Goal: Task Accomplishment & Management: Complete application form

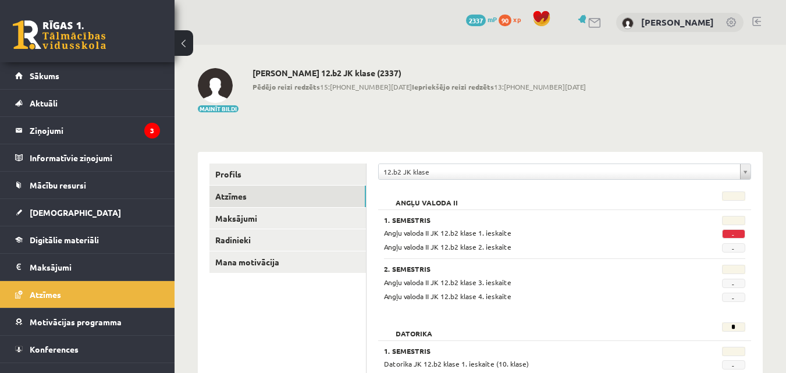
scroll to position [116, 0]
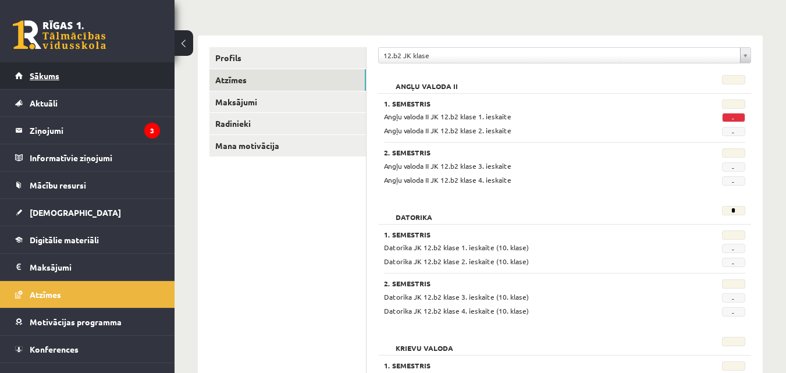
click at [41, 70] on link "Sākums" at bounding box center [87, 75] width 145 height 27
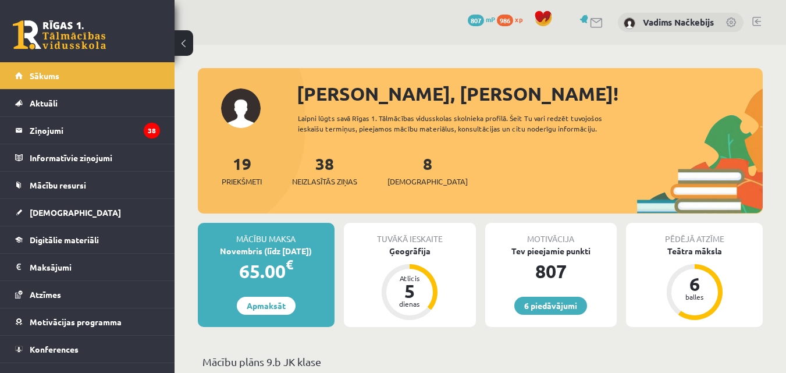
click at [506, 22] on span "986" at bounding box center [505, 21] width 16 height 12
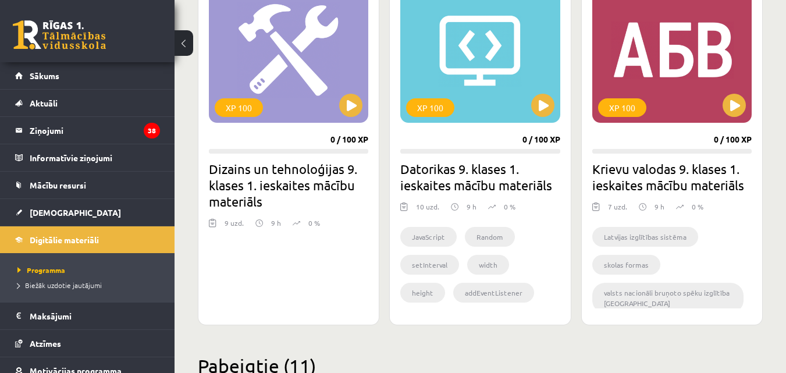
scroll to position [1493, 0]
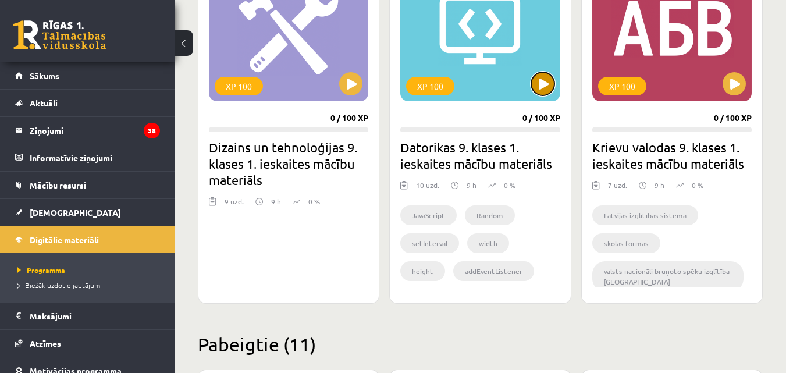
click at [545, 90] on button at bounding box center [542, 83] width 23 height 23
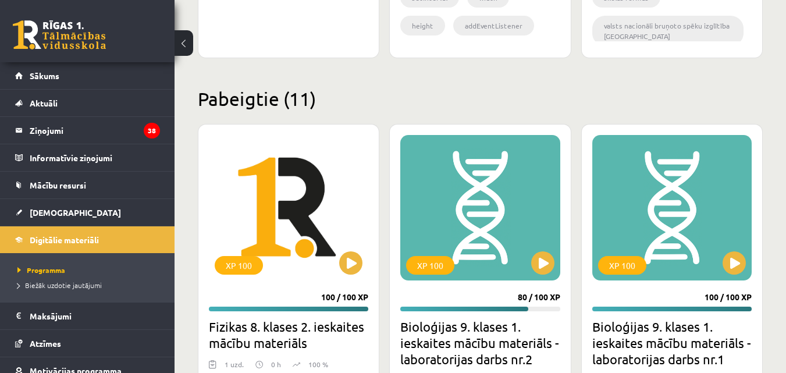
scroll to position [1764, 0]
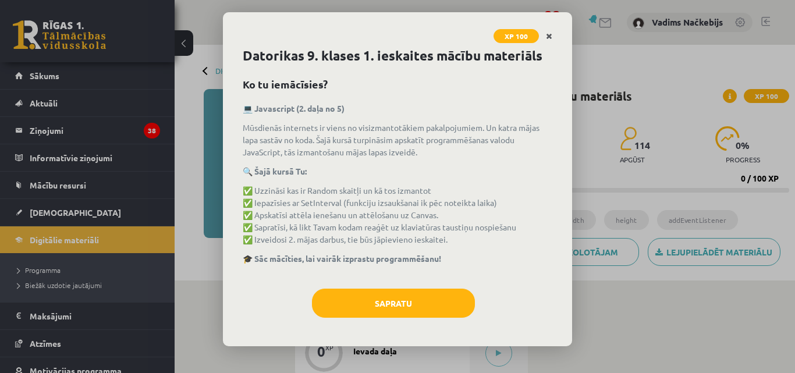
click at [547, 37] on icon "Close" at bounding box center [549, 37] width 6 height 8
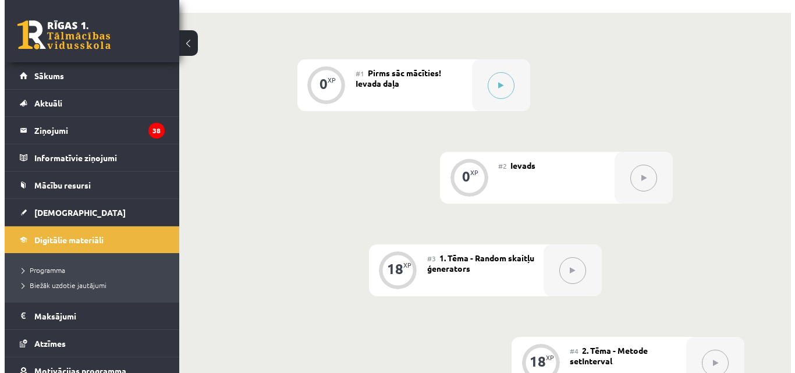
scroll to position [272, 0]
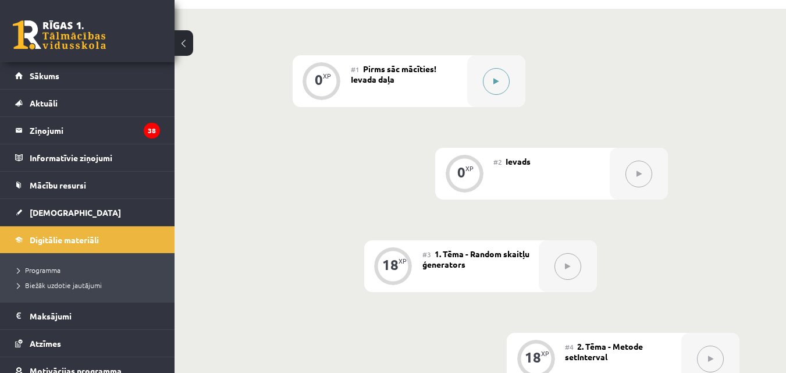
click at [495, 84] on icon at bounding box center [495, 81] width 5 height 7
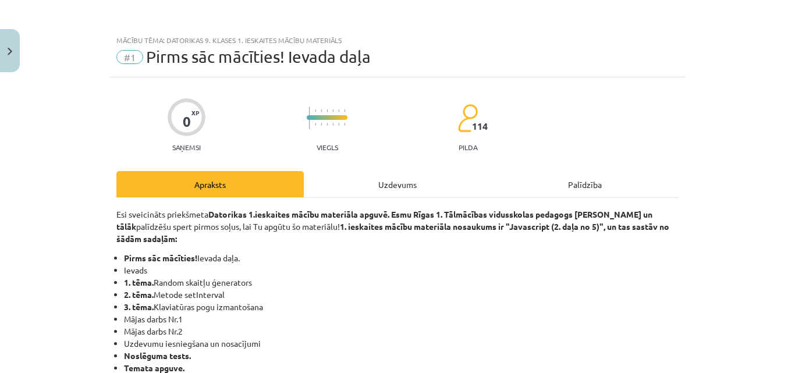
click at [394, 179] on div "Uzdevums" at bounding box center [397, 184] width 187 height 26
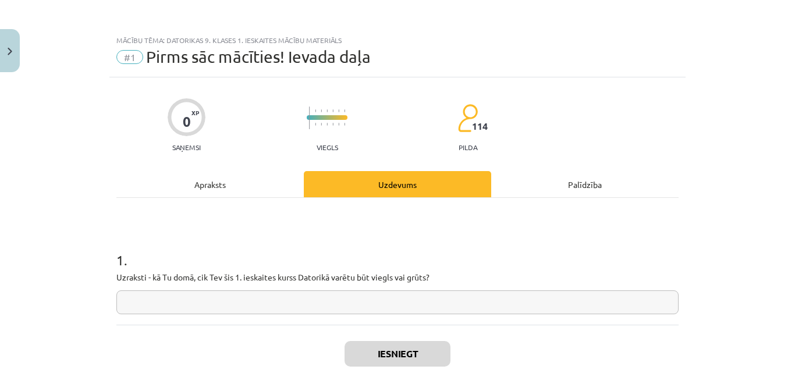
scroll to position [29, 0]
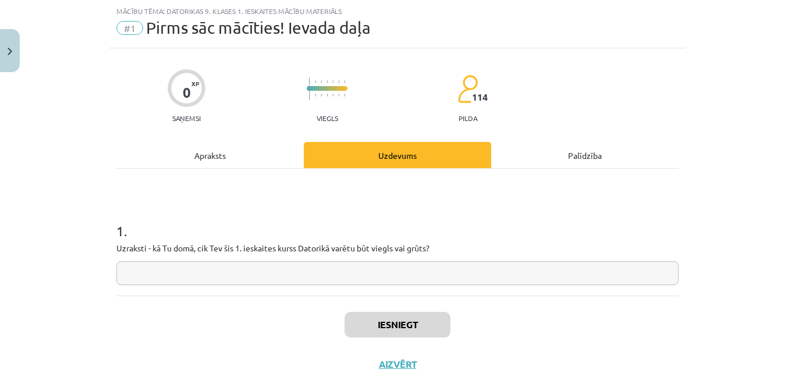
click at [283, 270] on input "text" at bounding box center [397, 273] width 562 height 24
type input "*****"
click at [422, 323] on button "Iesniegt" at bounding box center [397, 325] width 106 height 26
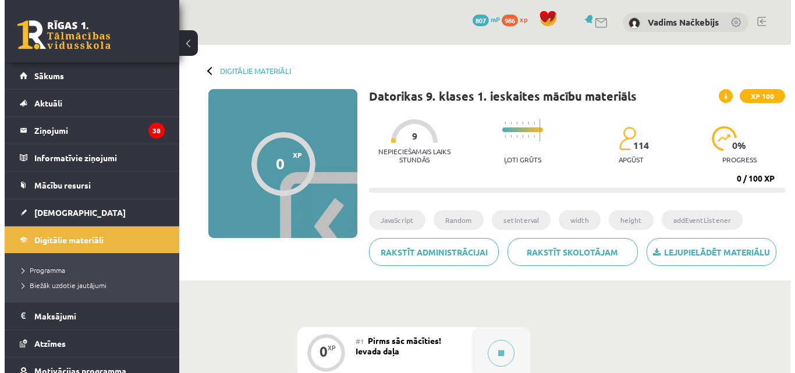
scroll to position [136, 0]
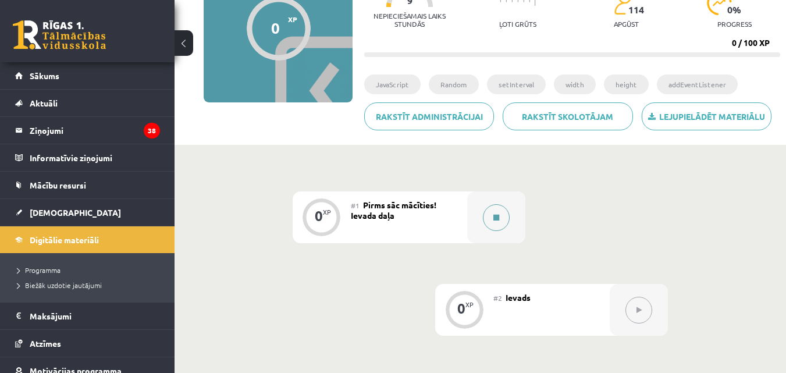
click at [498, 220] on icon at bounding box center [496, 217] width 6 height 7
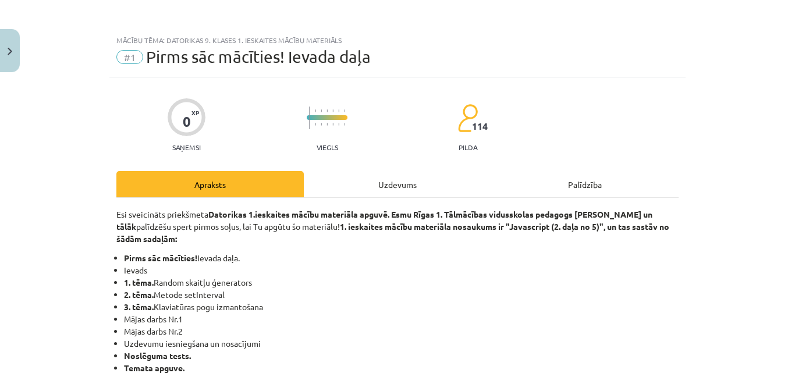
click at [392, 187] on div "Uzdevums" at bounding box center [397, 184] width 187 height 26
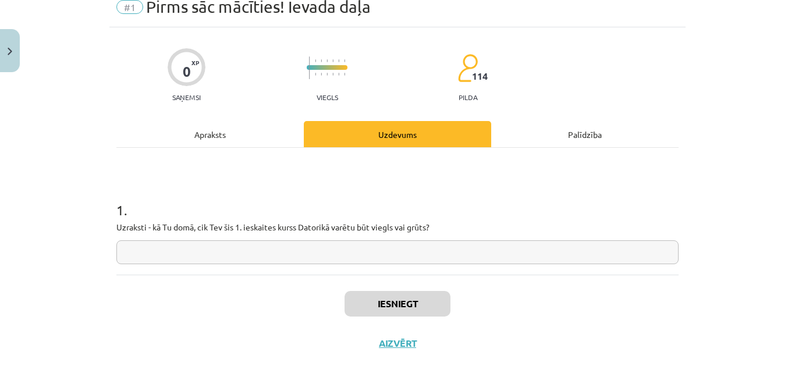
scroll to position [69, 0]
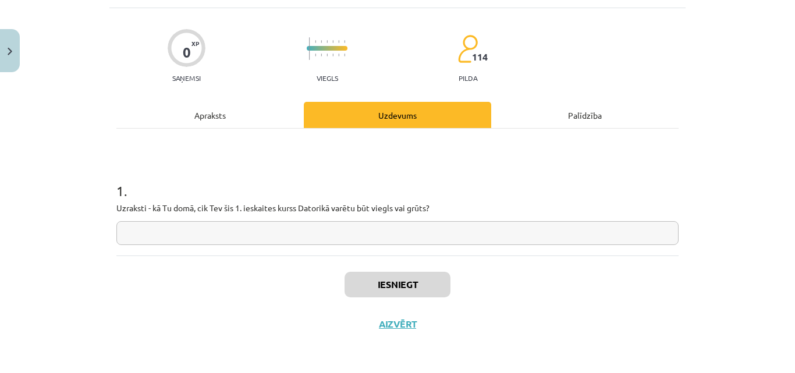
click at [166, 232] on input "text" at bounding box center [397, 233] width 562 height 24
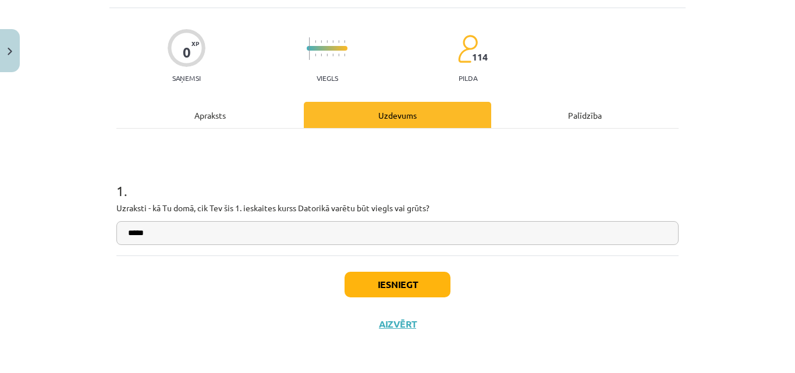
type input "*****"
click at [389, 276] on button "Iesniegt" at bounding box center [397, 285] width 106 height 26
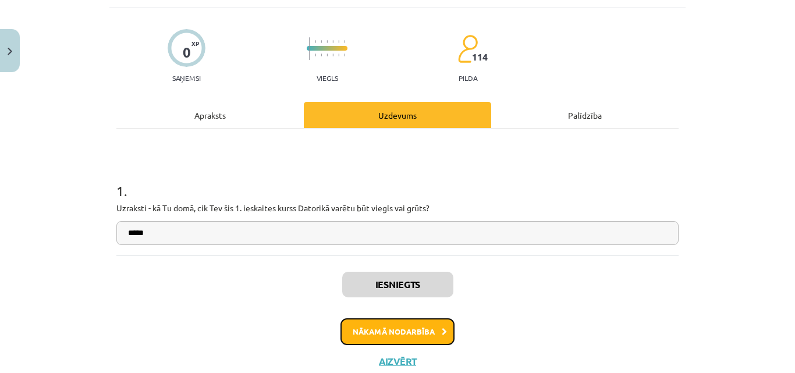
click at [418, 333] on button "Nākamā nodarbība" at bounding box center [397, 331] width 114 height 27
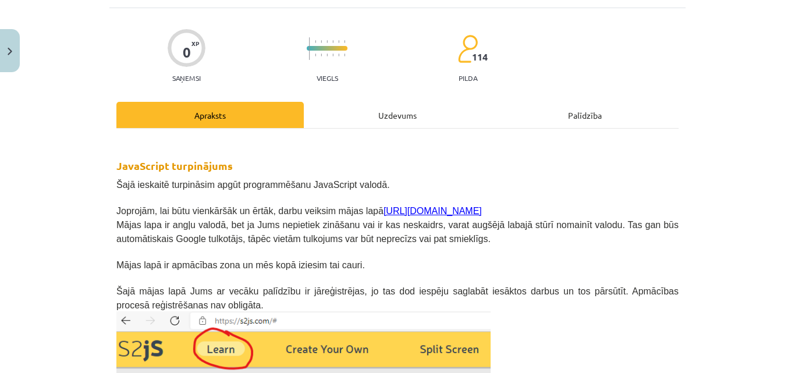
scroll to position [29, 0]
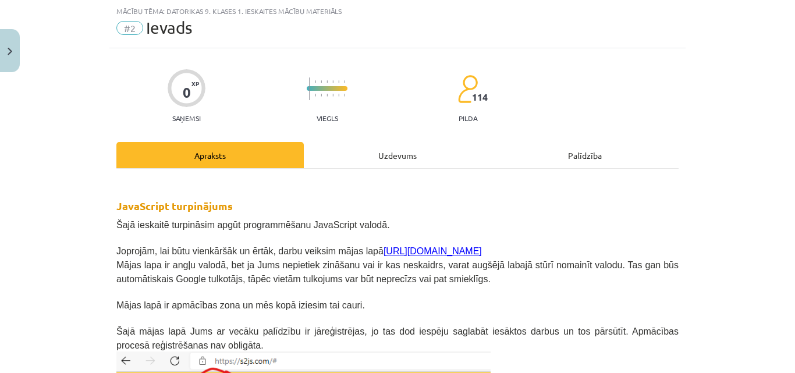
click at [374, 151] on div "Uzdevums" at bounding box center [397, 155] width 187 height 26
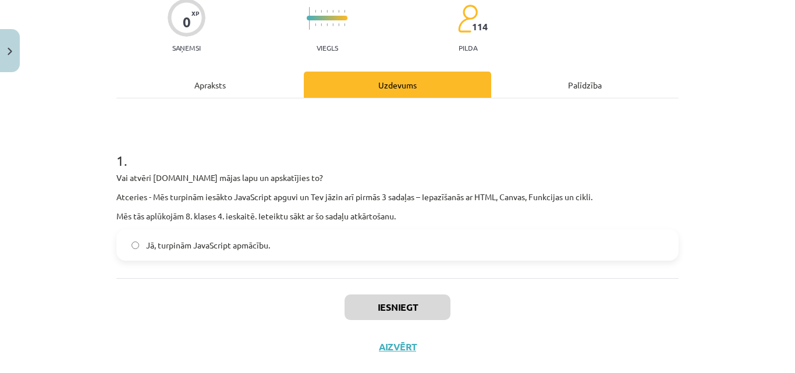
scroll to position [122, 0]
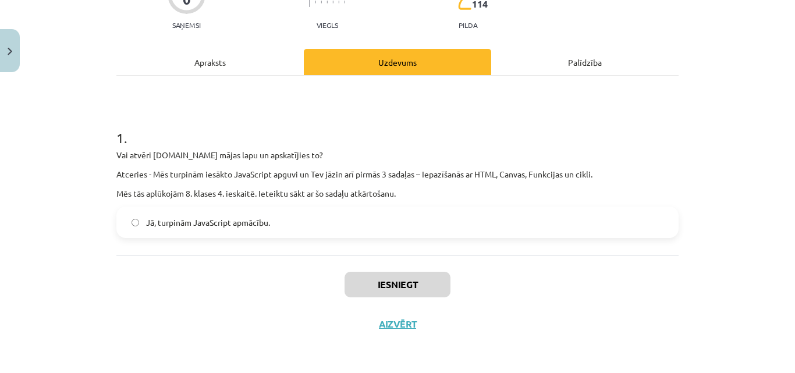
click at [125, 217] on label "Jā, turpinām JavaScript apmācību." at bounding box center [397, 222] width 560 height 29
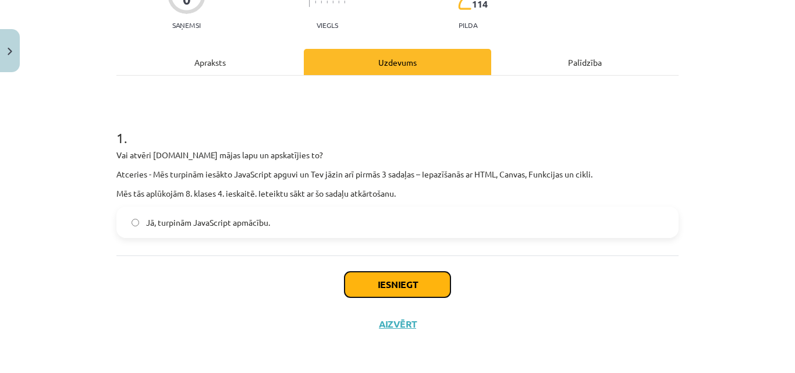
click at [418, 282] on button "Iesniegt" at bounding box center [397, 285] width 106 height 26
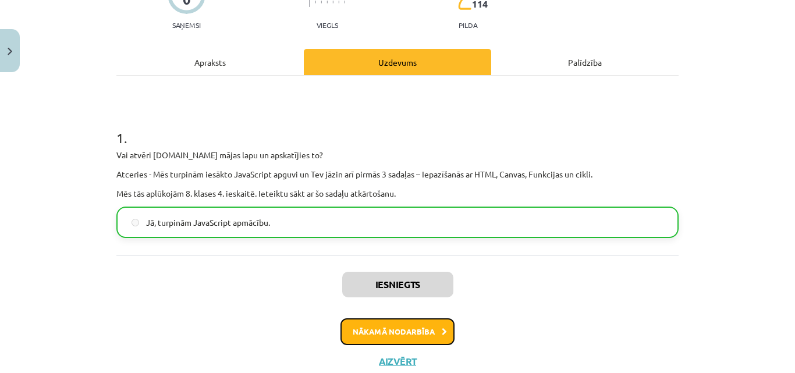
click at [390, 334] on button "Nākamā nodarbība" at bounding box center [397, 331] width 114 height 27
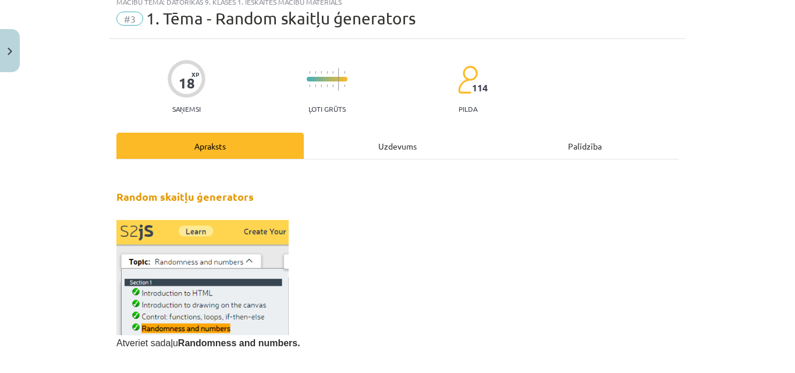
scroll to position [29, 0]
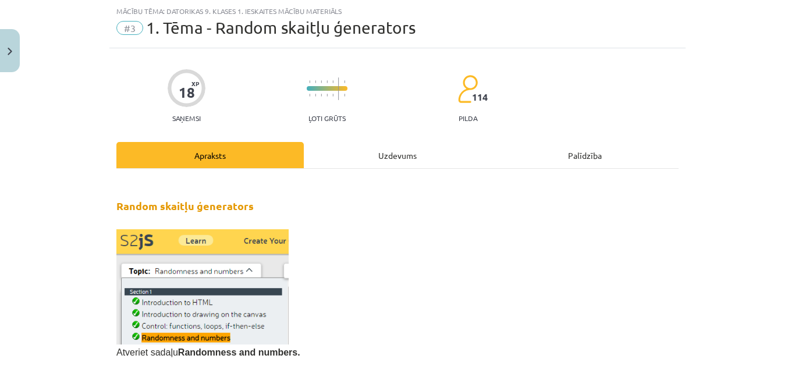
click at [391, 147] on div "Uzdevums" at bounding box center [397, 155] width 187 height 26
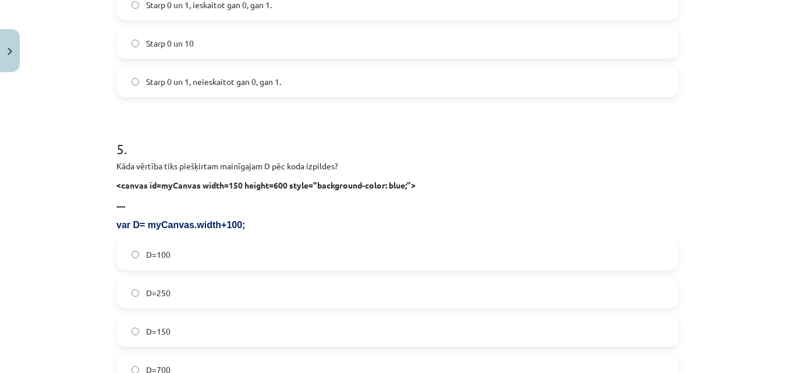
scroll to position [1281, 0]
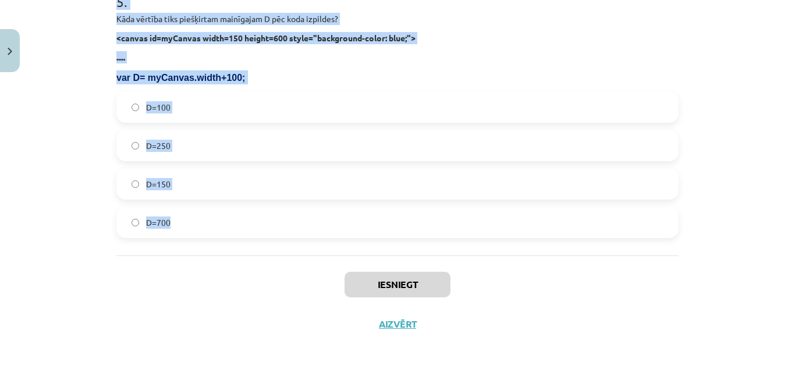
drag, startPoint x: 108, startPoint y: 92, endPoint x: 323, endPoint y: 241, distance: 262.0
copy form "1 . Kura koda rindiņa mainīgajam Z piešķirs mainīgu vērtību no 0 līdz 13? Z=Mat…"
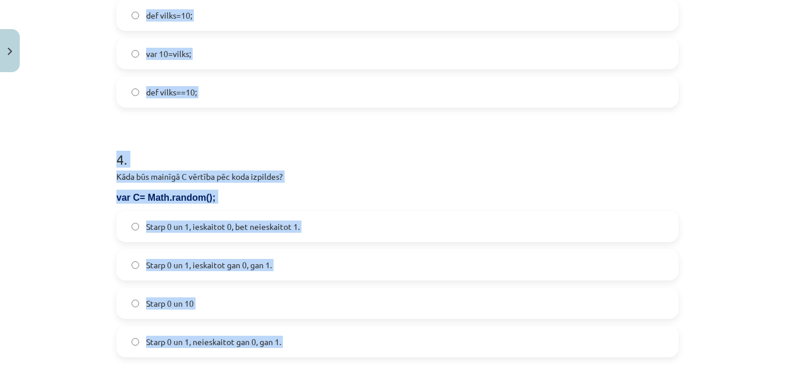
scroll to position [603, 0]
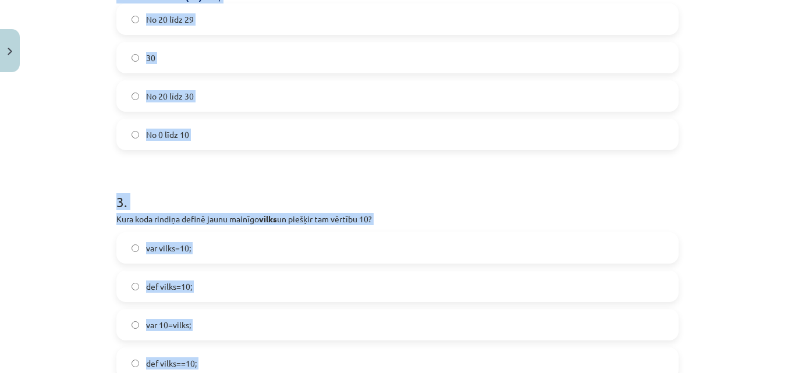
click at [678, 211] on div "18 XP Saņemsi Ļoti grūts 114 pilda Apraksts Uzdevums Palīdzība 1 . Kura koda ri…" at bounding box center [397, 248] width 576 height 1547
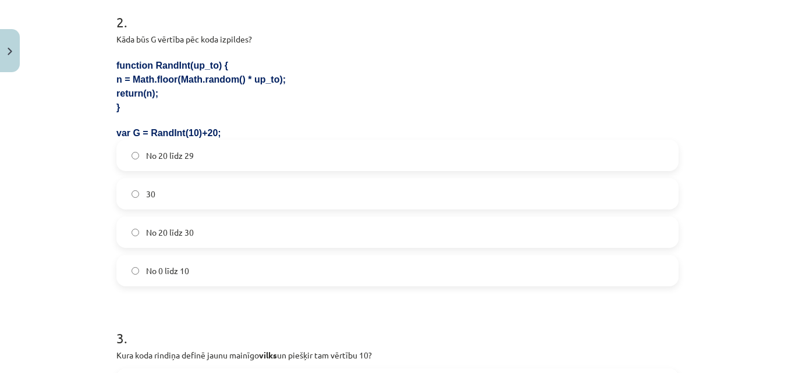
scroll to position [195, 0]
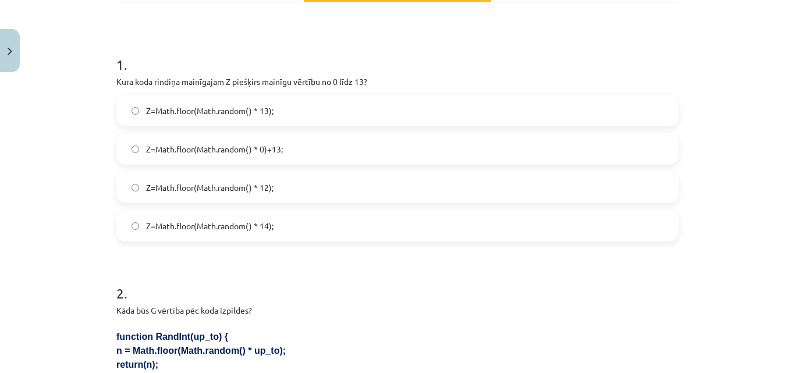
click at [196, 215] on label "Z=Math.floor(Math.random() * 14);" at bounding box center [397, 225] width 560 height 29
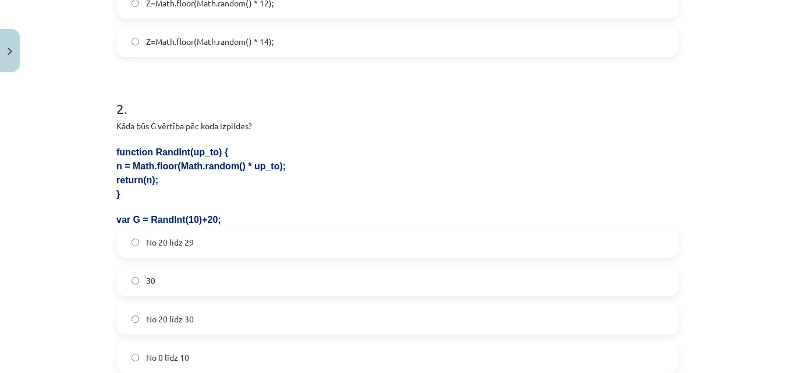
scroll to position [466, 0]
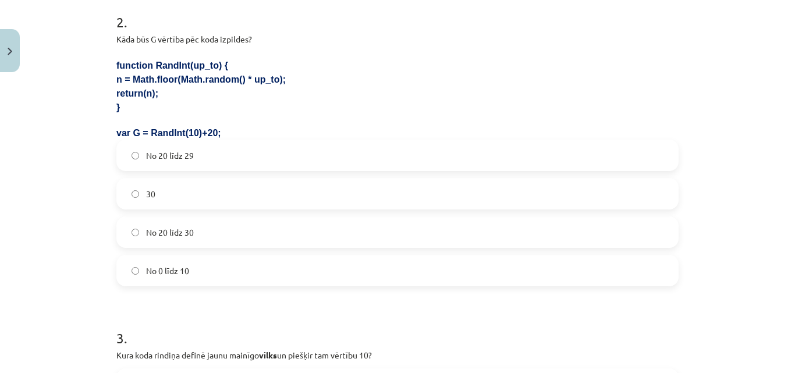
click at [159, 151] on span "No 20 līdz 29" at bounding box center [170, 155] width 48 height 12
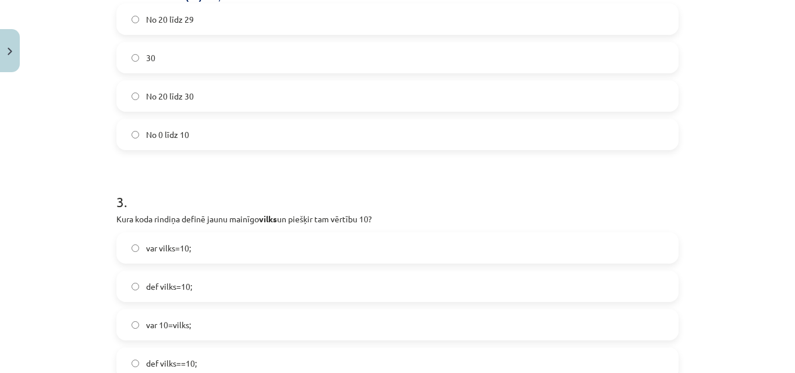
scroll to position [738, 0]
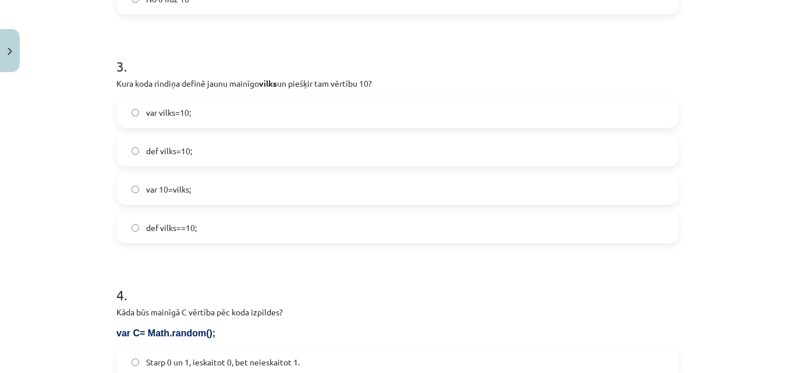
click at [178, 111] on span "var vilks=10;" at bounding box center [168, 112] width 45 height 12
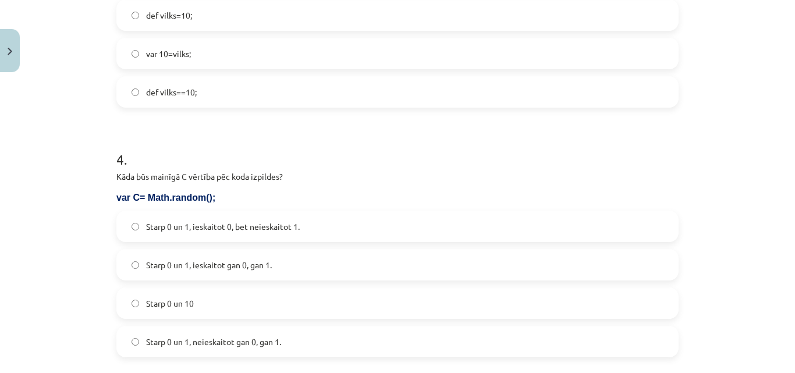
scroll to position [1010, 0]
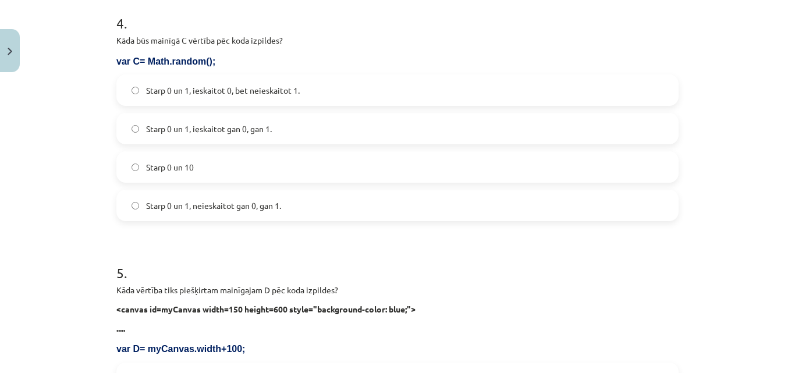
click at [221, 130] on span "Starp 0 un 1, ieskaitot gan 0, gan 1." at bounding box center [209, 129] width 126 height 12
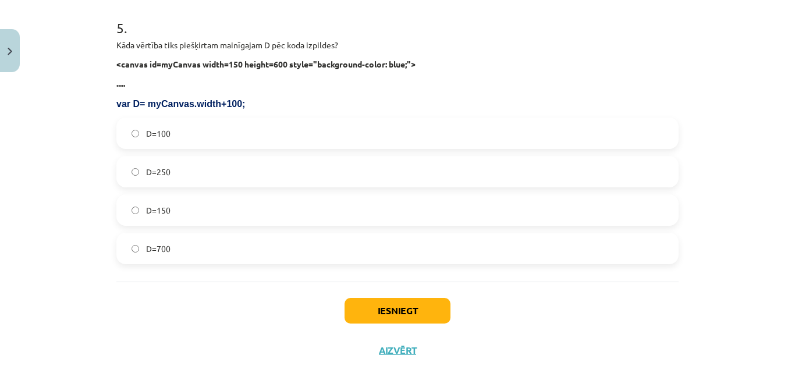
scroll to position [1281, 0]
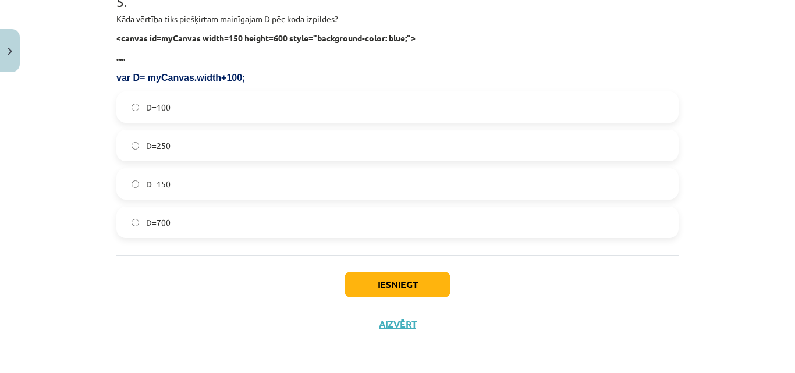
click at [146, 143] on span "D=250" at bounding box center [158, 146] width 24 height 12
click at [416, 297] on div "Iesniegt Aizvērt" at bounding box center [397, 295] width 562 height 81
click at [418, 286] on button "Iesniegt" at bounding box center [397, 285] width 106 height 26
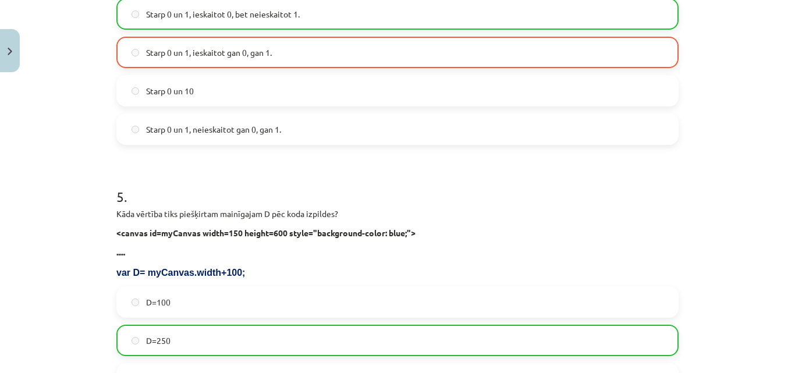
scroll to position [1318, 0]
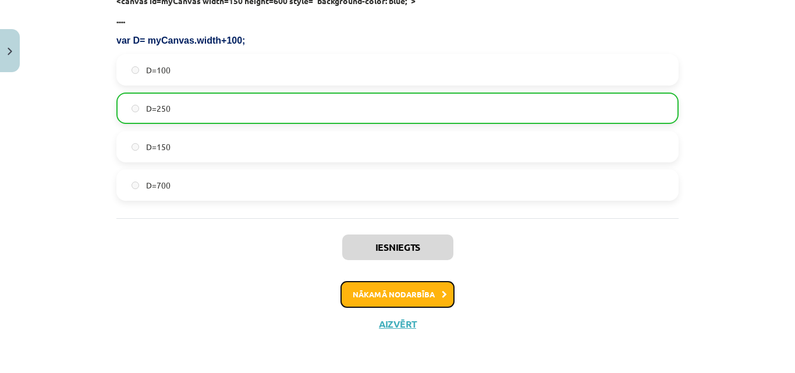
click at [422, 293] on button "Nākamā nodarbība" at bounding box center [397, 294] width 114 height 27
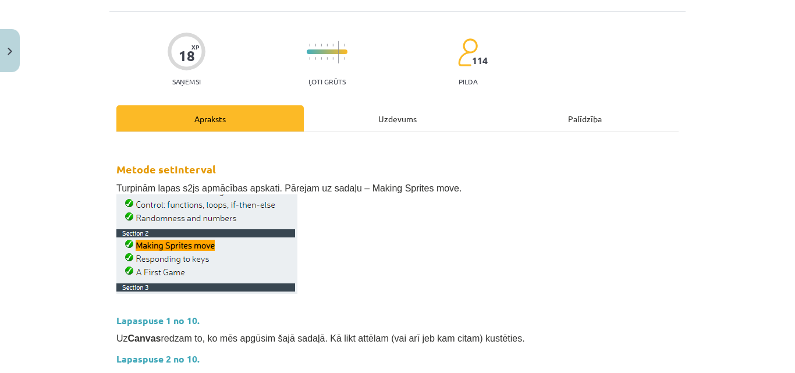
scroll to position [29, 0]
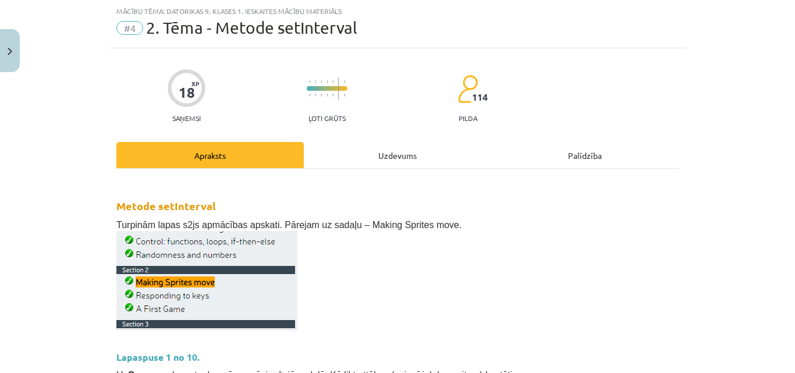
click at [395, 158] on div "Uzdevums" at bounding box center [397, 155] width 187 height 26
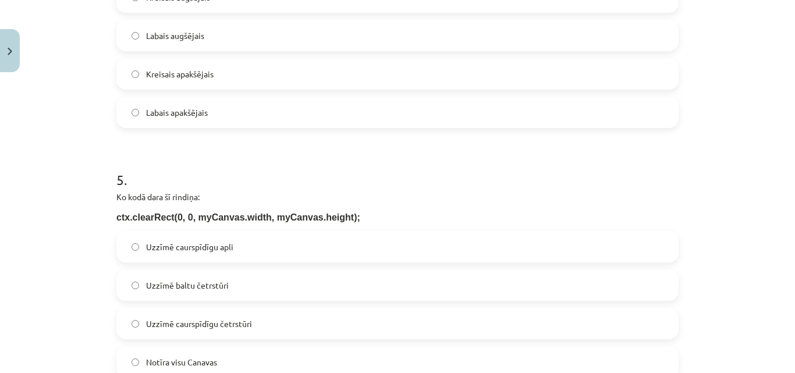
scroll to position [1174, 0]
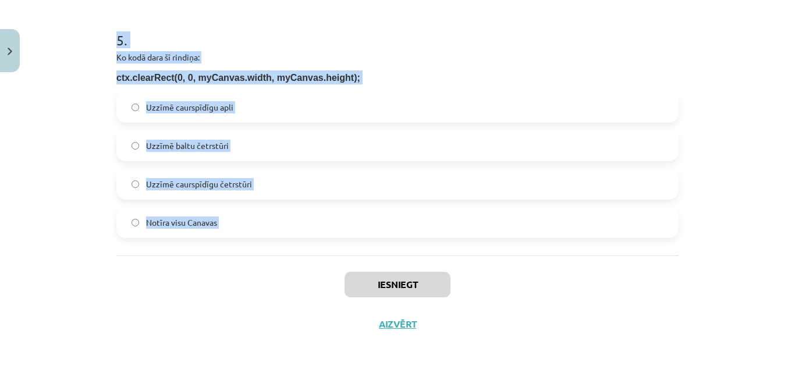
drag, startPoint x: 102, startPoint y: 87, endPoint x: 337, endPoint y: 259, distance: 291.4
click at [337, 259] on div "Mācību tēma: Datorikas 9. klases 1. ieskaites mācību materiāls #4 2. Tēma - Met…" at bounding box center [397, 186] width 795 height 373
copy form "1 . Ko dara šī koda rindiņa? ctx.drawImage(G, 10, 20); Uzzīmē uz Canvas attēlu …"
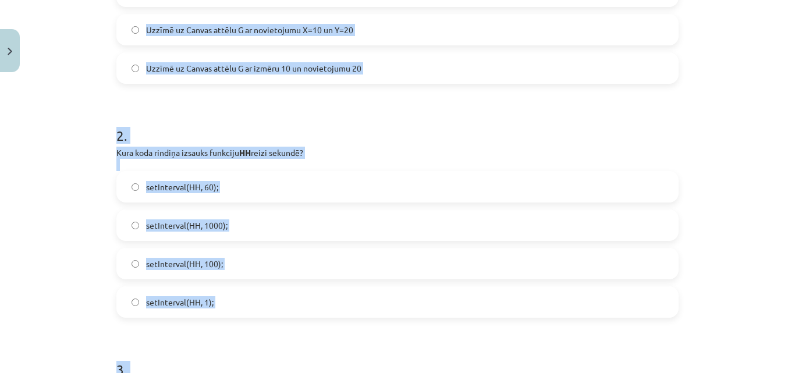
scroll to position [89, 0]
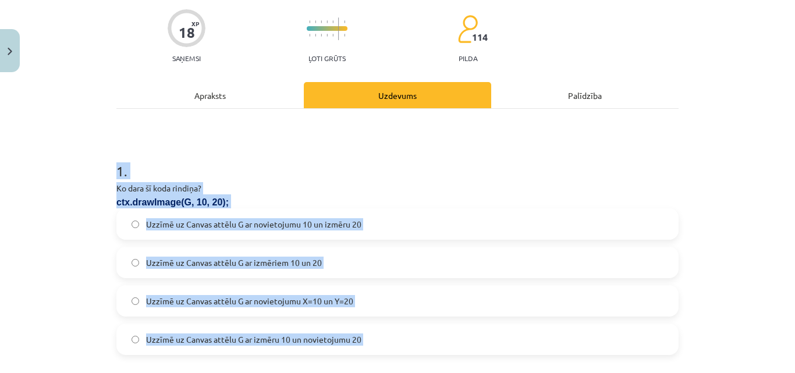
click at [465, 281] on div "Uzzīmē uz Canvas attēlu G ar novietojumu 10 un izmēru 20 Uzzīmē uz Canvas attēl…" at bounding box center [397, 281] width 562 height 147
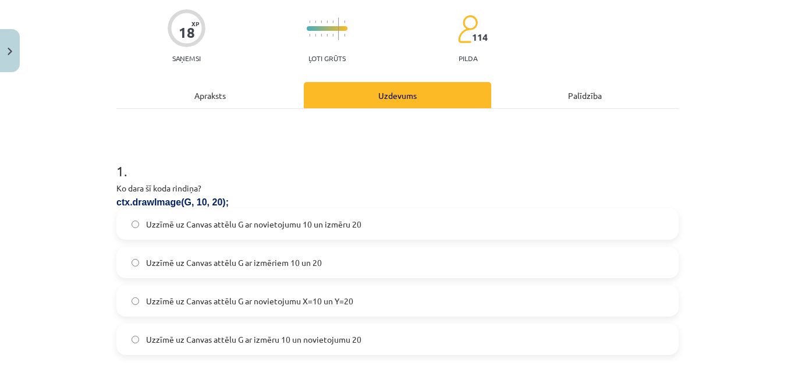
scroll to position [225, 0]
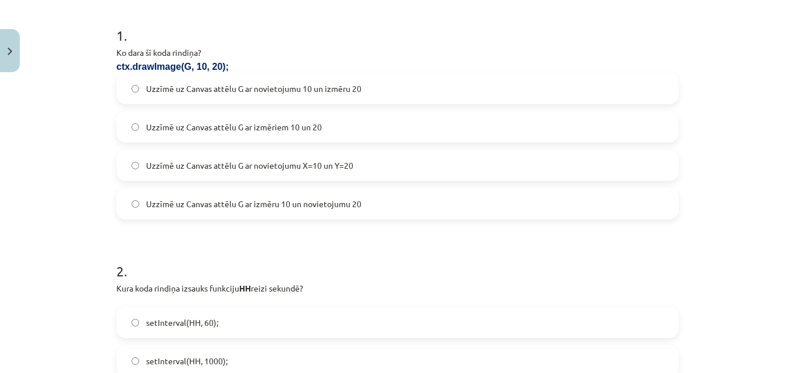
click at [272, 94] on span "Uzzīmē uz Canvas attēlu G ar novietojumu 10 un izmēru 20" at bounding box center [253, 89] width 215 height 12
click at [255, 165] on span "Uzzīmē uz Canvas attēlu G ar novietojumu X=10 un Y=20" at bounding box center [249, 165] width 207 height 12
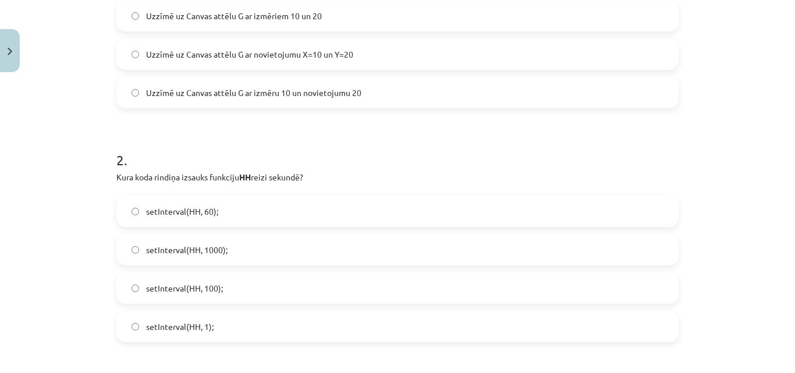
scroll to position [360, 0]
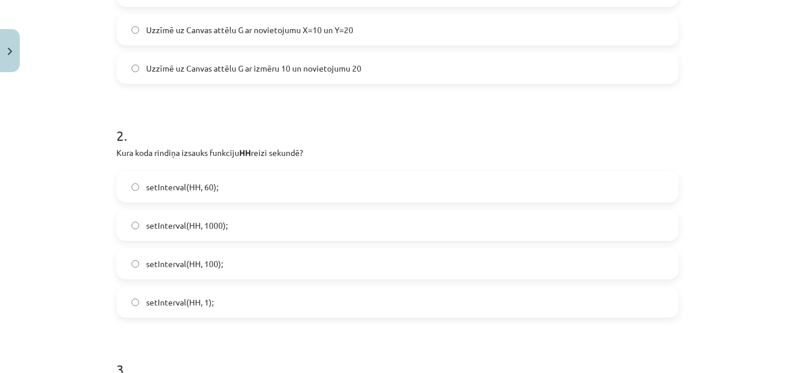
click at [202, 226] on span "setInterval(HH, 1000);" at bounding box center [186, 225] width 81 height 12
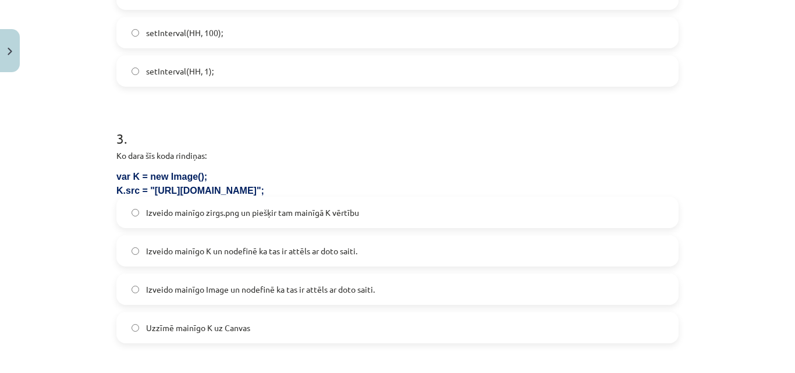
scroll to position [632, 0]
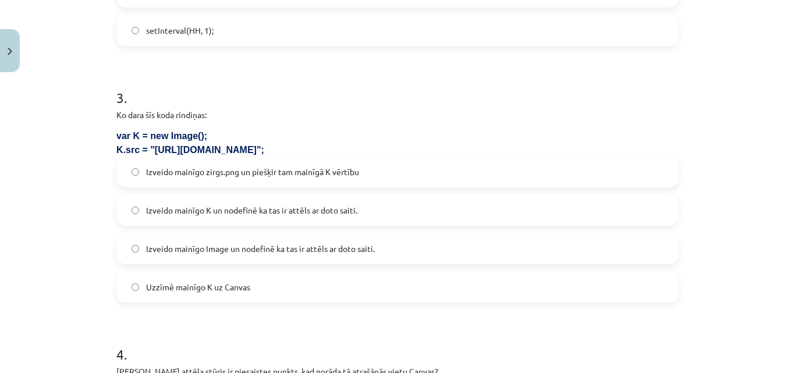
click at [302, 210] on span "Izveido mainīgo K un nodefinē ka tas ir attēls ar doto saiti." at bounding box center [251, 210] width 211 height 12
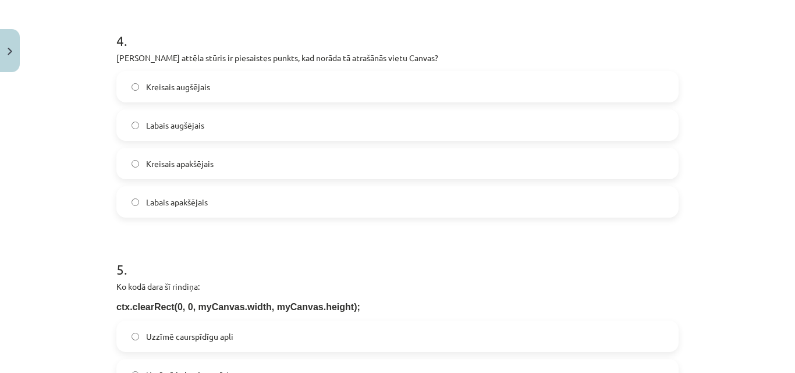
scroll to position [903, 0]
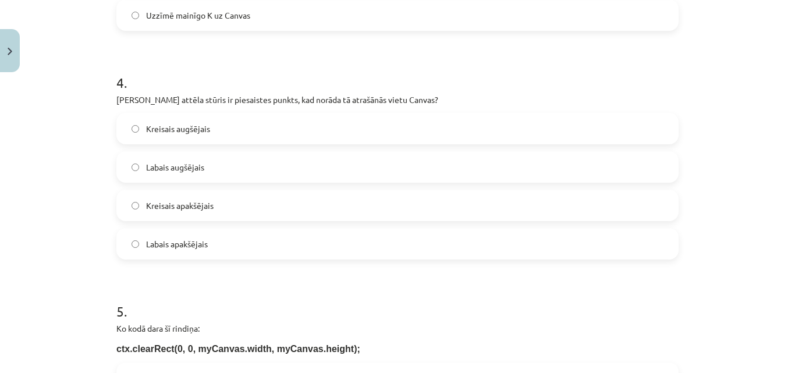
click at [188, 127] on span "Kreisais augšējais" at bounding box center [178, 129] width 64 height 12
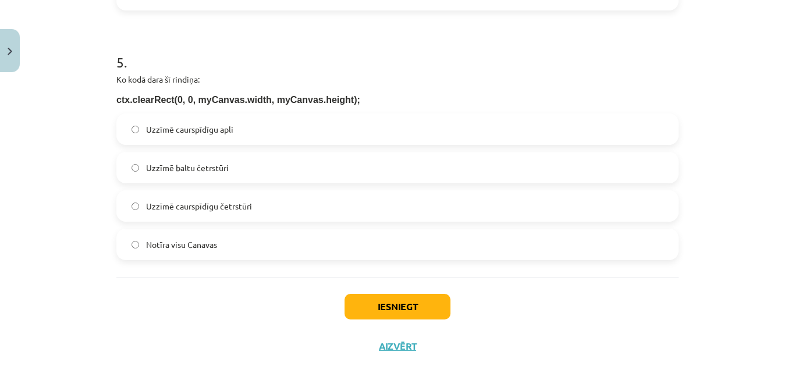
scroll to position [1174, 0]
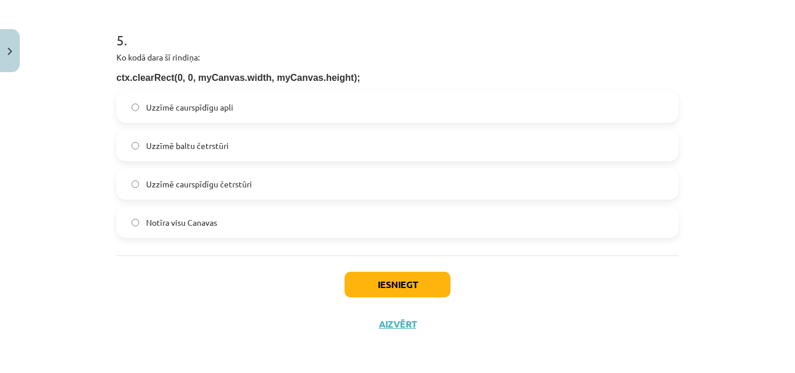
click at [174, 226] on span "Notīra visu Canavas" at bounding box center [181, 222] width 71 height 12
click at [409, 280] on button "Iesniegt" at bounding box center [397, 285] width 106 height 26
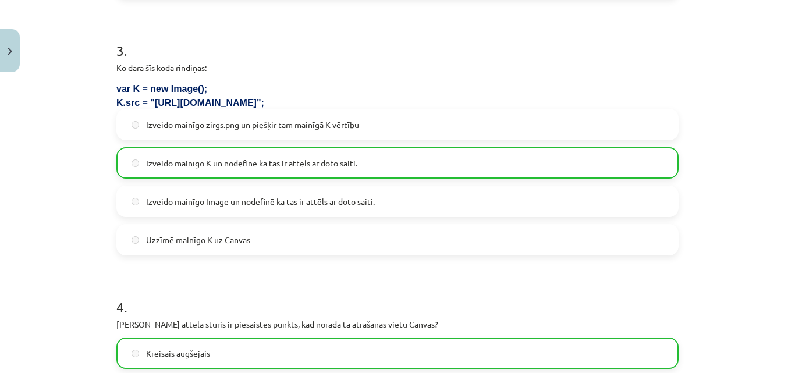
scroll to position [1212, 0]
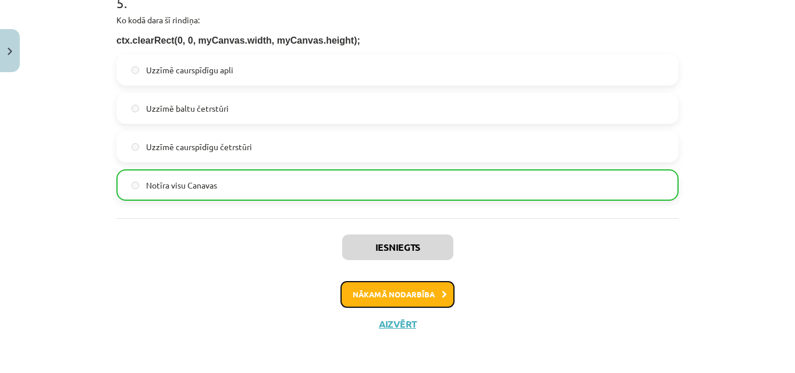
click at [371, 293] on button "Nākamā nodarbība" at bounding box center [397, 294] width 114 height 27
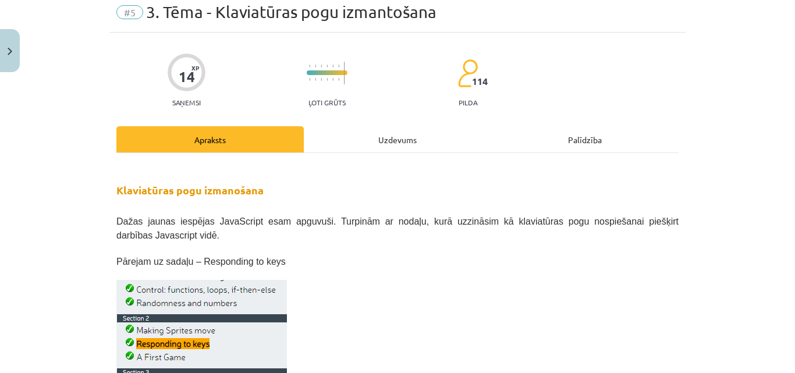
scroll to position [29, 0]
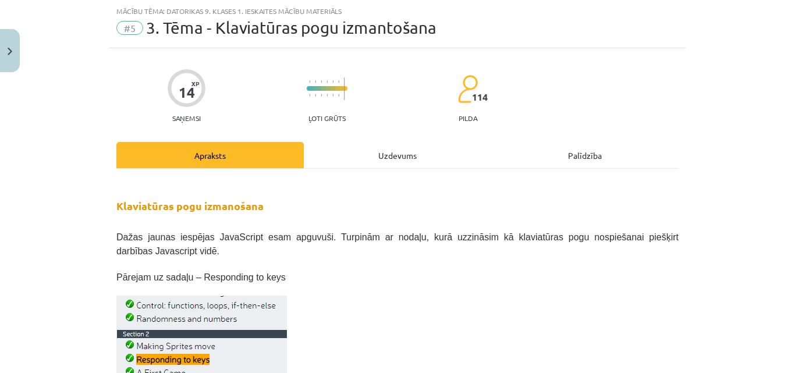
click at [402, 155] on div "Uzdevums" at bounding box center [397, 155] width 187 height 26
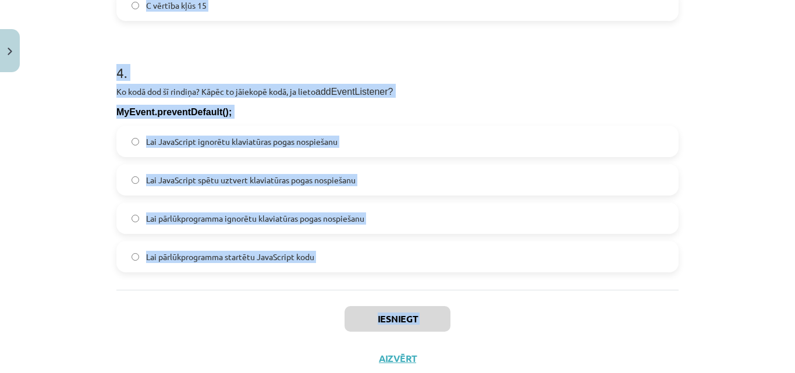
scroll to position [1012, 0]
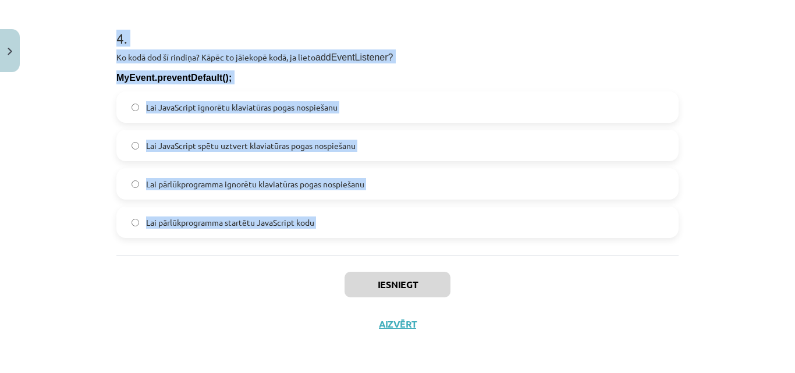
drag, startPoint x: 106, startPoint y: 91, endPoint x: 373, endPoint y: 259, distance: 315.0
copy form "1 . Kurš taustiņa kods atbilst taustiņam "Atstarpes taustiņš"? 40 8 18 32 2 . K…"
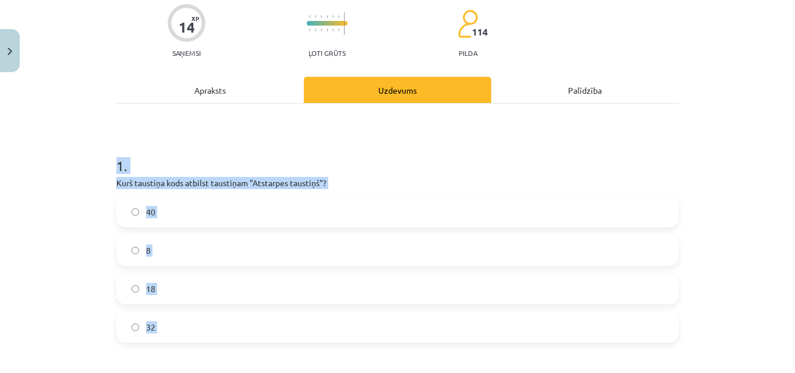
scroll to position [62, 0]
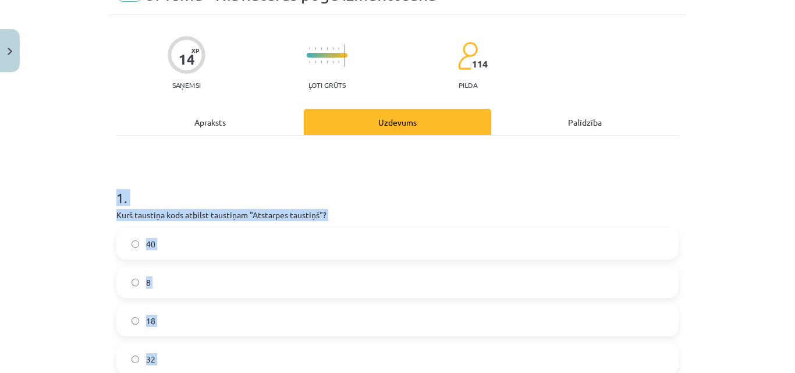
click at [373, 219] on p "Kurš taustiņa kods atbilst taustiņam "Atstarpes taustiņš"?" at bounding box center [397, 215] width 562 height 12
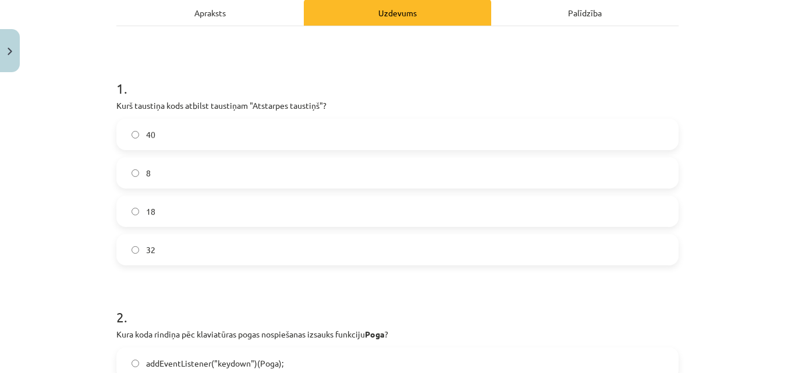
scroll to position [198, 0]
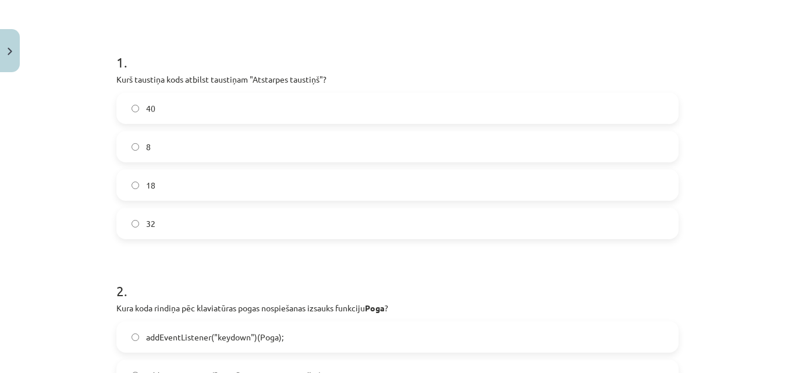
click at [158, 218] on label "32" at bounding box center [397, 223] width 560 height 29
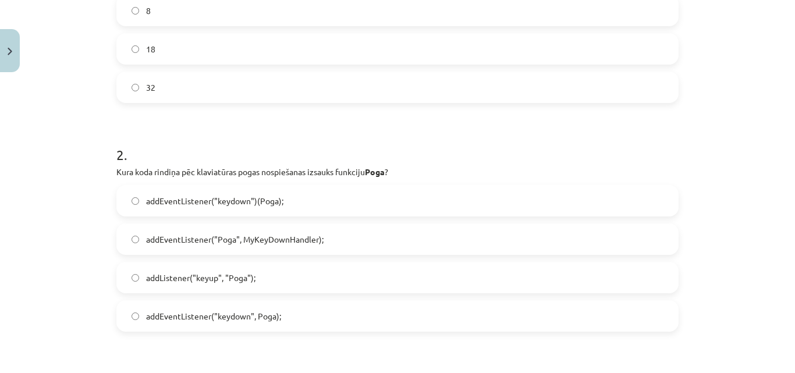
click at [244, 205] on span "addEventListener("keydown")(Poga);" at bounding box center [214, 201] width 137 height 12
click at [255, 316] on span "addEventListener("keydown", Poga);" at bounding box center [213, 316] width 135 height 12
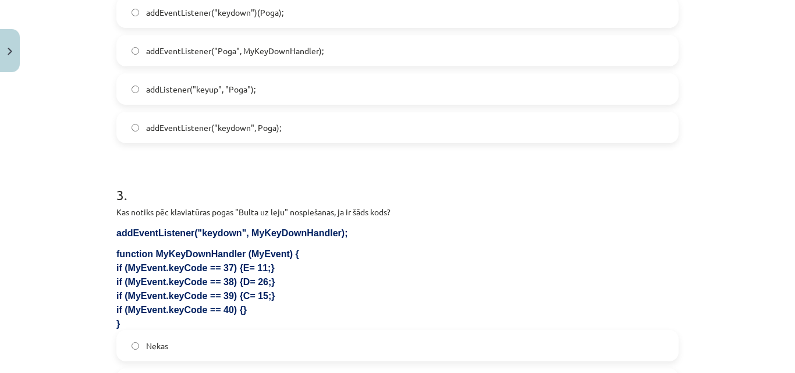
scroll to position [605, 0]
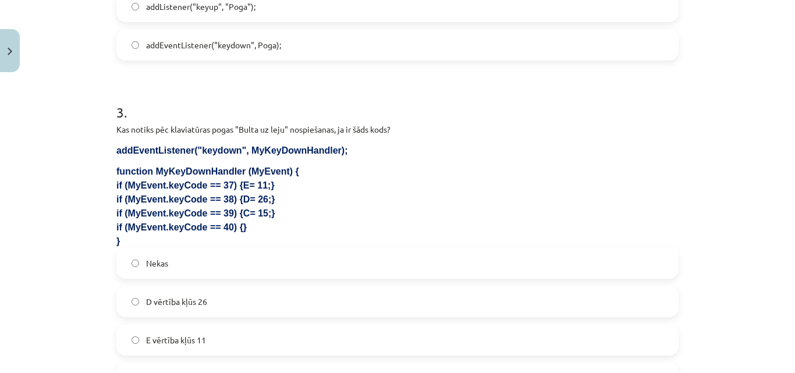
click at [176, 268] on label "Nekas" at bounding box center [397, 262] width 560 height 29
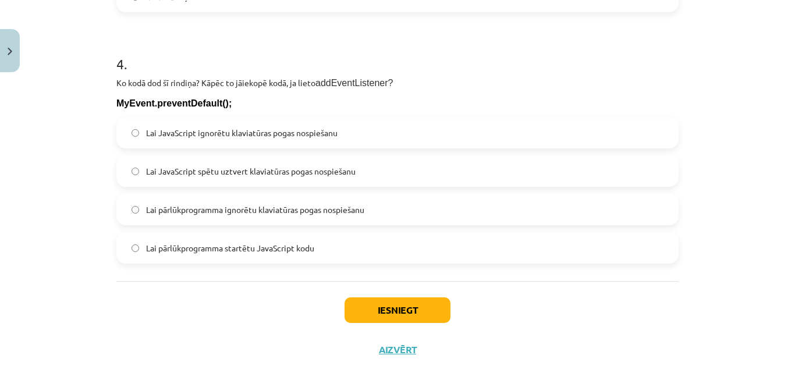
scroll to position [1012, 0]
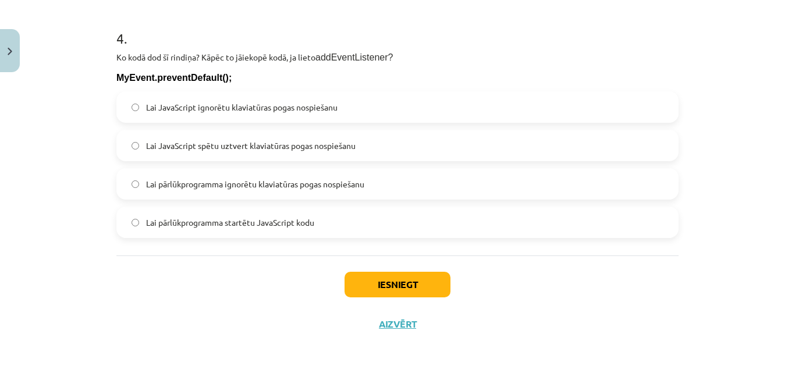
click at [194, 173] on label "Lai pārlūkprogramma ignorētu klaviatūras pogas nospiešanu" at bounding box center [397, 183] width 560 height 29
click at [379, 291] on button "Iesniegt" at bounding box center [397, 285] width 106 height 26
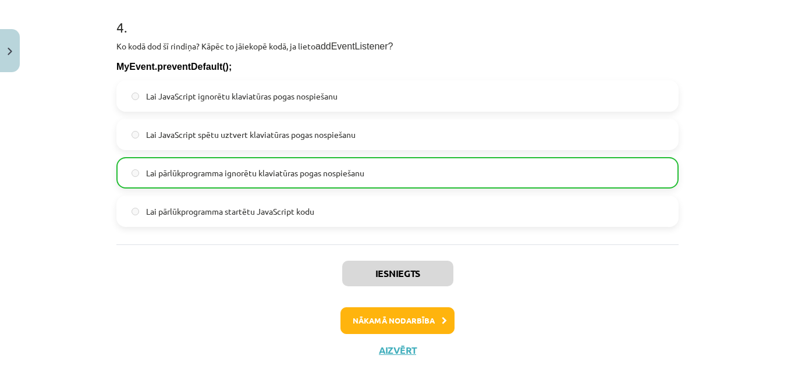
scroll to position [1049, 0]
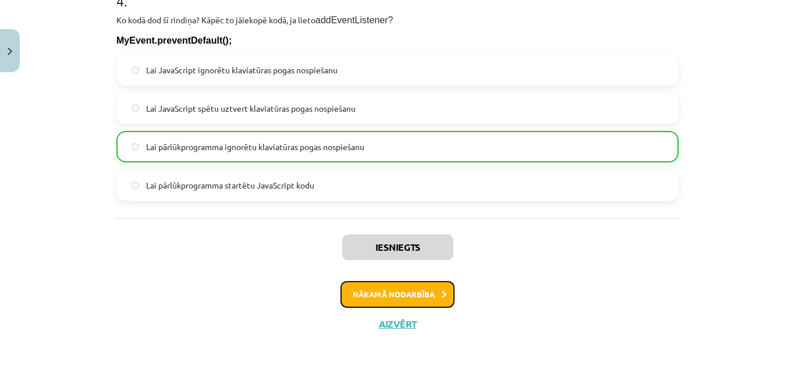
click at [355, 295] on button "Nākamā nodarbība" at bounding box center [397, 294] width 114 height 27
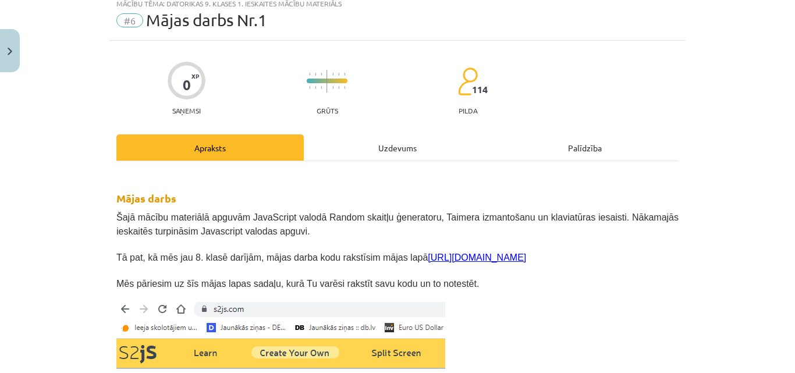
scroll to position [29, 0]
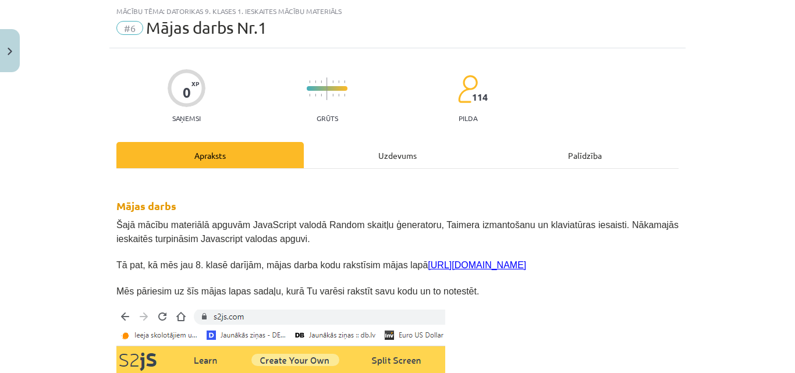
click at [385, 156] on div "Uzdevums" at bounding box center [397, 155] width 187 height 26
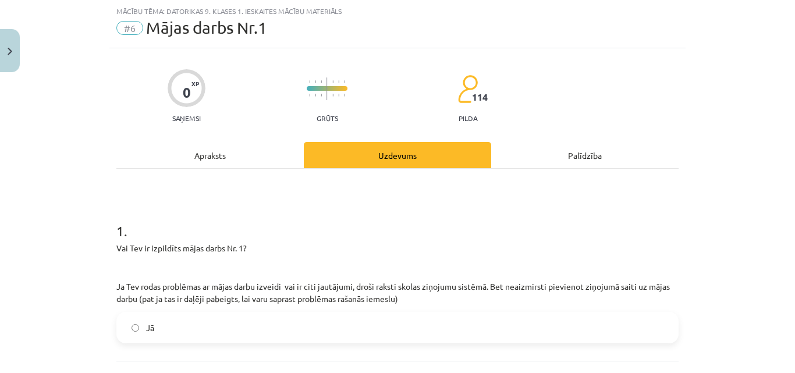
scroll to position [134, 0]
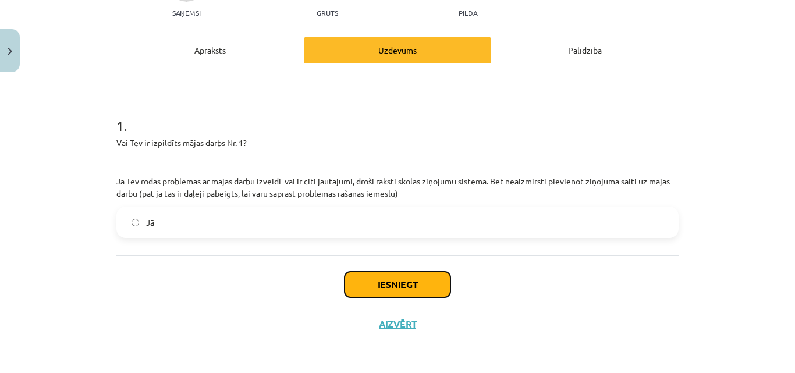
click at [375, 284] on button "Iesniegt" at bounding box center [397, 285] width 106 height 26
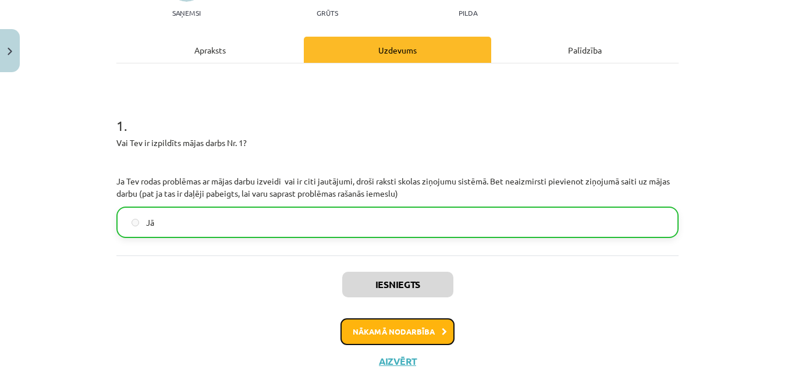
click at [372, 326] on button "Nākamā nodarbība" at bounding box center [397, 331] width 114 height 27
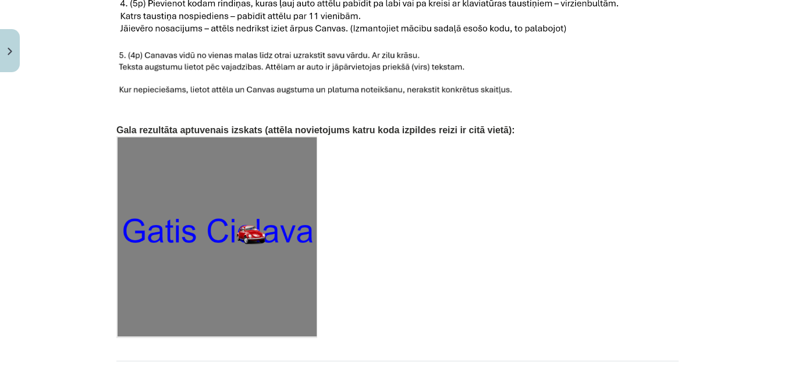
scroll to position [1882, 0]
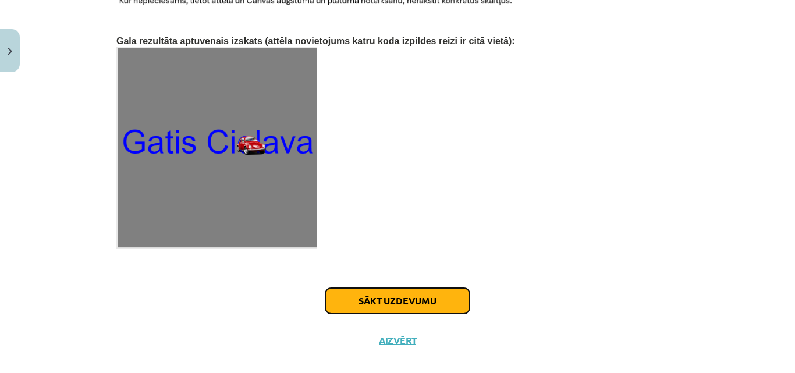
click at [351, 288] on button "Sākt uzdevumu" at bounding box center [397, 301] width 144 height 26
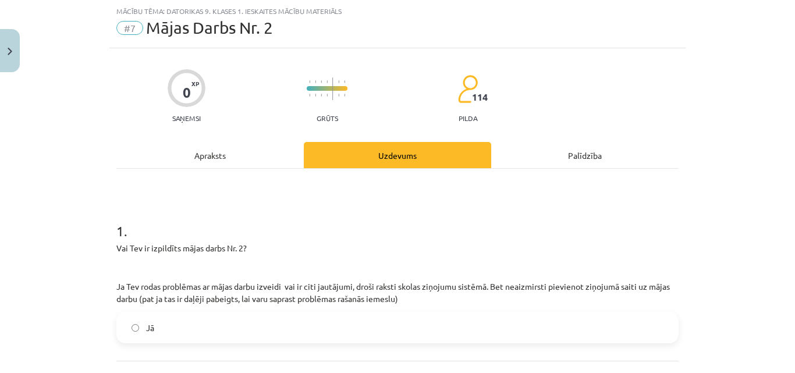
scroll to position [134, 0]
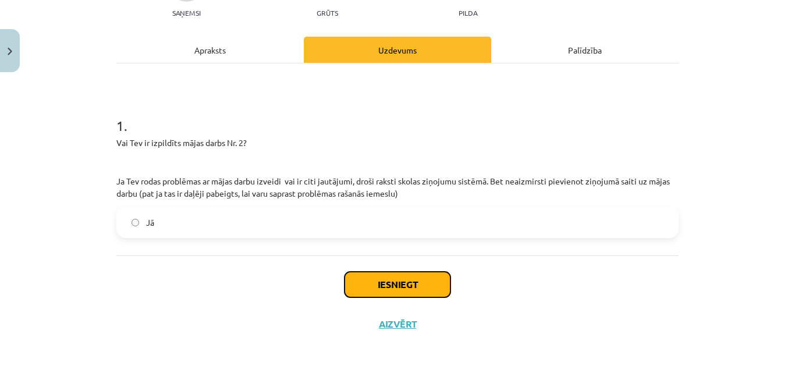
click at [386, 283] on button "Iesniegt" at bounding box center [397, 285] width 106 height 26
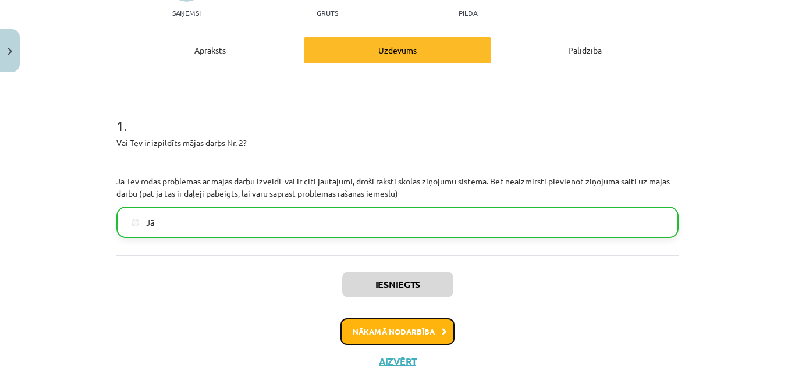
click at [358, 334] on button "Nākamā nodarbība" at bounding box center [397, 331] width 114 height 27
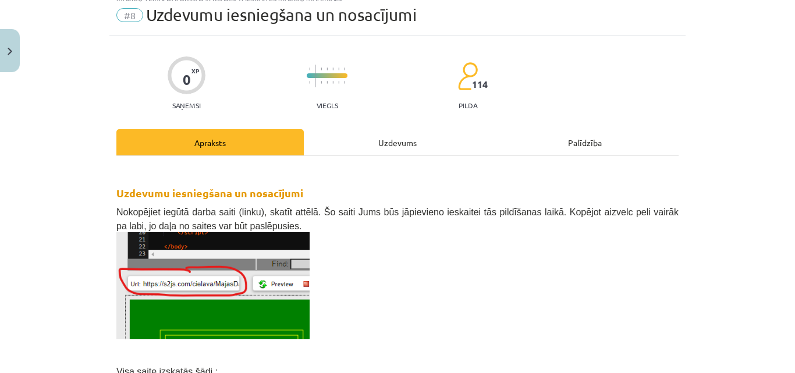
scroll to position [29, 0]
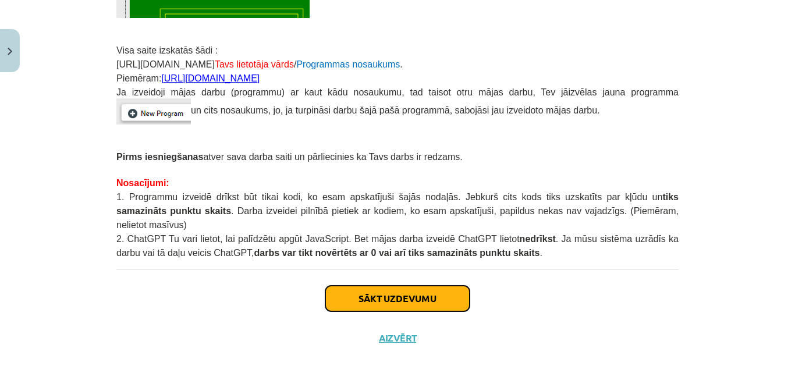
click at [373, 287] on button "Sākt uzdevumu" at bounding box center [397, 299] width 144 height 26
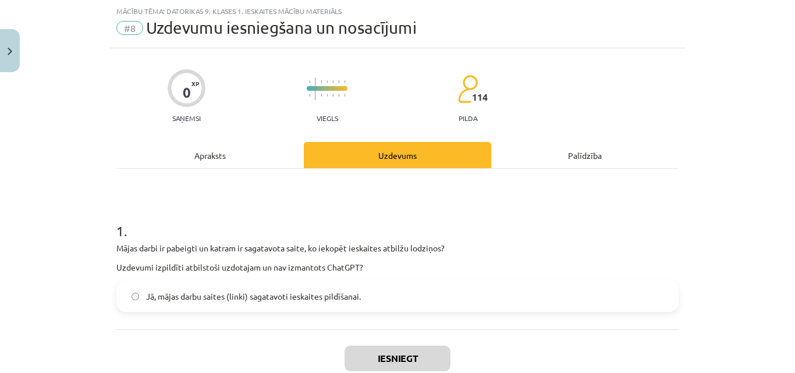
click at [273, 297] on span "Jā, mājas darbu saites (linki) sagatavoti ieskaites pildīšanai." at bounding box center [253, 296] width 215 height 12
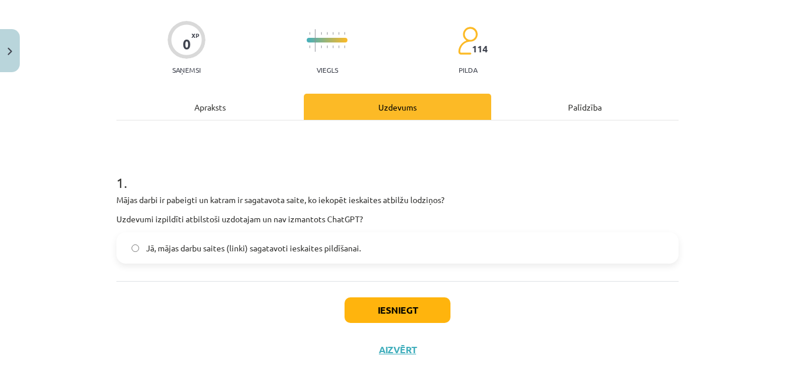
scroll to position [103, 0]
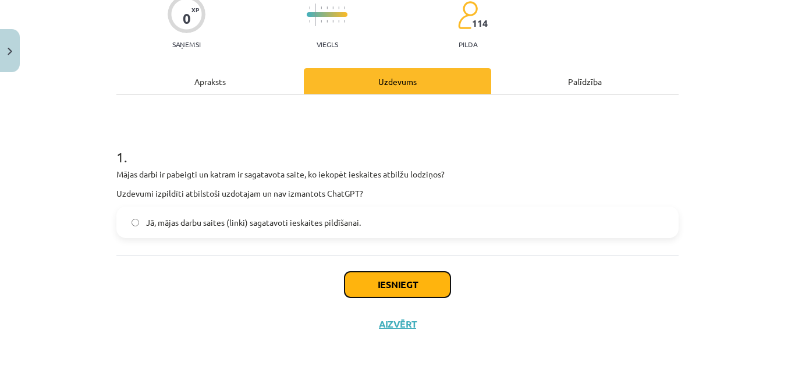
click at [357, 277] on button "Iesniegt" at bounding box center [397, 285] width 106 height 26
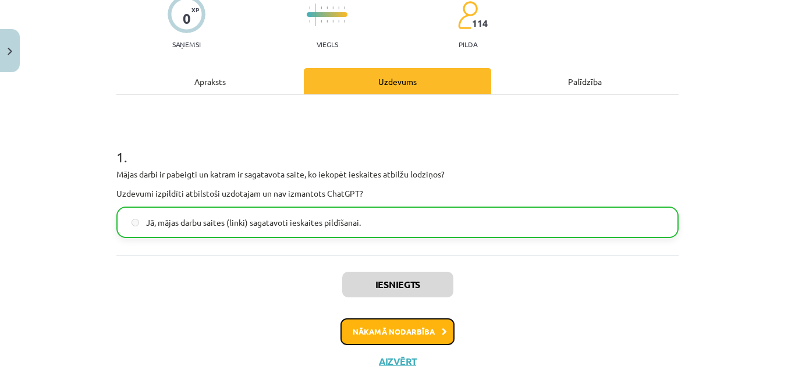
click at [387, 334] on button "Nākamā nodarbība" at bounding box center [397, 331] width 114 height 27
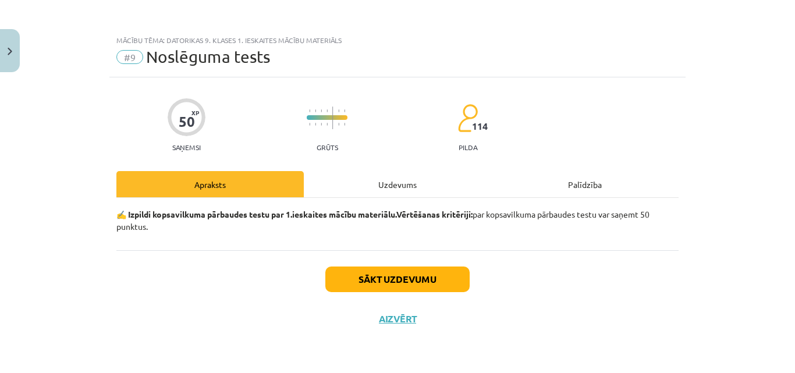
click at [383, 179] on div "Uzdevums" at bounding box center [397, 184] width 187 height 26
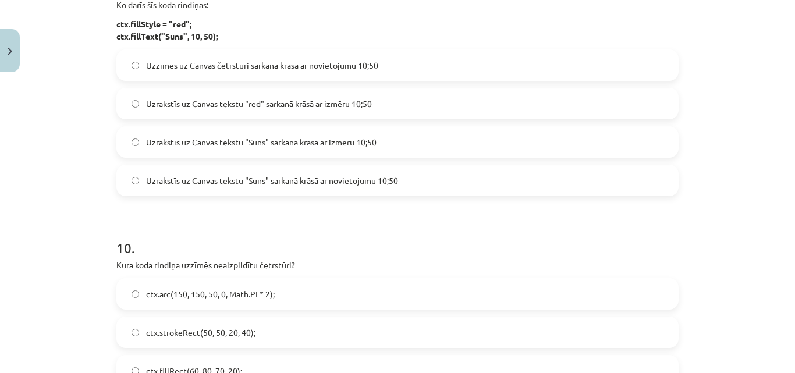
scroll to position [2307, 0]
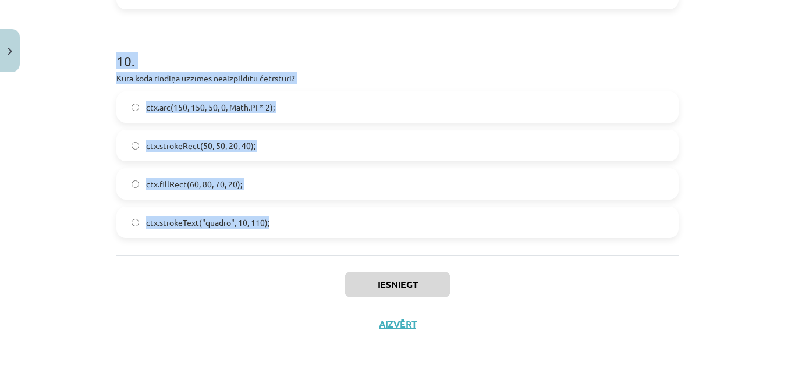
drag, startPoint x: 106, startPoint y: 117, endPoint x: 301, endPoint y: 243, distance: 232.3
copy form "1 . Ja Tev mainīgajam T ir jāpiešķir gadījuma vērtība no 10 līdz 30, kuru koda …"
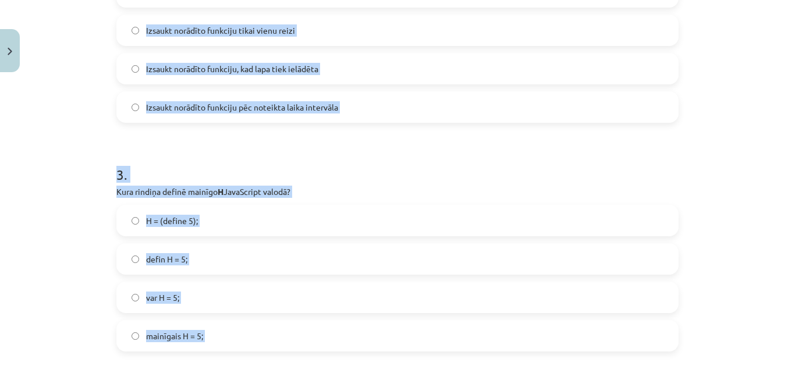
scroll to position [271, 0]
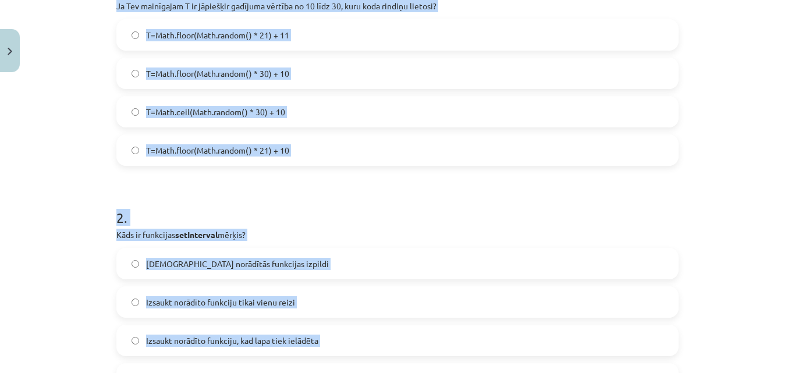
click at [375, 225] on h1 "2 ." at bounding box center [397, 207] width 562 height 36
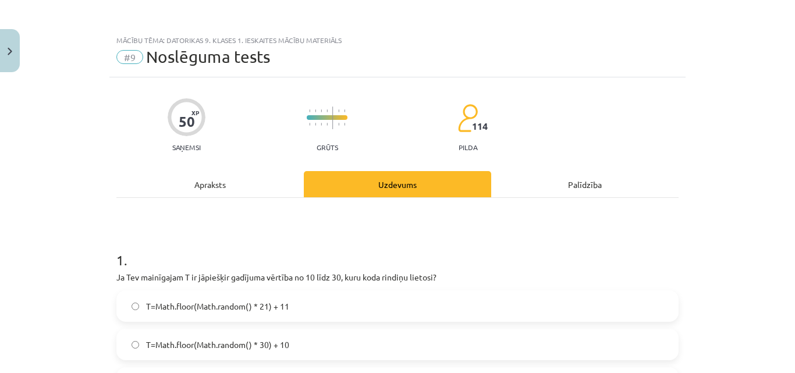
scroll to position [136, 0]
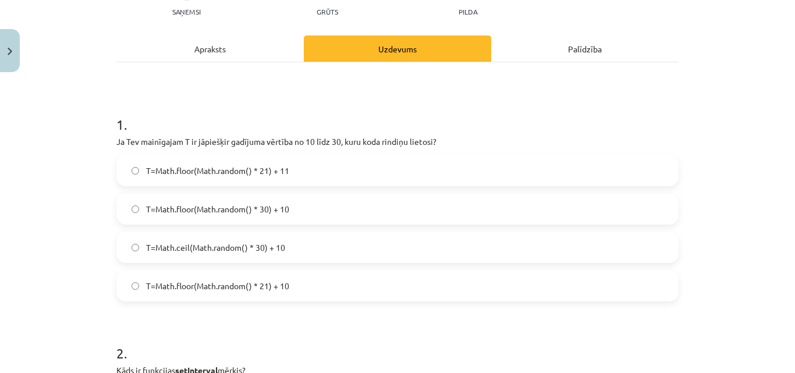
click at [232, 285] on span "T=Math.floor(Math.random() * 21) + 10" at bounding box center [217, 286] width 143 height 12
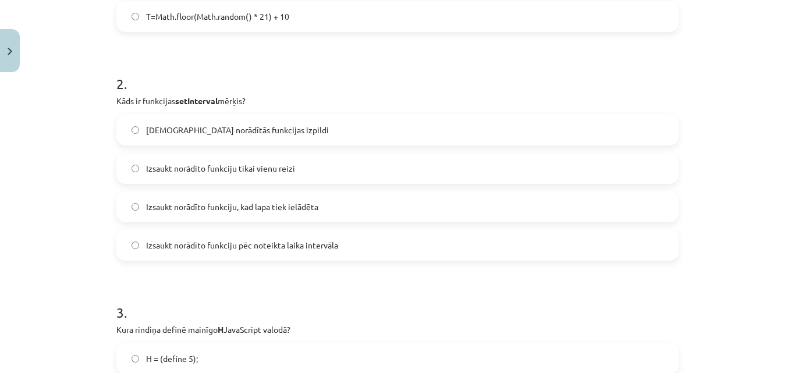
scroll to position [407, 0]
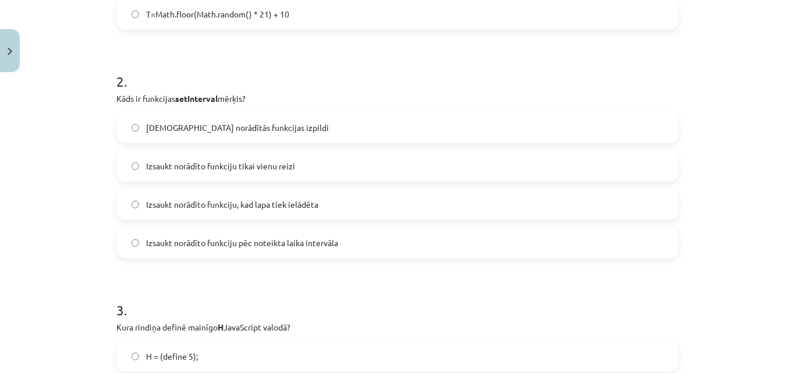
click at [218, 243] on span "Izsaukt norādīto funkciju pēc noteikta laika intervāla" at bounding box center [242, 243] width 192 height 12
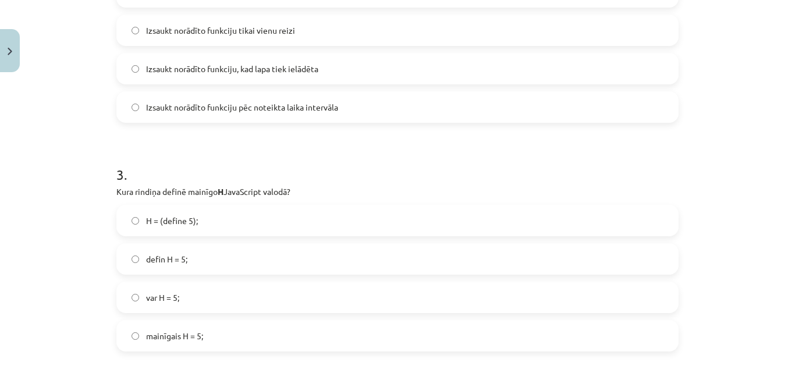
scroll to position [679, 0]
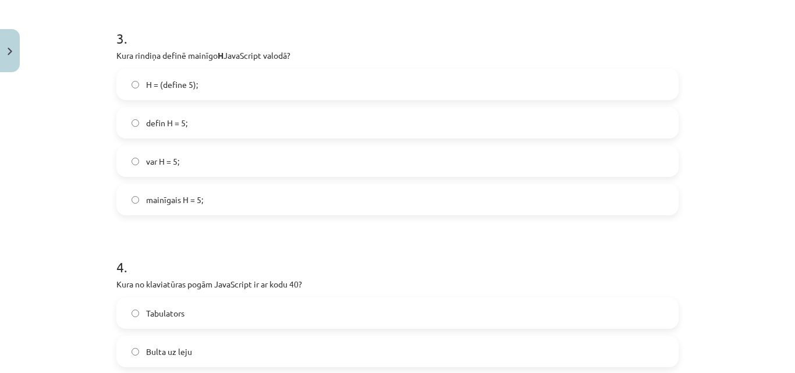
click at [166, 159] on span "var H = 5;" at bounding box center [162, 161] width 33 height 12
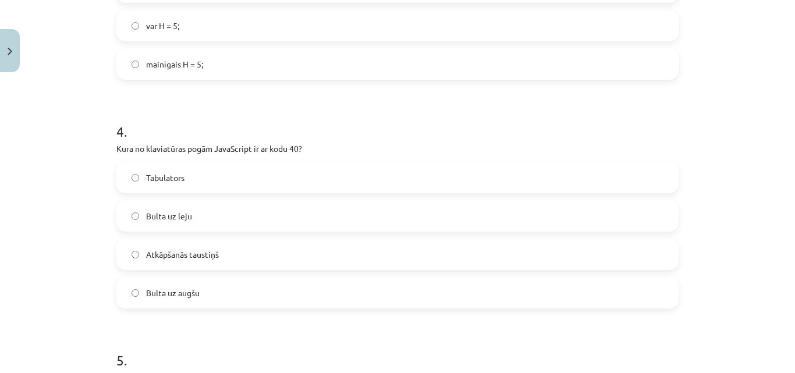
click at [171, 213] on span "Bulta uz leju" at bounding box center [169, 216] width 46 height 12
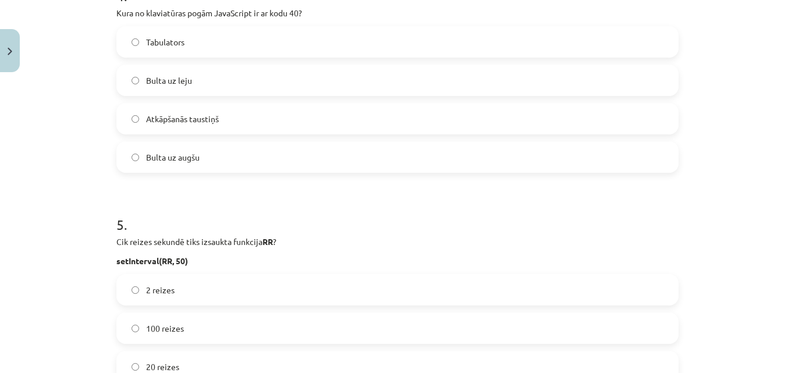
scroll to position [1086, 0]
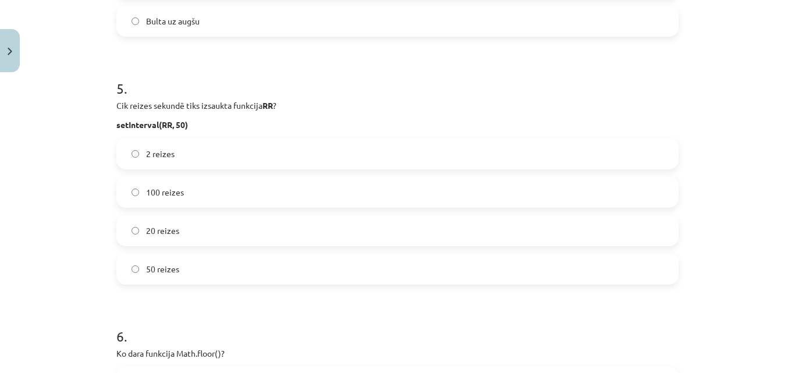
click at [180, 228] on label "20 reizes" at bounding box center [397, 230] width 560 height 29
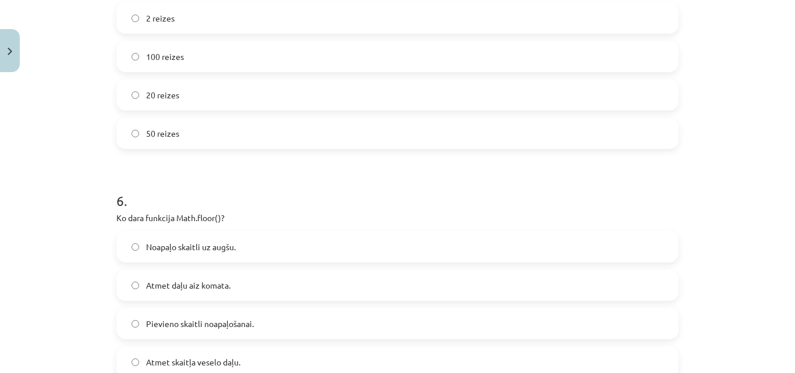
scroll to position [1357, 0]
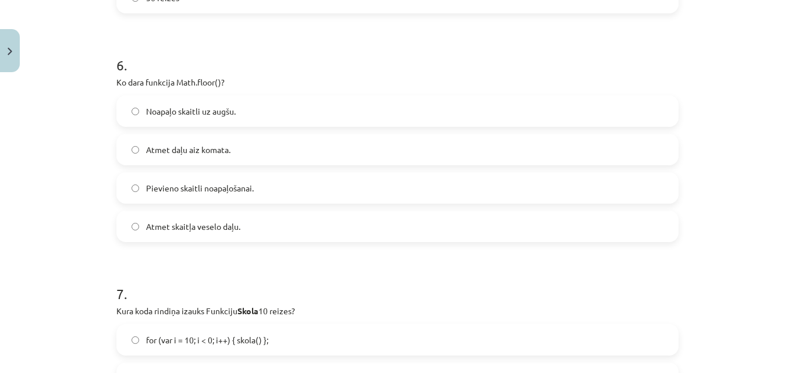
click at [213, 147] on span "Atmet daļu aiz komata." at bounding box center [188, 150] width 84 height 12
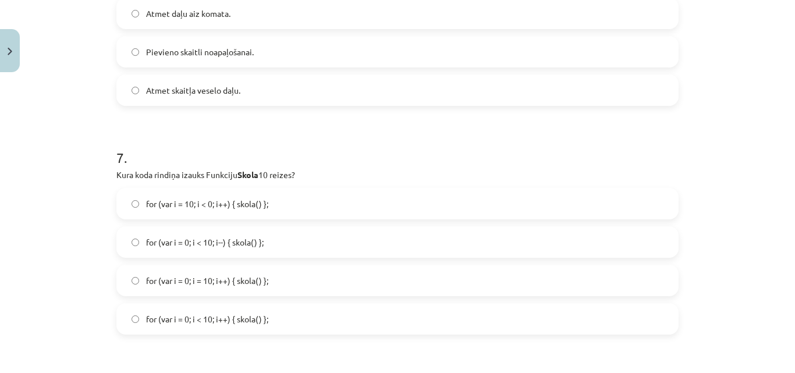
scroll to position [1629, 0]
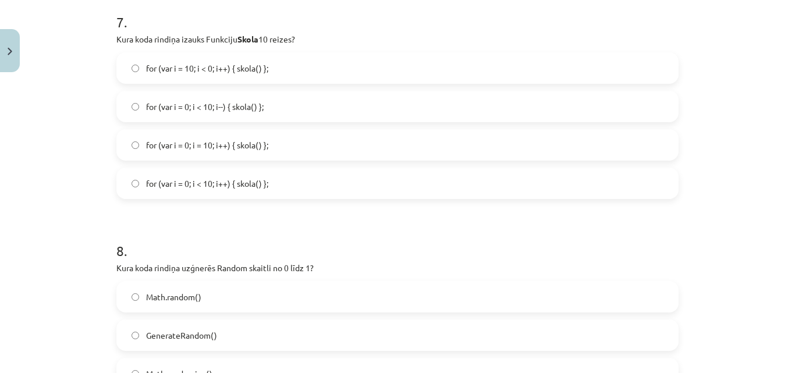
click at [232, 181] on span "for (var i = 0; i < 10; i++) { skola() };" at bounding box center [207, 183] width 122 height 12
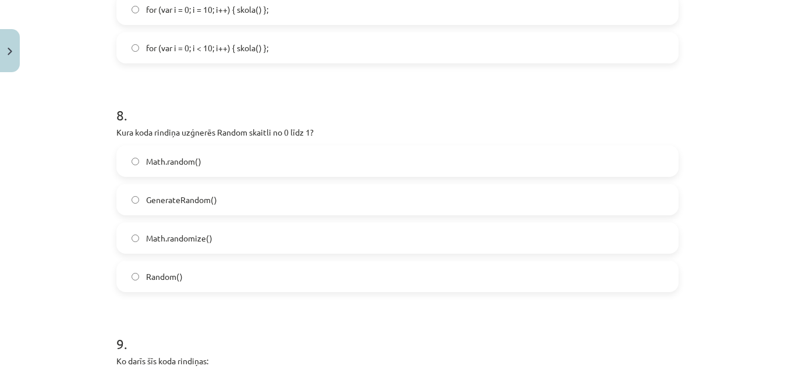
click at [168, 156] on span "Math.random()" at bounding box center [173, 161] width 55 height 12
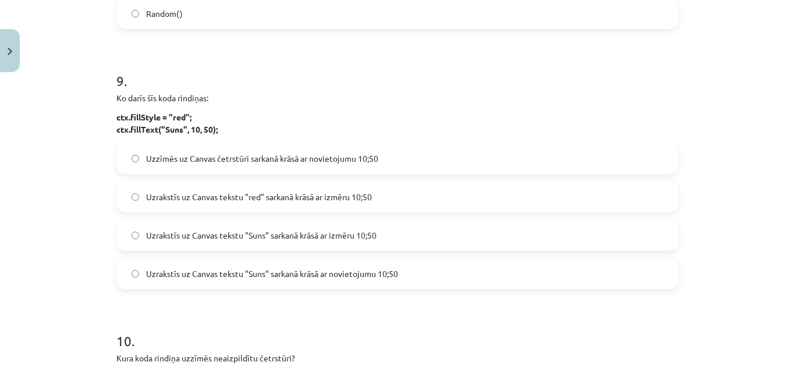
scroll to position [2036, 0]
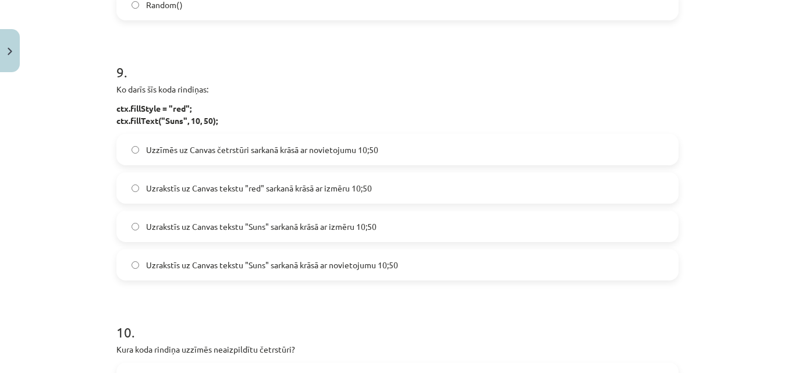
click at [316, 263] on span "Uzrakstīs uz Canvas tekstu "Suns" sarkanā krāsā ar novietojumu 10;50" at bounding box center [272, 265] width 252 height 12
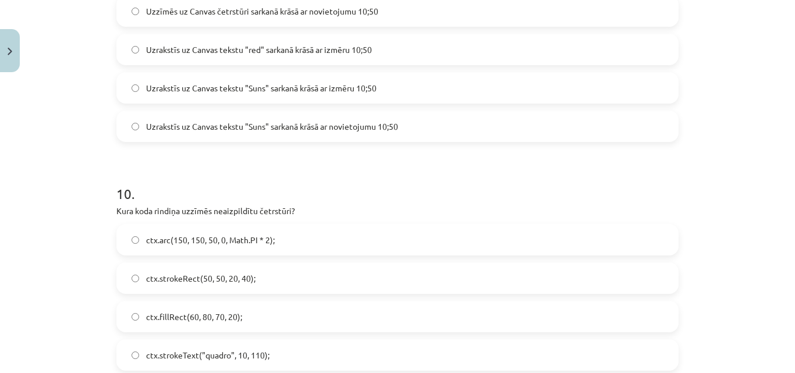
scroll to position [2307, 0]
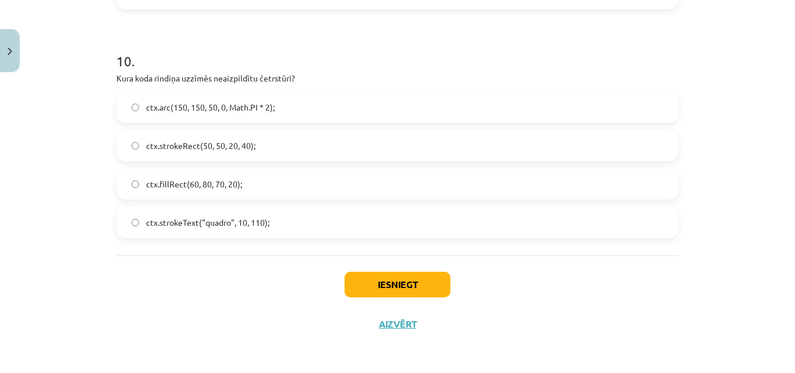
click at [194, 146] on span "ctx.strokeRect(50, 50, 20, 40);" at bounding box center [200, 146] width 109 height 12
click at [388, 282] on button "Iesniegt" at bounding box center [397, 285] width 106 height 26
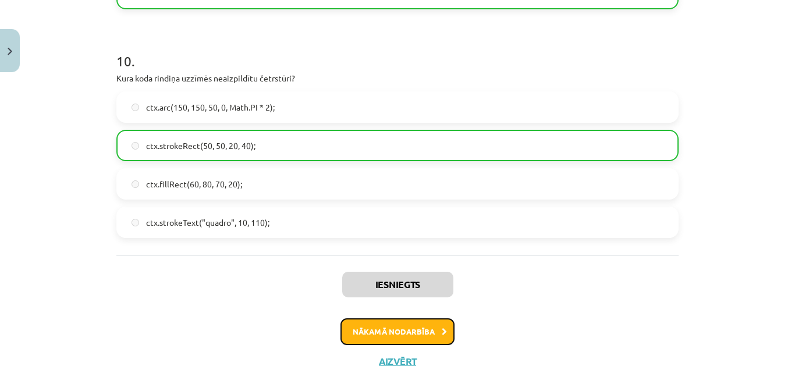
click at [389, 332] on button "Nākamā nodarbība" at bounding box center [397, 331] width 114 height 27
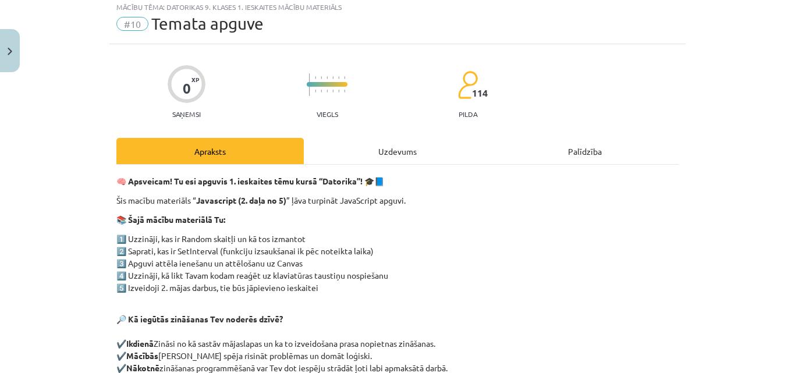
scroll to position [29, 0]
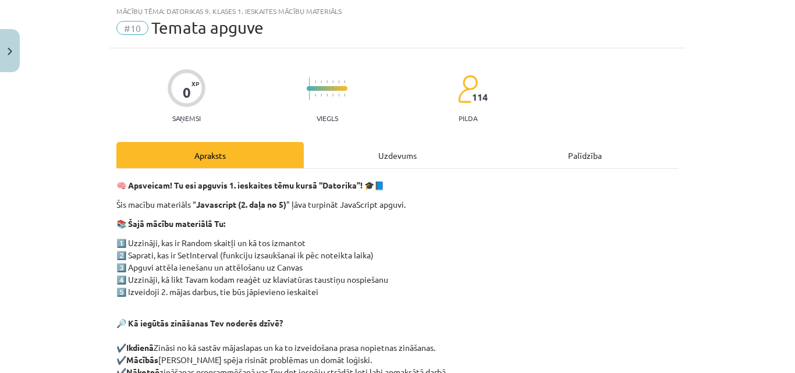
click at [401, 147] on div "Uzdevums" at bounding box center [397, 155] width 187 height 26
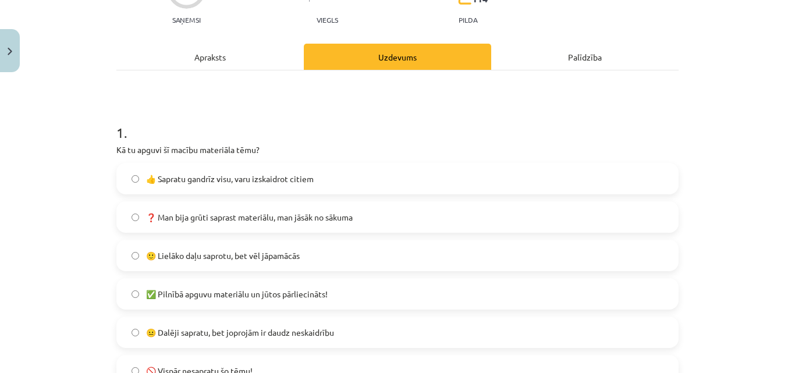
scroll to position [165, 0]
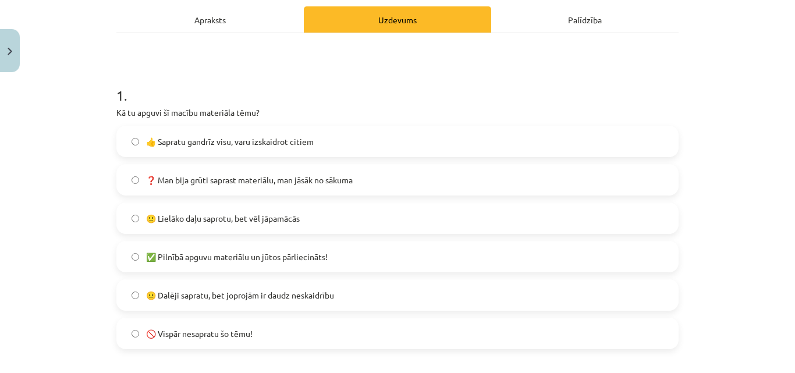
click at [219, 217] on span "🙂 Lielāko daļu saprotu, bet vēl jāpamācās" at bounding box center [223, 218] width 154 height 12
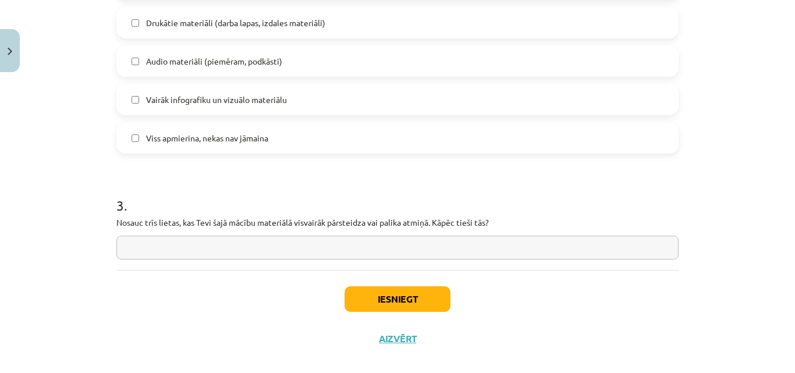
scroll to position [884, 0]
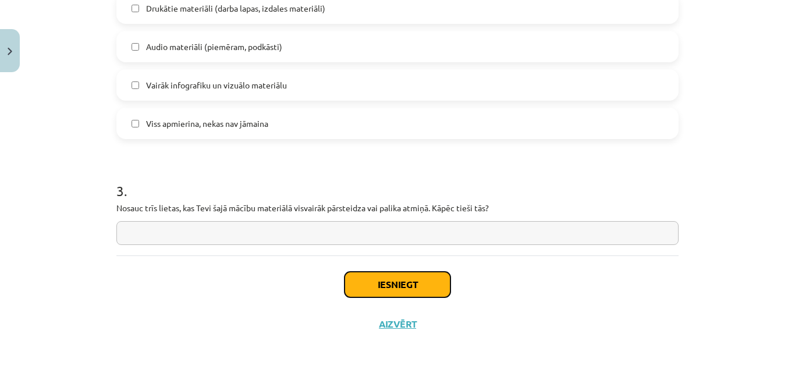
click at [396, 278] on button "Iesniegt" at bounding box center [397, 285] width 106 height 26
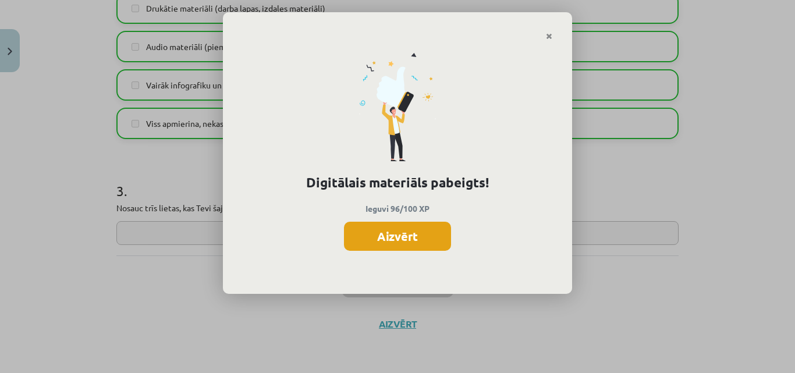
click at [381, 232] on button "Aizvērt" at bounding box center [397, 236] width 107 height 29
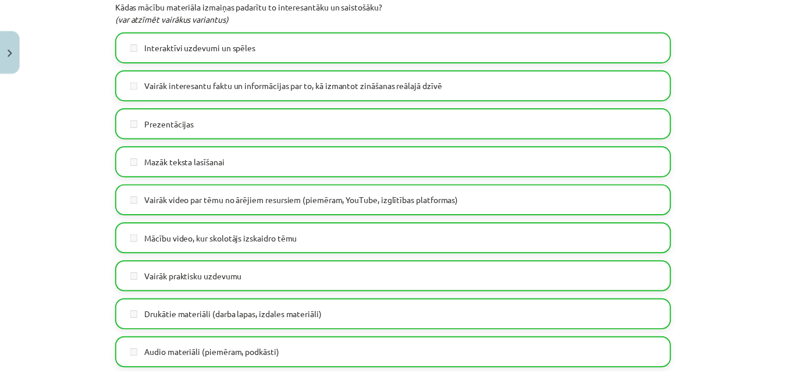
scroll to position [477, 0]
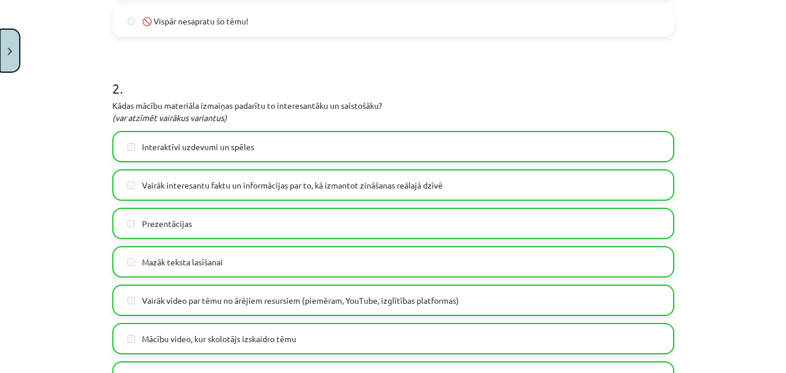
click at [0, 44] on button "Close" at bounding box center [10, 50] width 20 height 43
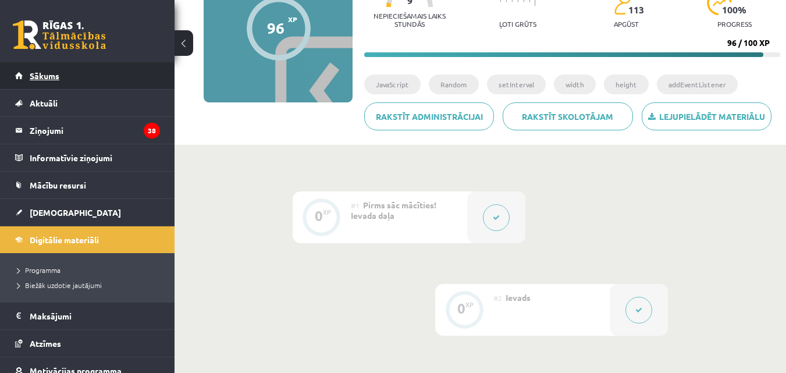
click at [33, 71] on span "Sākums" at bounding box center [45, 75] width 30 height 10
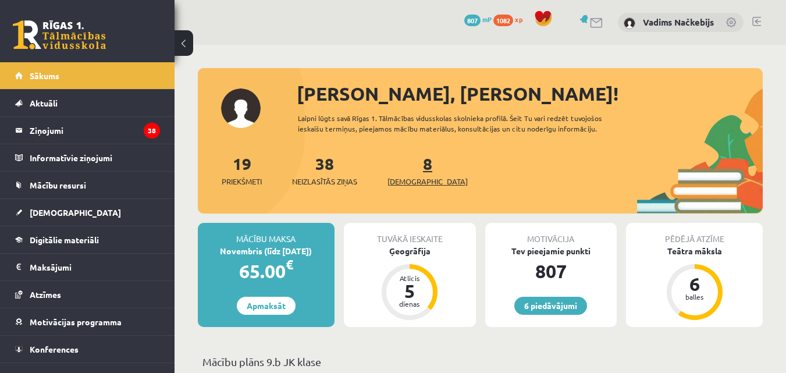
click at [421, 184] on span "[DEMOGRAPHIC_DATA]" at bounding box center [427, 182] width 80 height 12
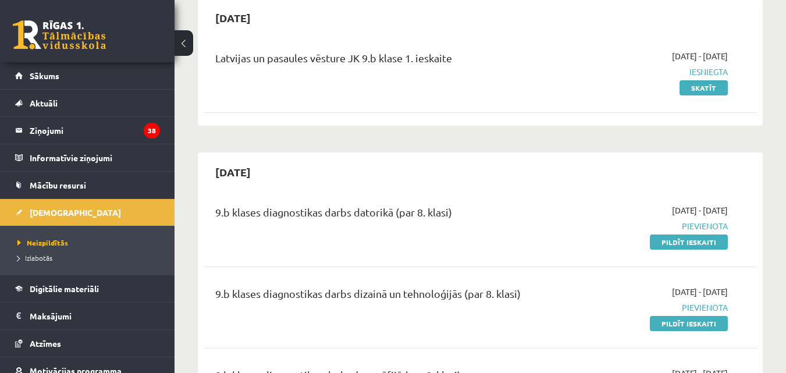
scroll to position [136, 0]
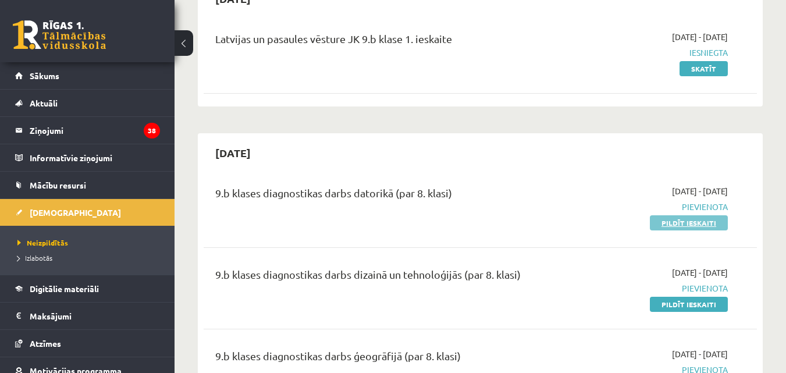
click at [678, 221] on link "Pildīt ieskaiti" at bounding box center [689, 222] width 78 height 15
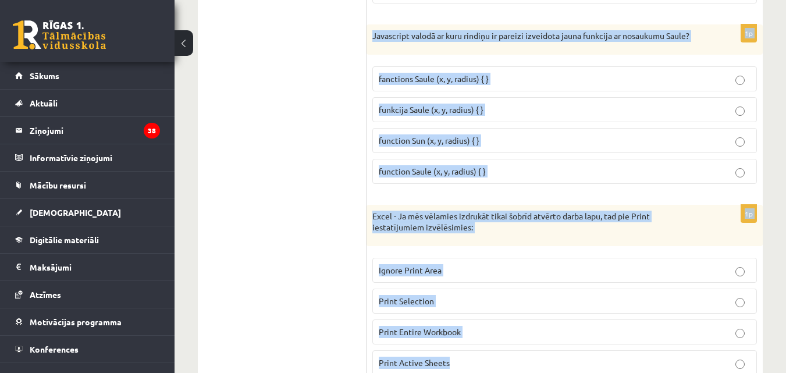
scroll to position [5455, 0]
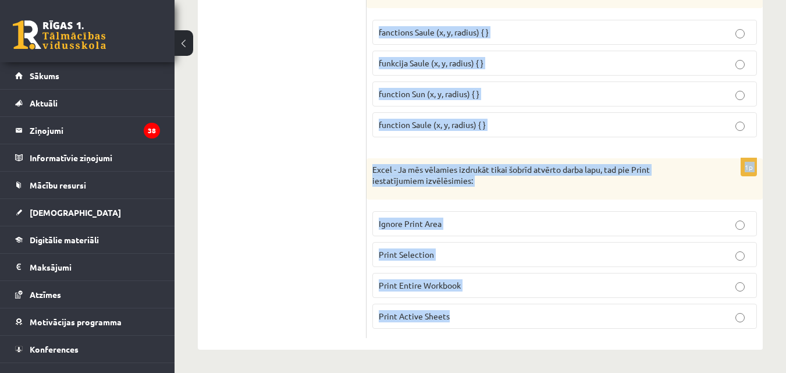
drag, startPoint x: 370, startPoint y: 91, endPoint x: 633, endPoint y: 330, distance: 356.2
copy form "Ekrānuzņēmums ir Uzņēmums, kurš ražo ekrānus Atsevišķs digitāls attēls, no kā s…"
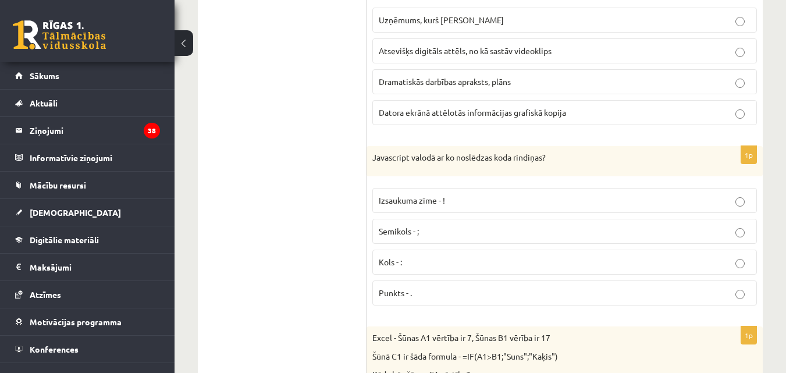
scroll to position [136, 0]
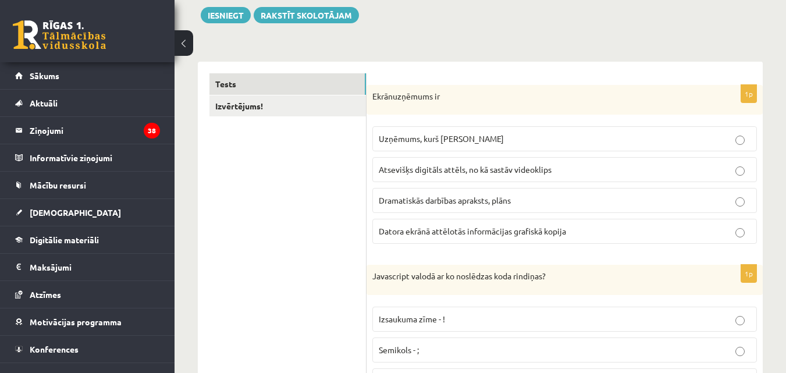
click at [430, 231] on span "Datora ekrānā attēlotās informācijas grafiskā kopija" at bounding box center [472, 231] width 187 height 10
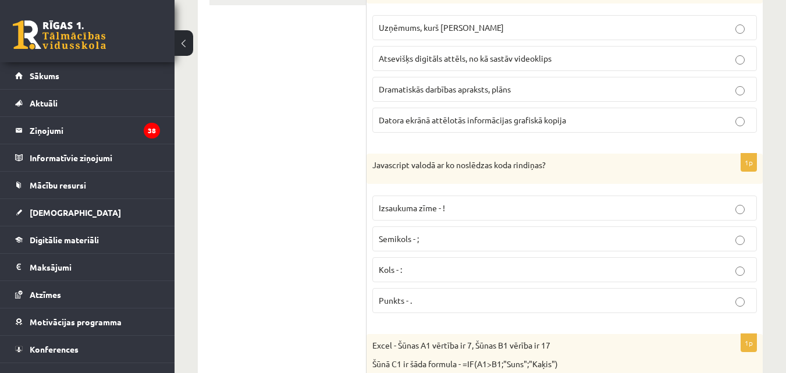
scroll to position [272, 0]
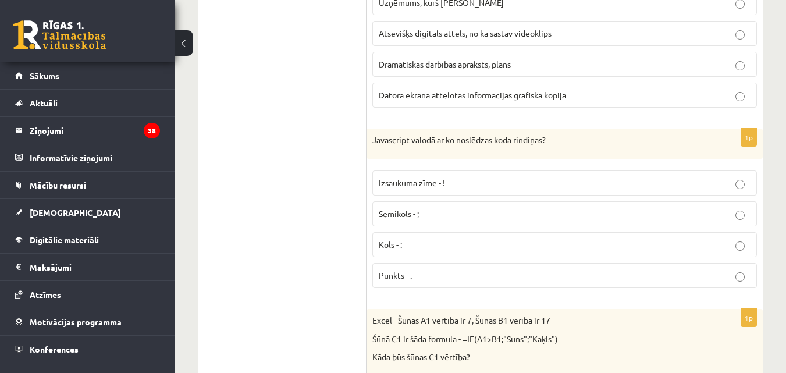
click at [401, 219] on p "Semikols - ;" at bounding box center [565, 214] width 372 height 12
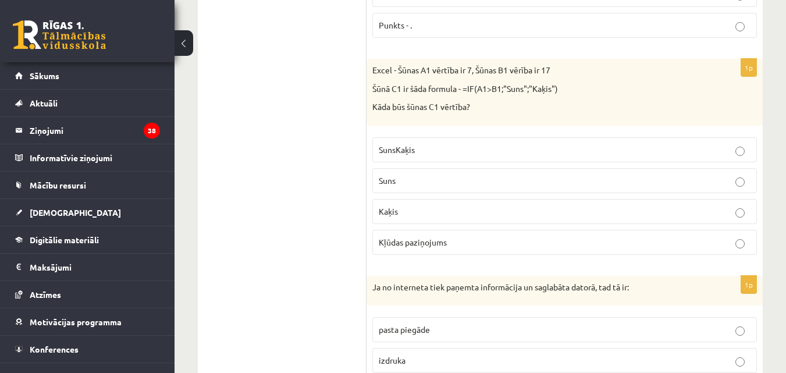
scroll to position [543, 0]
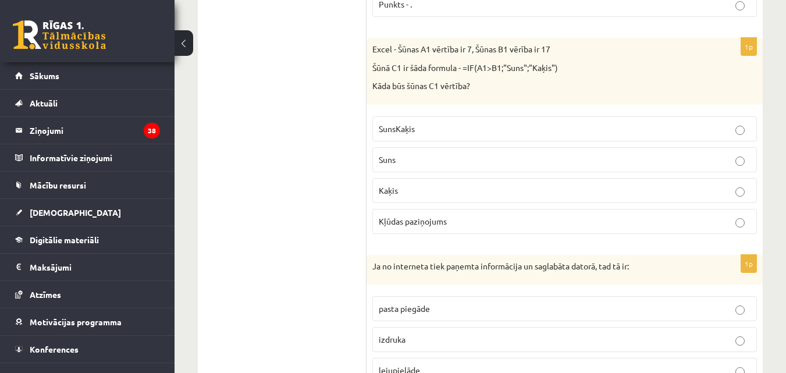
click at [405, 188] on p "Kaķis" at bounding box center [565, 190] width 372 height 12
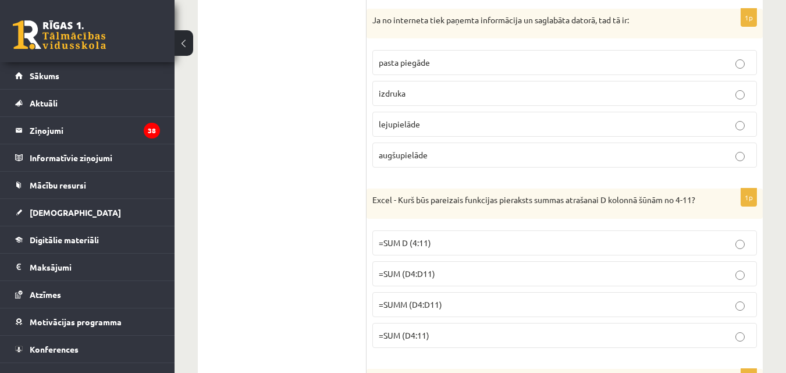
scroll to position [814, 0]
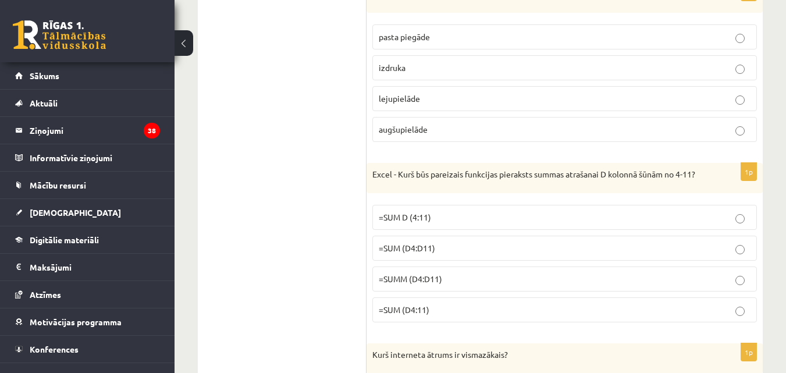
click at [409, 99] on span "lejupielāde" at bounding box center [399, 98] width 41 height 10
click at [442, 254] on p "=SUM (D4:D11)" at bounding box center [565, 248] width 372 height 12
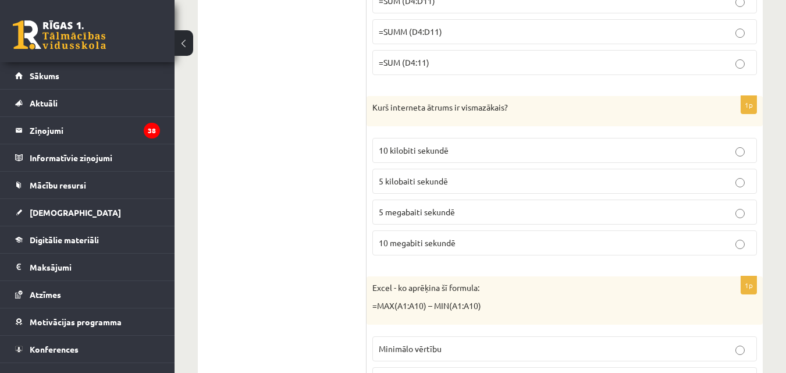
scroll to position [1086, 0]
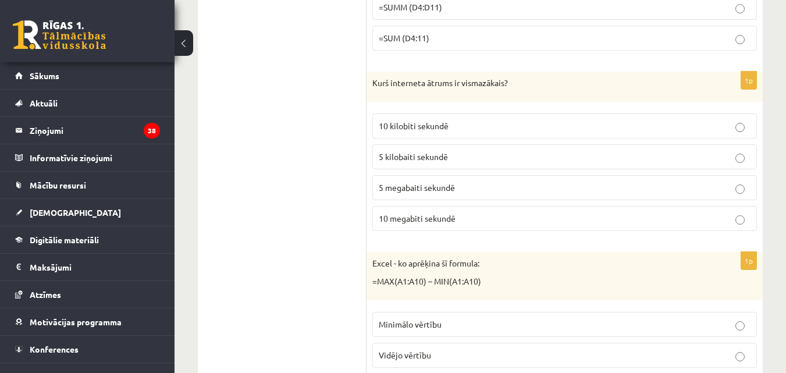
click at [427, 131] on span "10 kilobiti sekundē" at bounding box center [414, 125] width 70 height 10
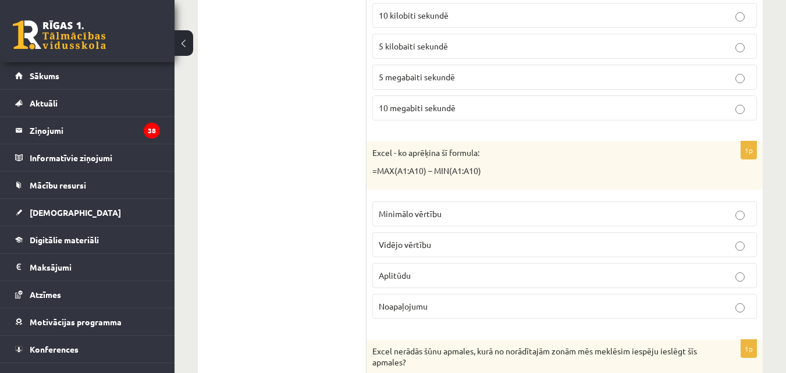
scroll to position [1222, 0]
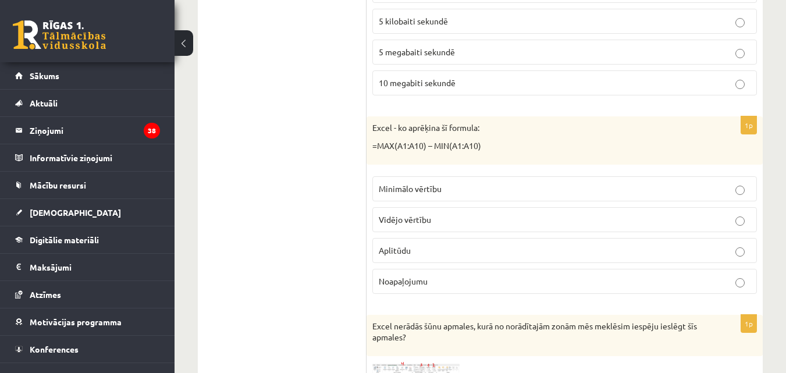
click at [416, 257] on p "Aplitūdu" at bounding box center [565, 250] width 372 height 12
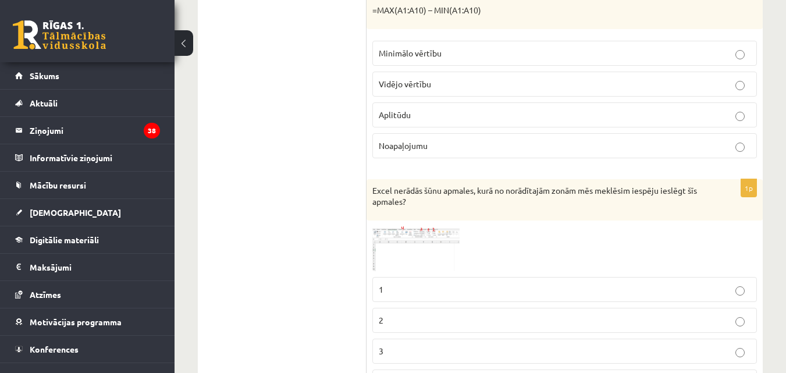
scroll to position [1493, 0]
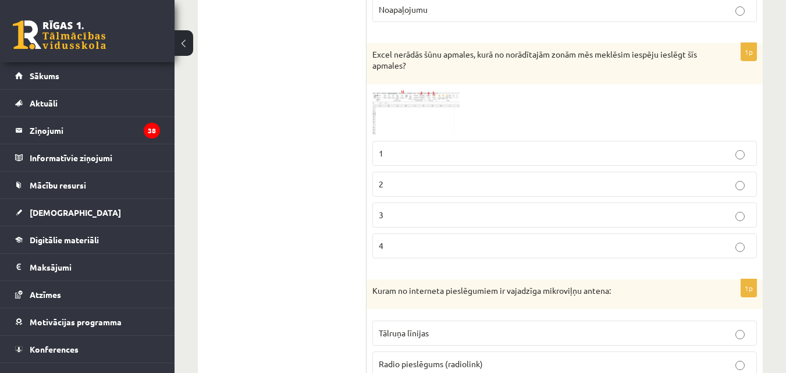
click at [401, 127] on img at bounding box center [415, 112] width 87 height 45
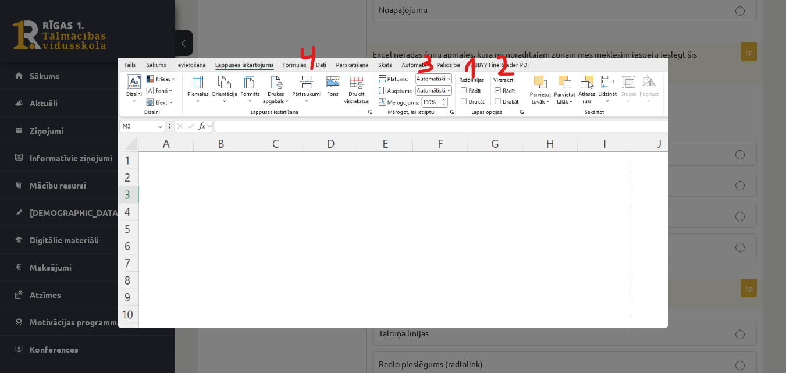
click at [681, 96] on div at bounding box center [393, 186] width 786 height 373
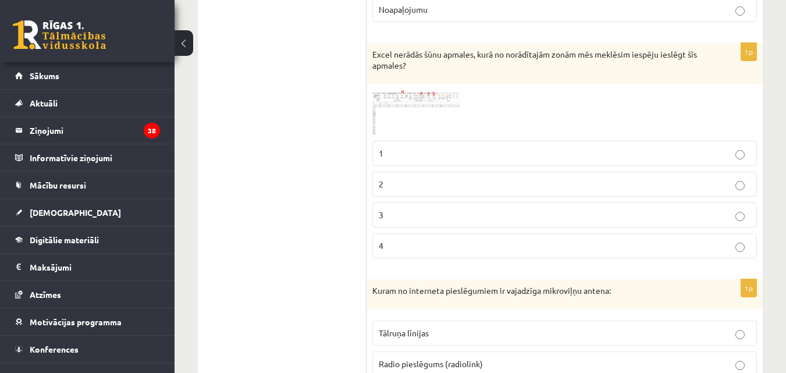
click at [425, 111] on img at bounding box center [415, 112] width 87 height 45
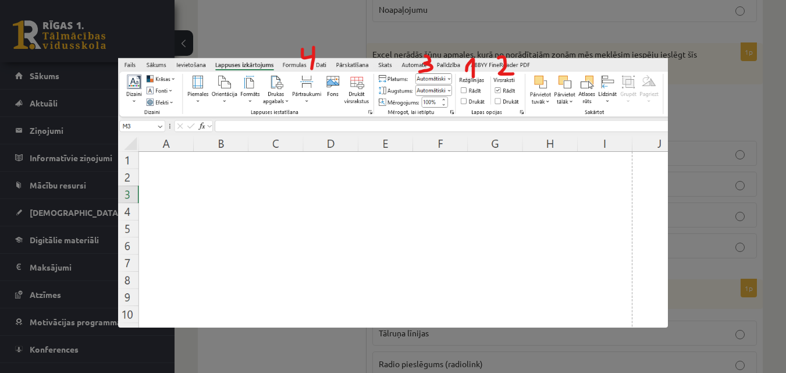
click at [676, 112] on div at bounding box center [393, 186] width 786 height 373
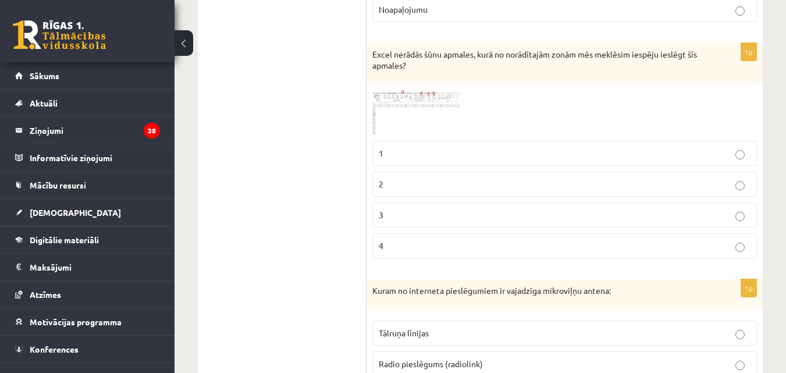
click at [401, 159] on p "1" at bounding box center [565, 153] width 372 height 12
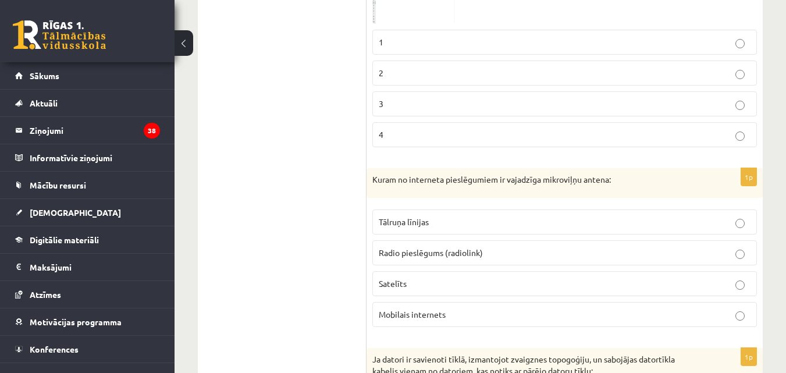
scroll to position [1629, 0]
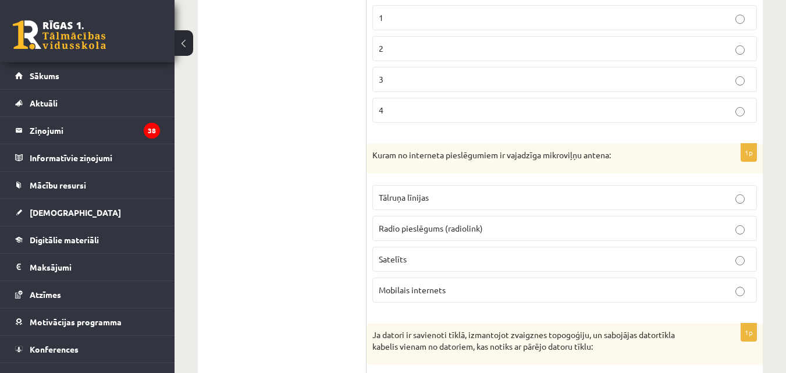
click at [414, 232] on label "Radio pieslēgums (radiolink)" at bounding box center [564, 228] width 384 height 25
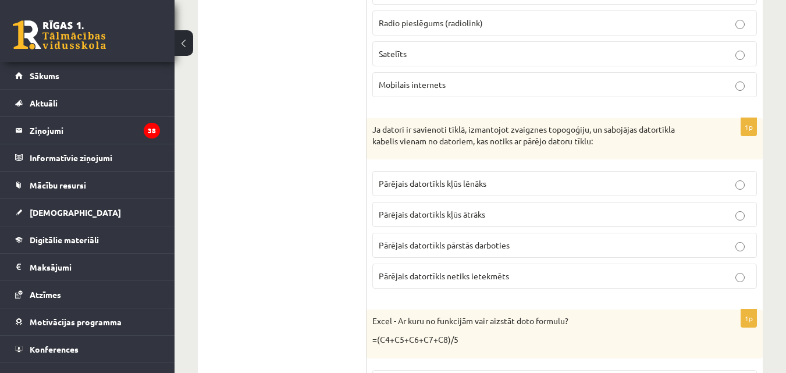
scroll to position [1900, 0]
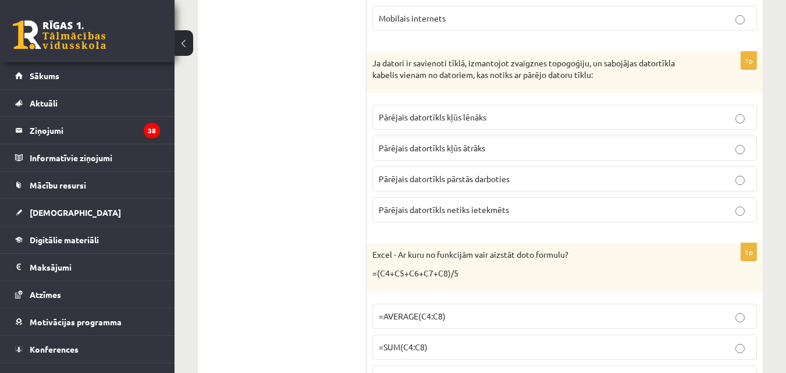
click at [417, 215] on span "Pārējais datortīkls netiks ietekmēts" at bounding box center [444, 209] width 130 height 10
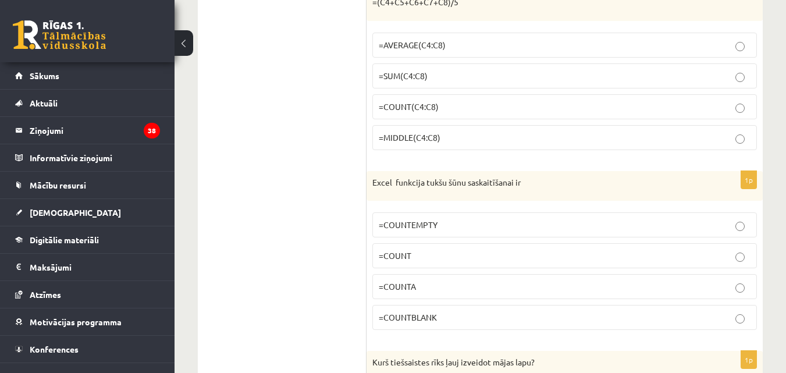
scroll to position [2036, 0]
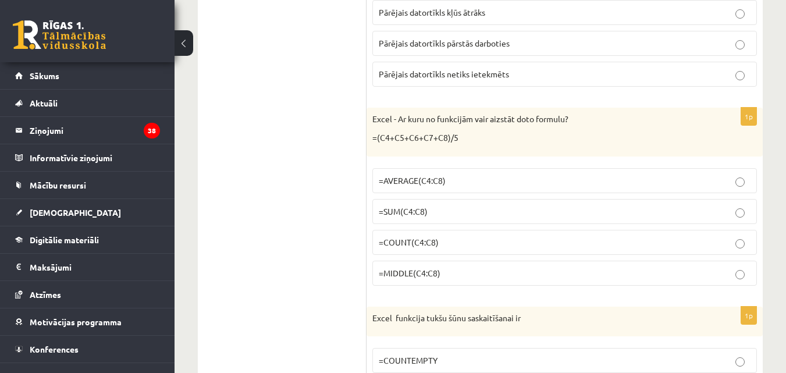
click at [433, 186] on span "=AVERAGE(C4:C8)" at bounding box center [412, 180] width 67 height 10
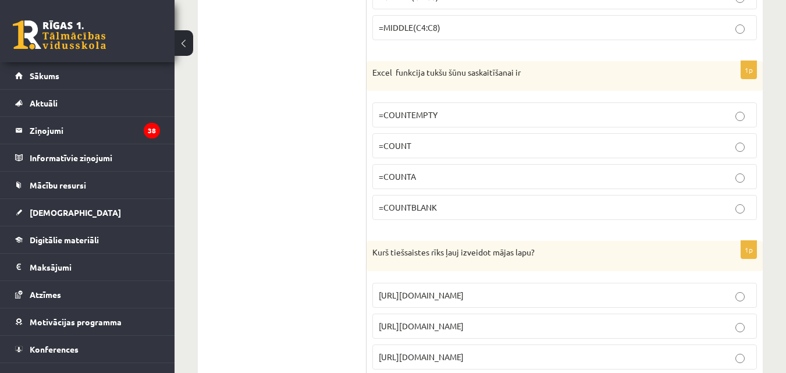
scroll to position [2307, 0]
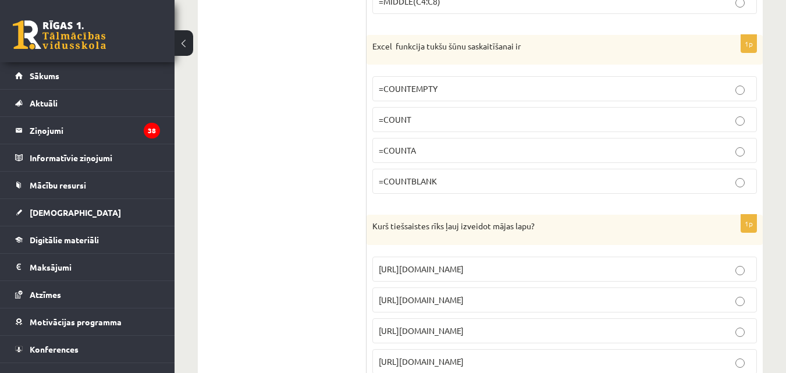
click at [418, 186] on span "=COUNTBLANK" at bounding box center [408, 181] width 58 height 10
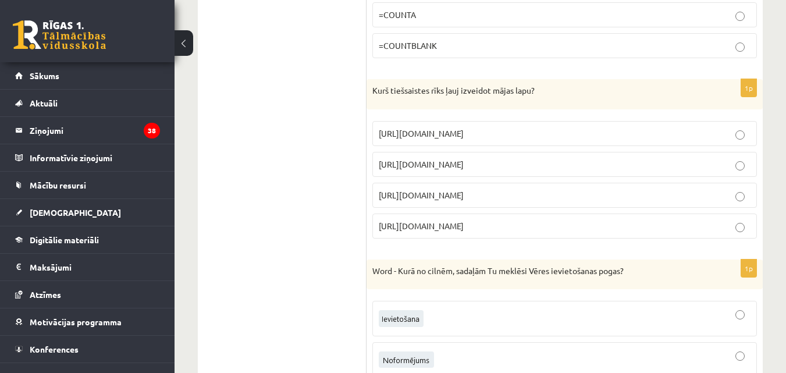
click at [445, 200] on span "https://www.mozello.lv" at bounding box center [421, 195] width 85 height 10
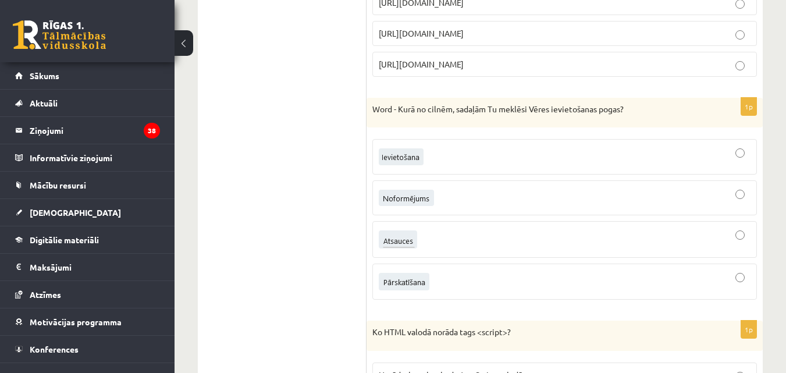
scroll to position [2579, 0]
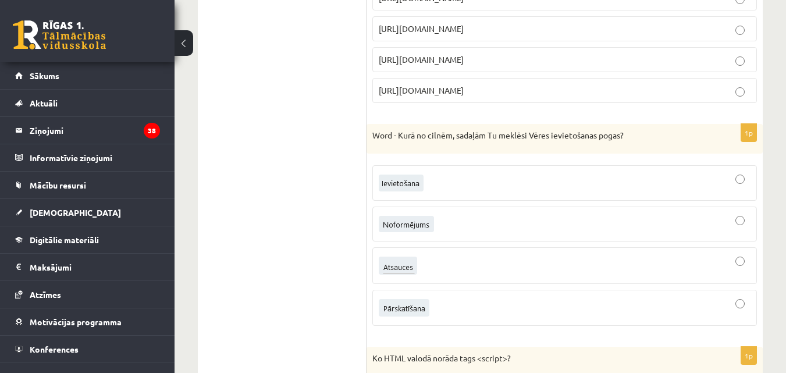
click at [425, 277] on div at bounding box center [565, 266] width 372 height 24
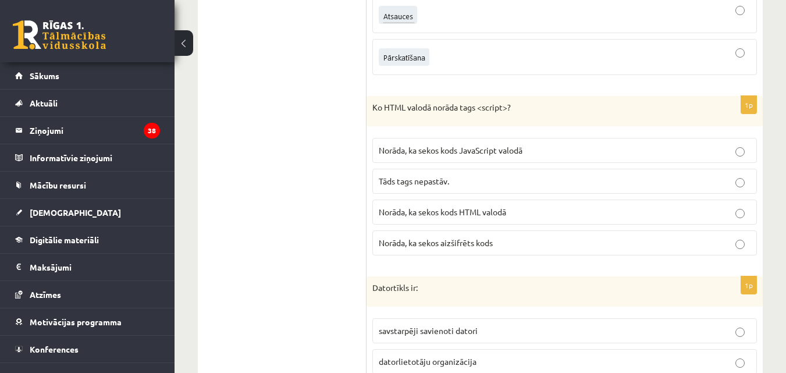
scroll to position [2850, 0]
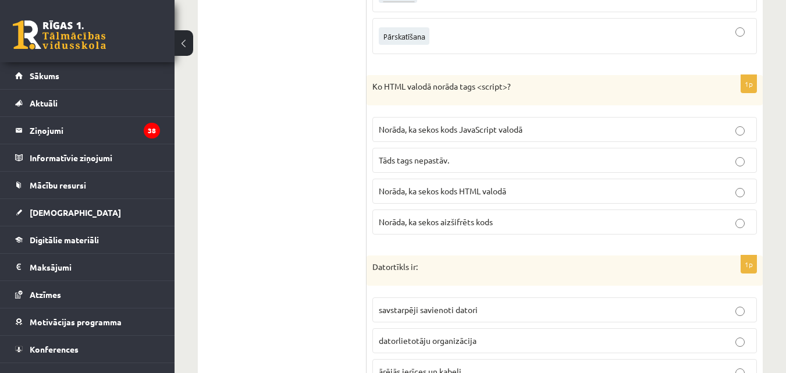
click at [471, 134] on span "Norāda, ka sekos kods JavaScript valodā" at bounding box center [451, 129] width 144 height 10
click at [272, 282] on ul "Tests Izvērtējums!" at bounding box center [287, 145] width 157 height 5573
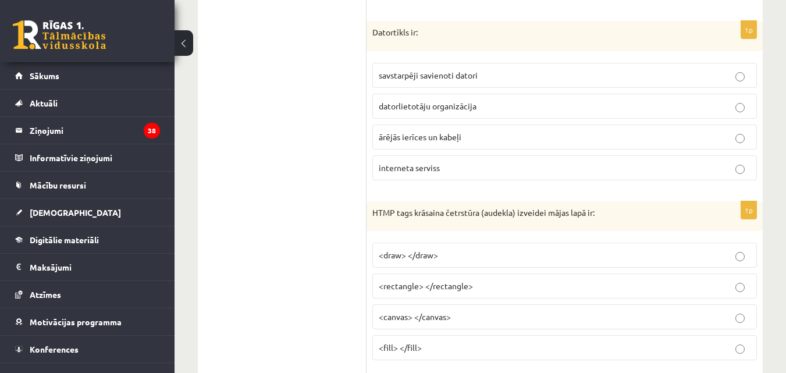
scroll to position [3122, 0]
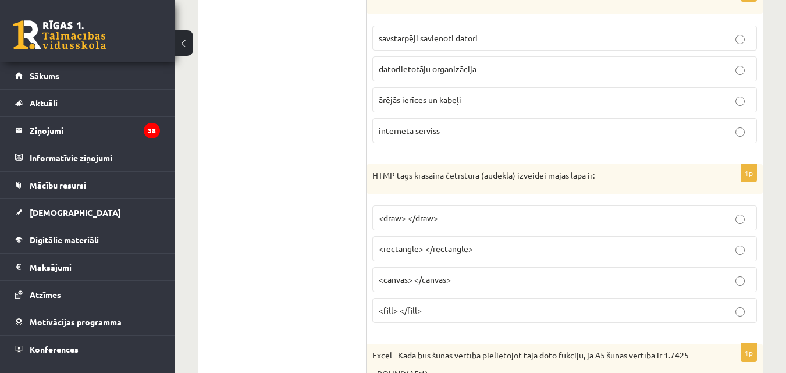
click at [462, 43] on span "savstarpēji savienoti datori" at bounding box center [428, 38] width 99 height 10
click at [433, 284] on span "<canvas> </canvas>" at bounding box center [415, 279] width 72 height 10
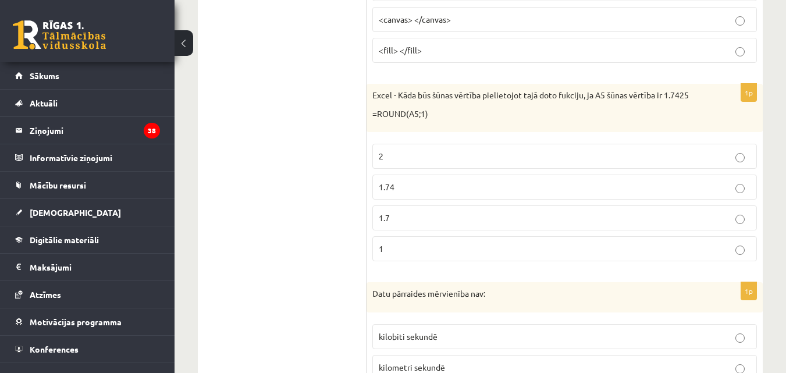
scroll to position [3393, 0]
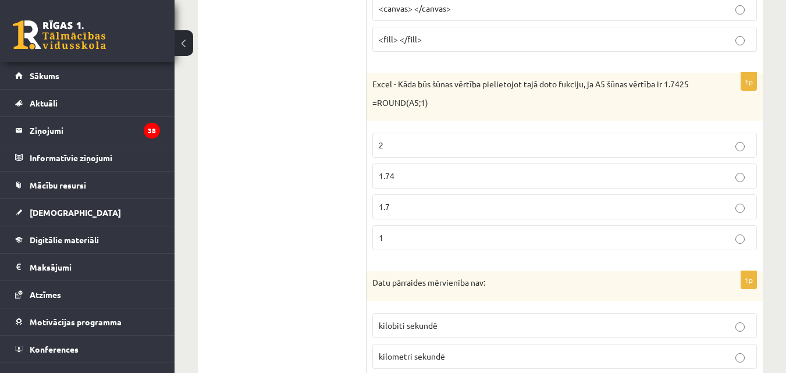
drag, startPoint x: 415, startPoint y: 219, endPoint x: 331, endPoint y: 246, distance: 88.7
click at [415, 213] on p "1.7" at bounding box center [565, 207] width 372 height 12
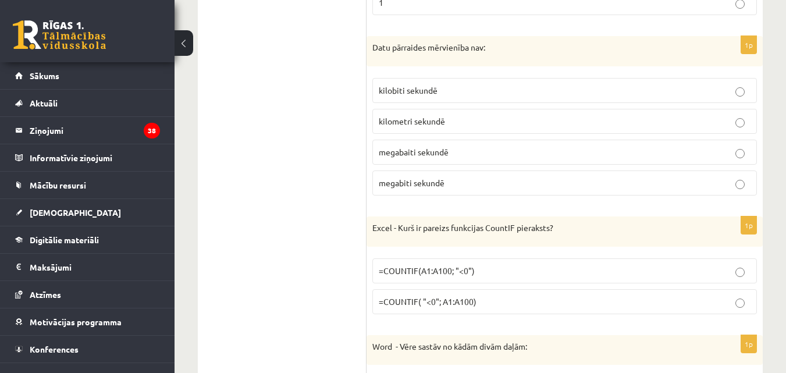
scroll to position [3665, 0]
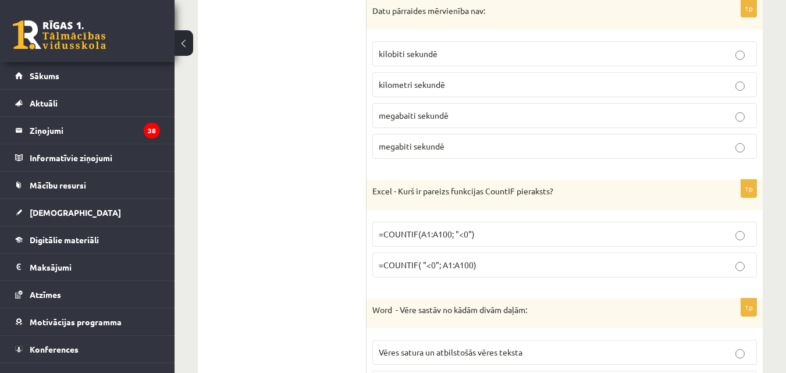
click at [414, 90] on span "kilometri sekundē" at bounding box center [412, 84] width 66 height 10
click at [460, 239] on span "=COUNTIF(A1:A100; "<0")" at bounding box center [427, 234] width 96 height 10
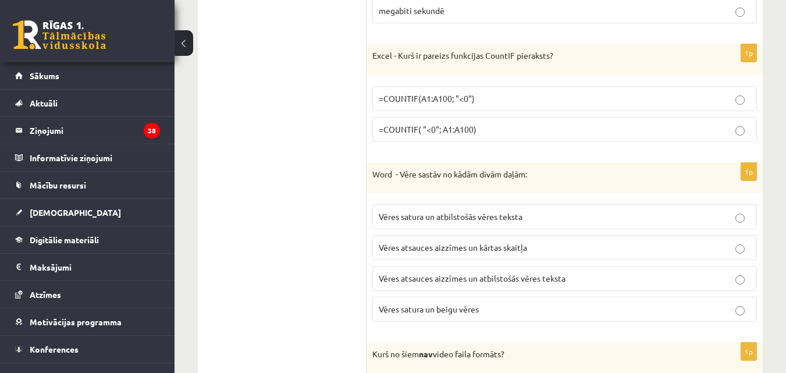
scroll to position [3936, 0]
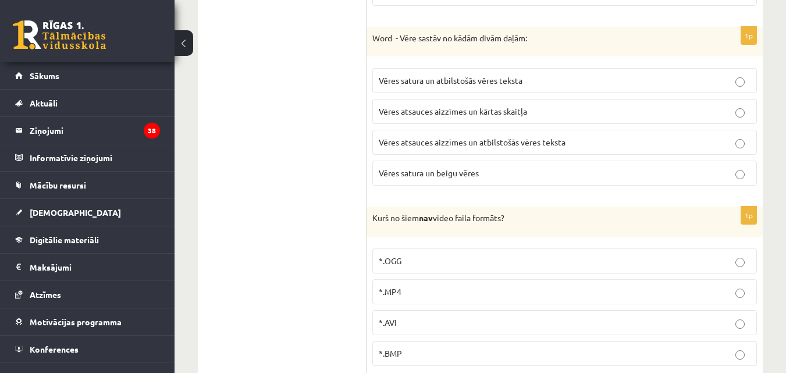
click at [458, 147] on span "Vēres atsauces aizzīmes un atbilstošās vēres teksta" at bounding box center [472, 142] width 187 height 10
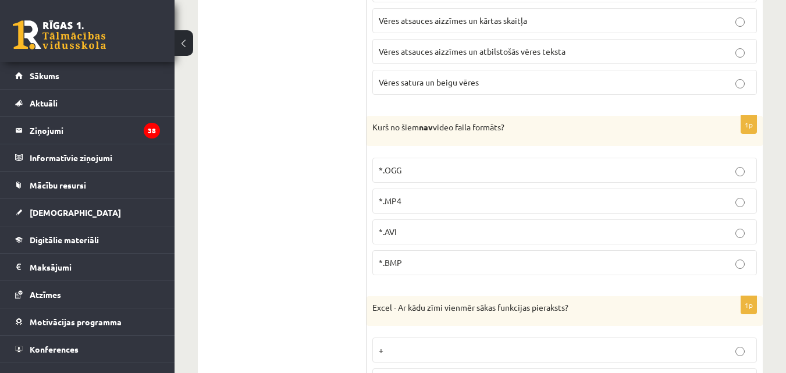
scroll to position [4072, 0]
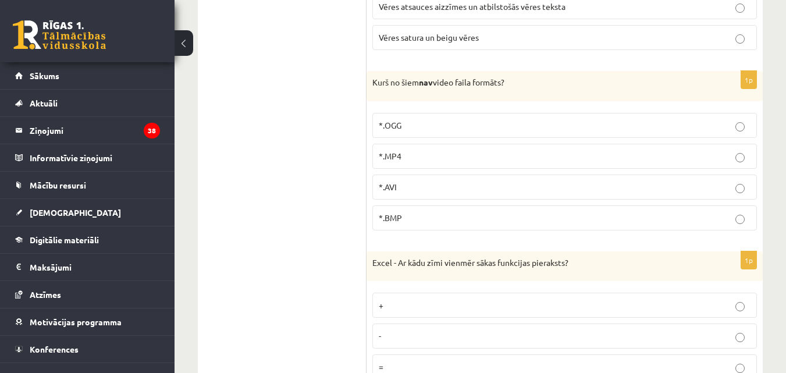
click at [391, 223] on span "*.BMP" at bounding box center [390, 217] width 23 height 10
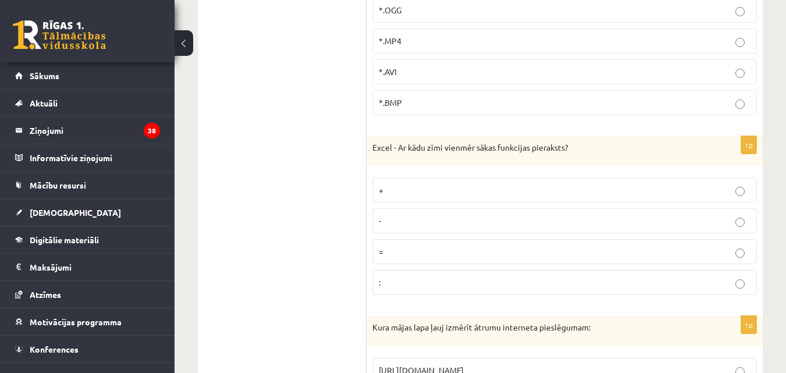
scroll to position [4207, 0]
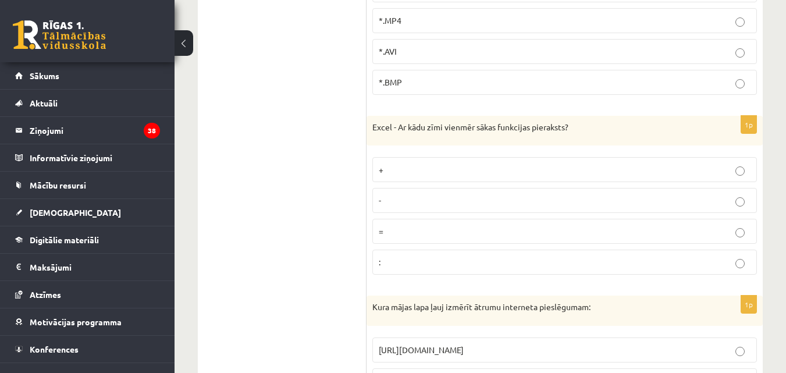
click at [397, 237] on p "=" at bounding box center [565, 231] width 372 height 12
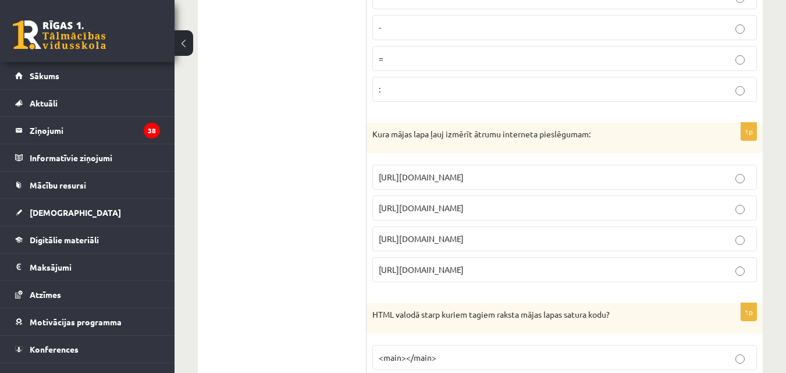
scroll to position [4479, 0]
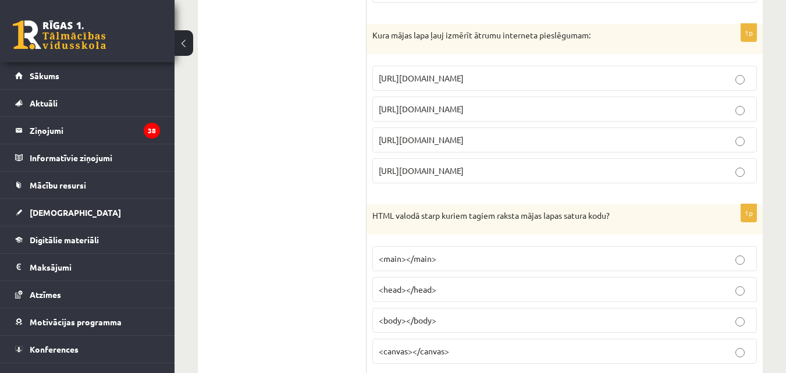
click at [451, 114] on span "https://www.speedtest.net" at bounding box center [421, 109] width 85 height 10
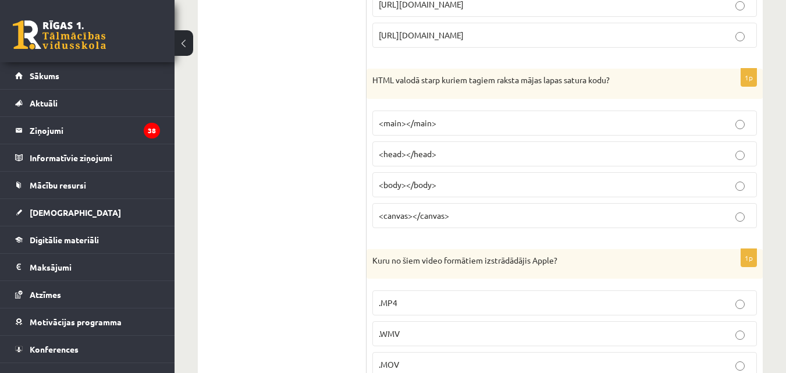
click at [421, 190] on span "<body></body>" at bounding box center [408, 184] width 58 height 10
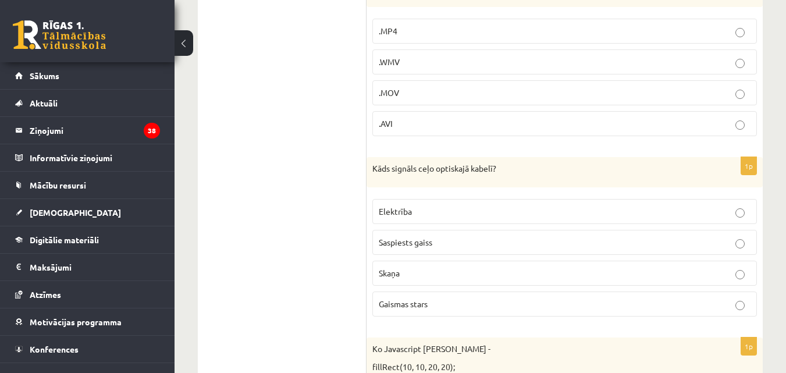
scroll to position [4750, 0]
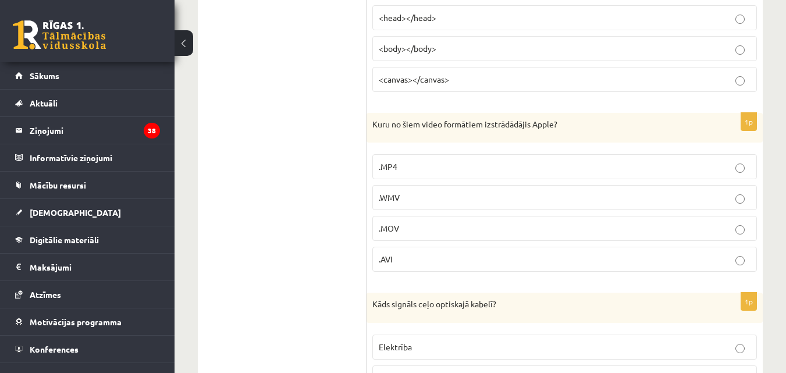
click at [401, 233] on label ".MOV" at bounding box center [564, 228] width 384 height 25
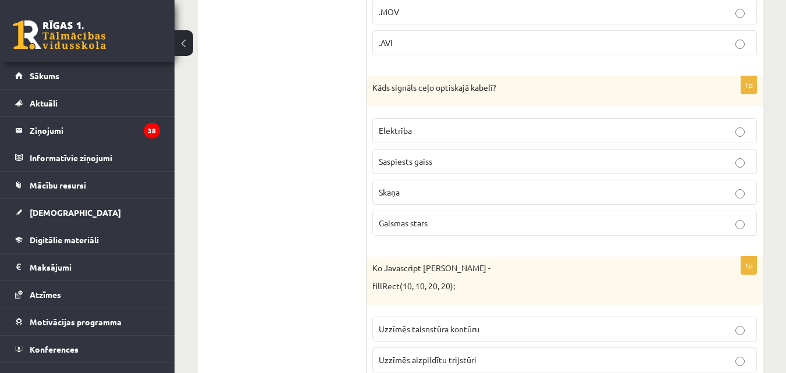
scroll to position [5022, 0]
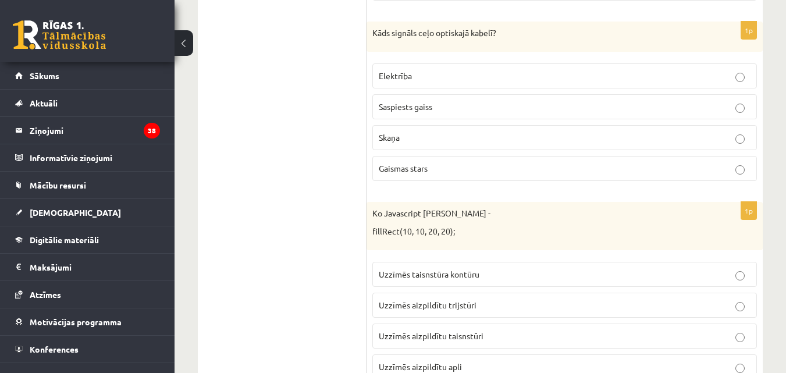
click at [399, 173] on span "Gaismas stars" at bounding box center [403, 168] width 49 height 10
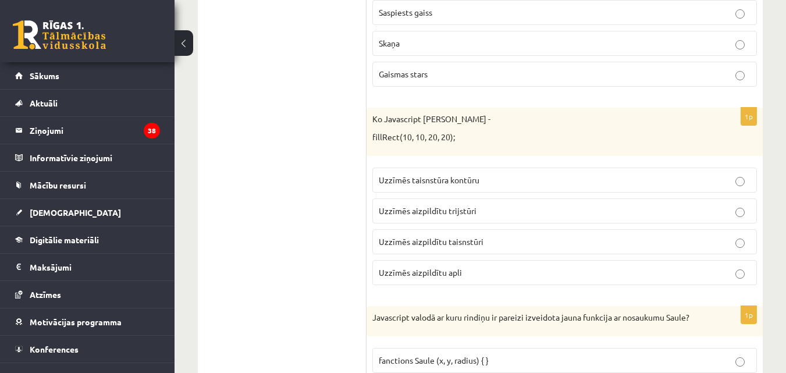
scroll to position [5158, 0]
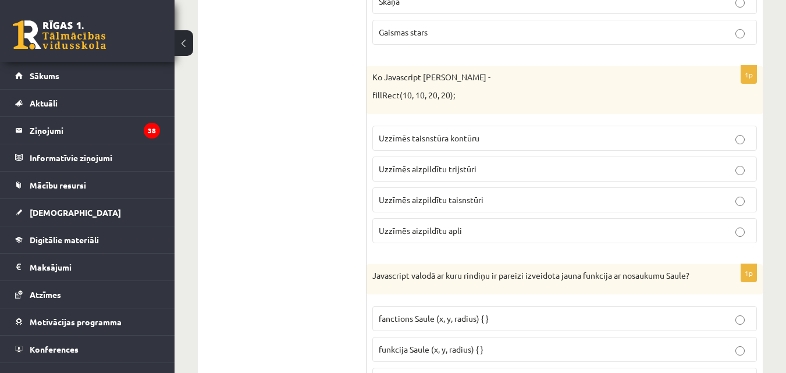
click at [423, 205] on span "Uzzīmēs aizpildītu taisnstūri" at bounding box center [431, 199] width 105 height 10
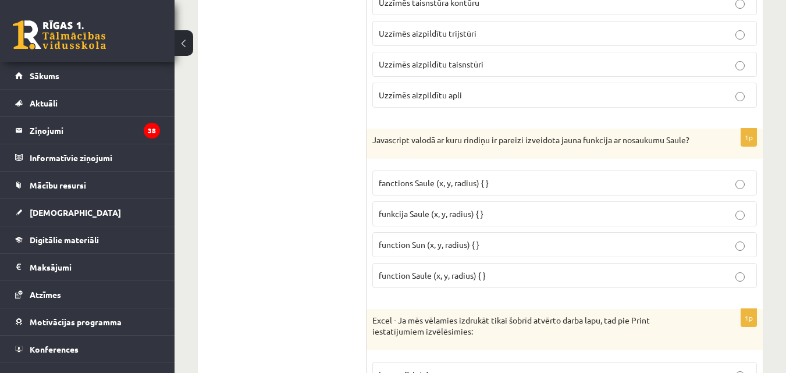
scroll to position [5429, 0]
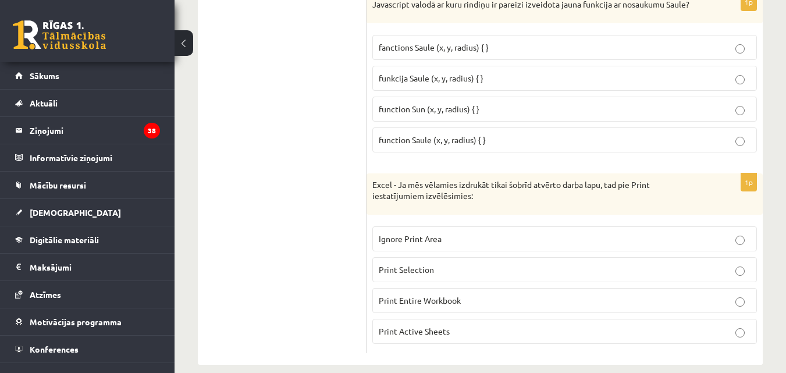
click at [405, 52] on span "fanctions Saule (x, y, radius) { }" at bounding box center [434, 47] width 110 height 10
click at [421, 145] on span "function Saule (x, y, radius) { }" at bounding box center [432, 139] width 107 height 10
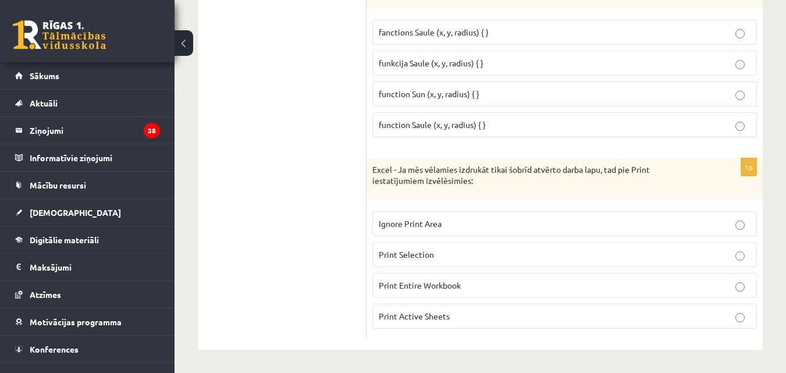
scroll to position [5455, 0]
click at [418, 318] on span "Print Active Sheets" at bounding box center [414, 316] width 71 height 10
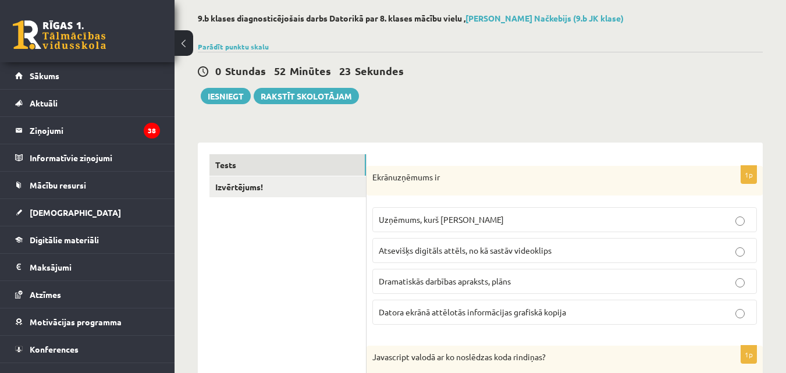
scroll to position [0, 0]
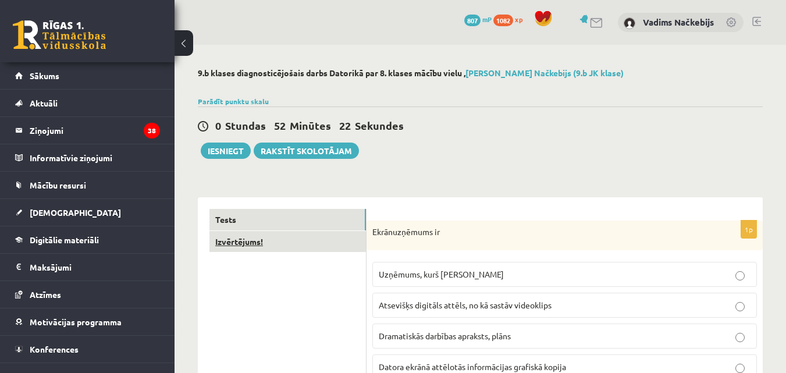
click at [250, 244] on link "Izvērtējums!" at bounding box center [287, 242] width 156 height 22
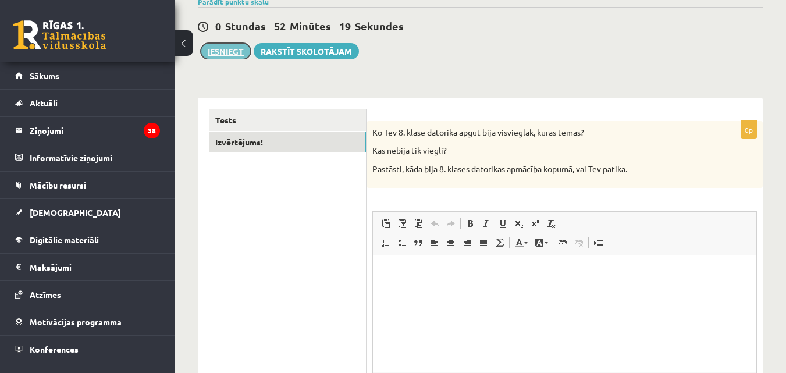
click at [224, 51] on button "Iesniegt" at bounding box center [226, 51] width 50 height 16
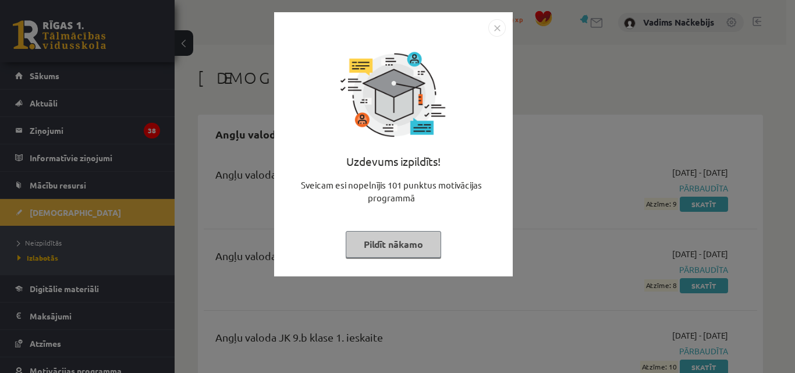
click at [502, 28] on img "Close" at bounding box center [496, 27] width 17 height 17
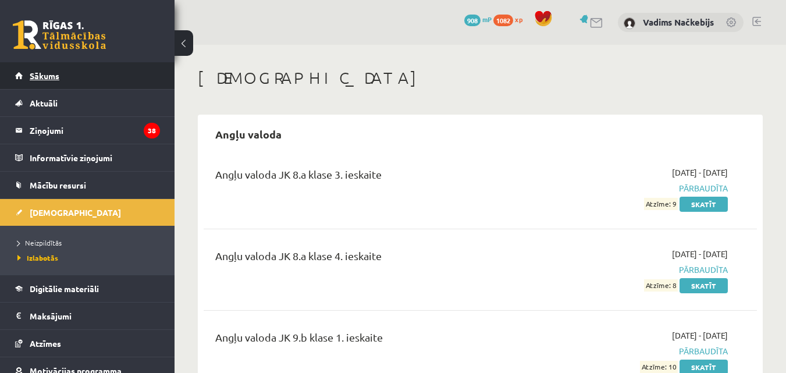
click at [31, 74] on span "Sākums" at bounding box center [45, 75] width 30 height 10
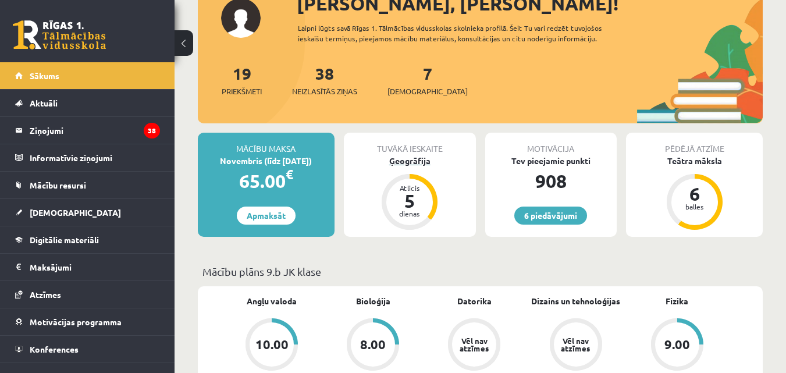
scroll to position [136, 0]
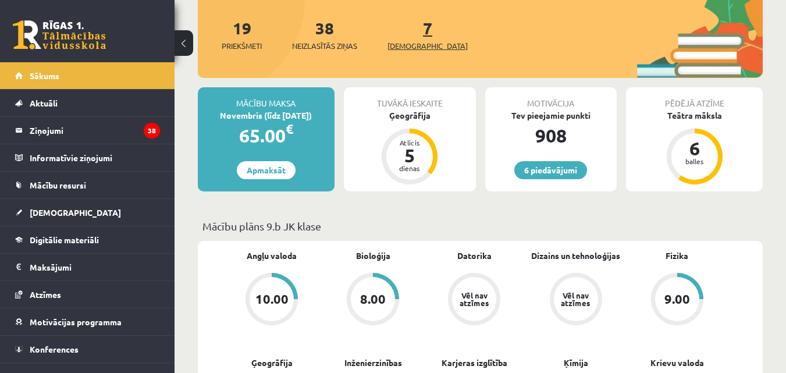
click at [404, 42] on span "[DEMOGRAPHIC_DATA]" at bounding box center [427, 46] width 80 height 12
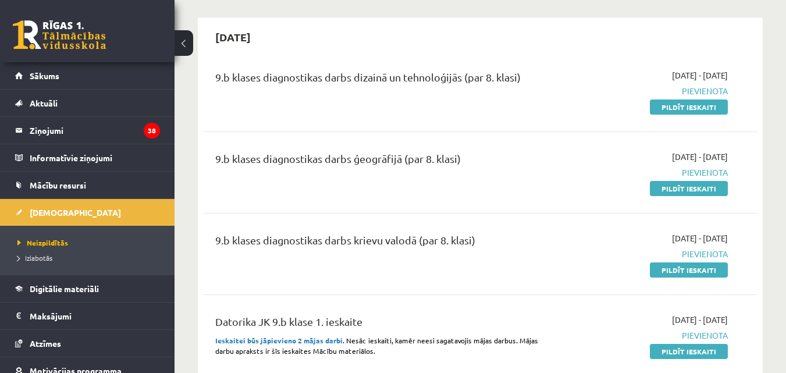
scroll to position [272, 0]
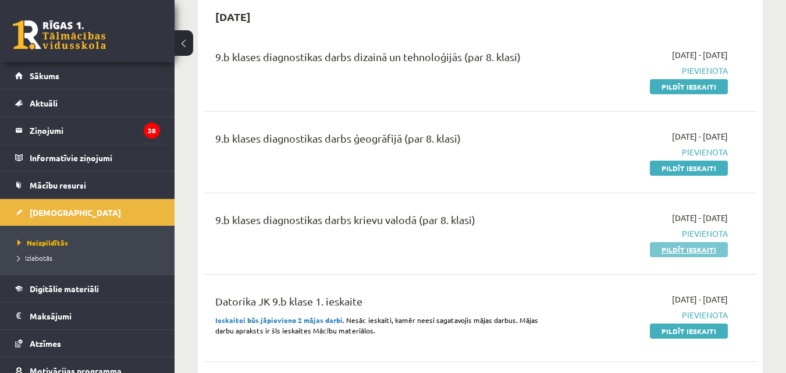
click at [683, 247] on link "Pildīt ieskaiti" at bounding box center [689, 249] width 78 height 15
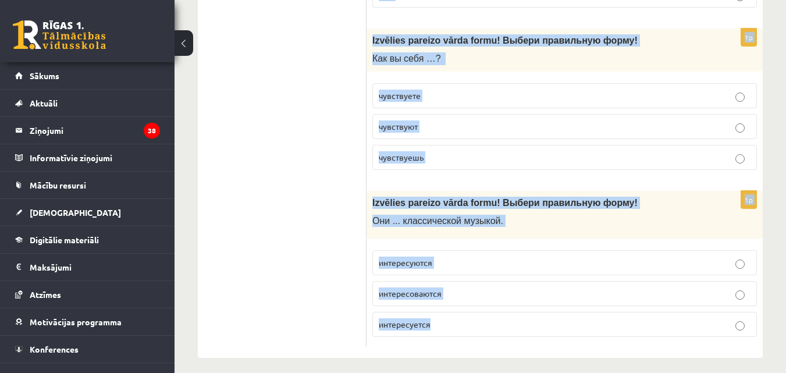
scroll to position [4555, 0]
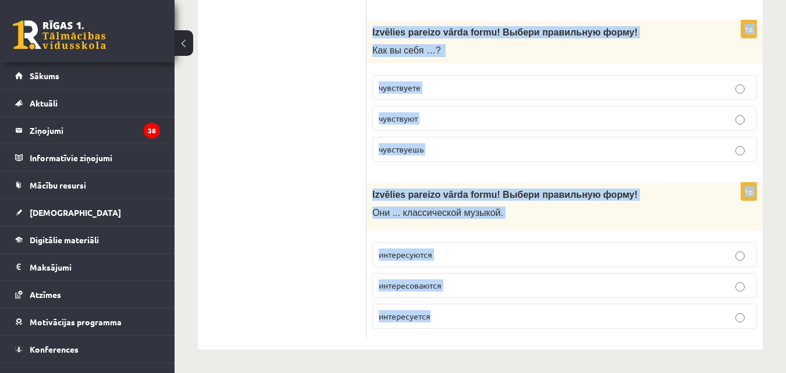
drag, startPoint x: 370, startPoint y: 94, endPoint x: 574, endPoint y: 379, distance: 350.6
copy form "Loremips dolorsi ametc adipi! Elitse doeiusmodt incid! Utlab etdolore magna ali…"
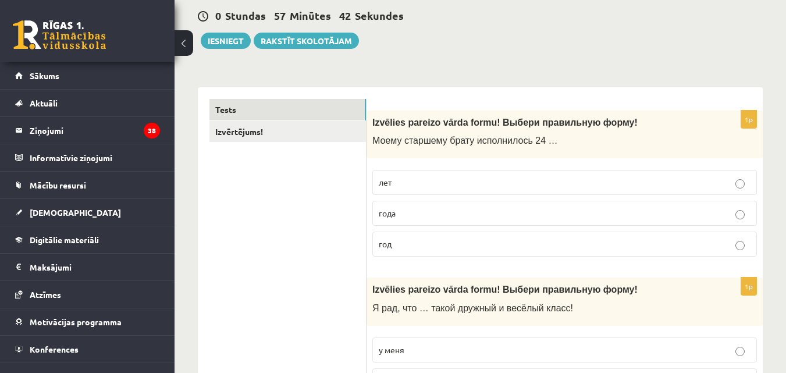
scroll to position [136, 0]
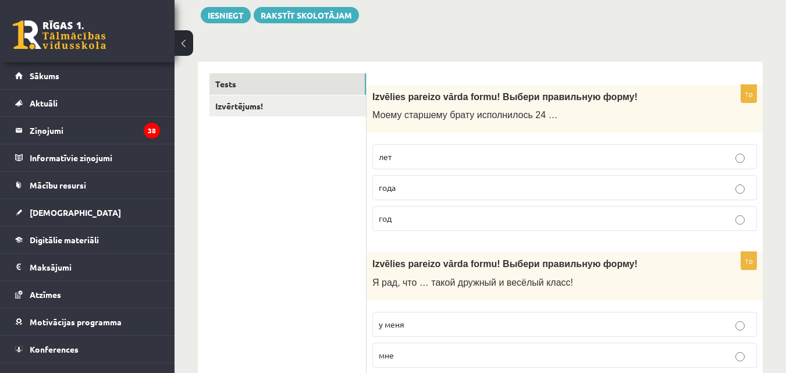
click at [399, 156] on p "лет" at bounding box center [565, 157] width 372 height 12
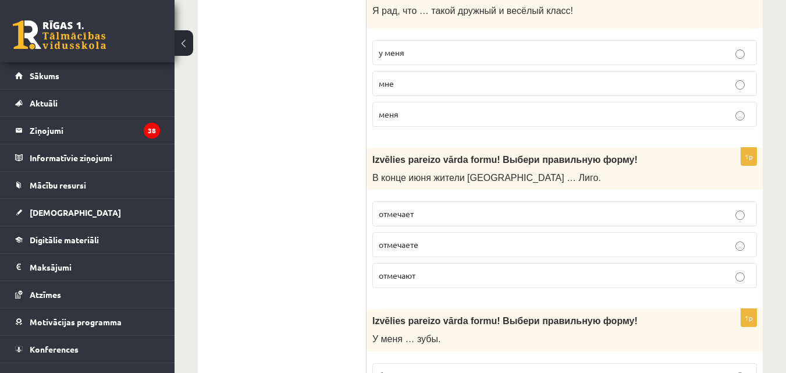
scroll to position [272, 0]
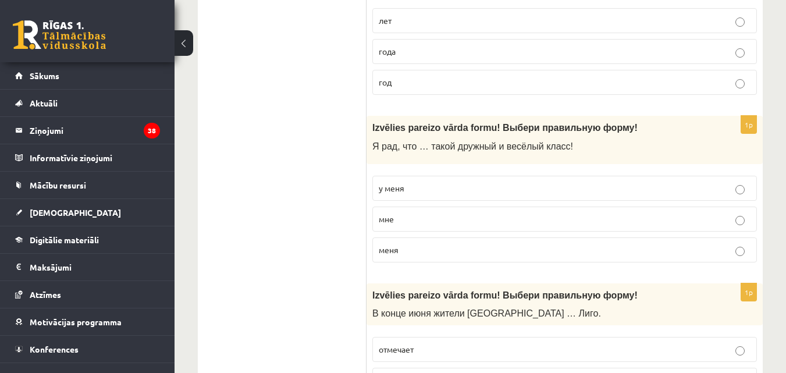
click at [404, 190] on span "у меня" at bounding box center [392, 188] width 26 height 10
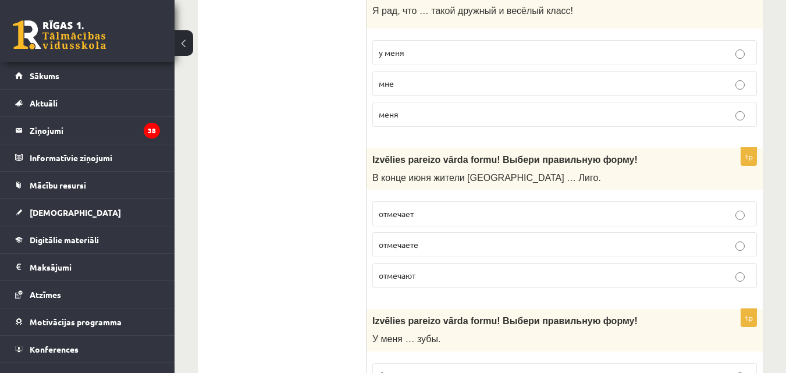
scroll to position [543, 0]
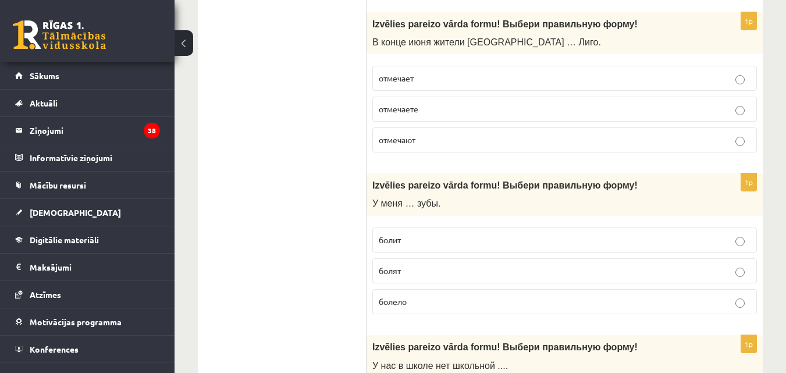
click at [415, 141] on span "отмечают" at bounding box center [397, 139] width 37 height 10
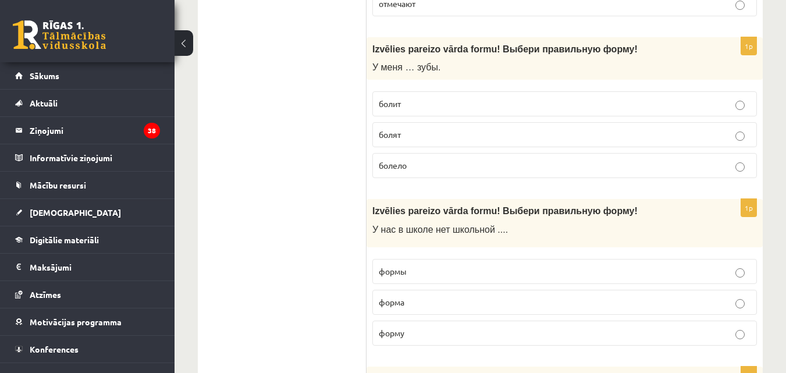
click at [434, 138] on p "болят" at bounding box center [565, 135] width 372 height 12
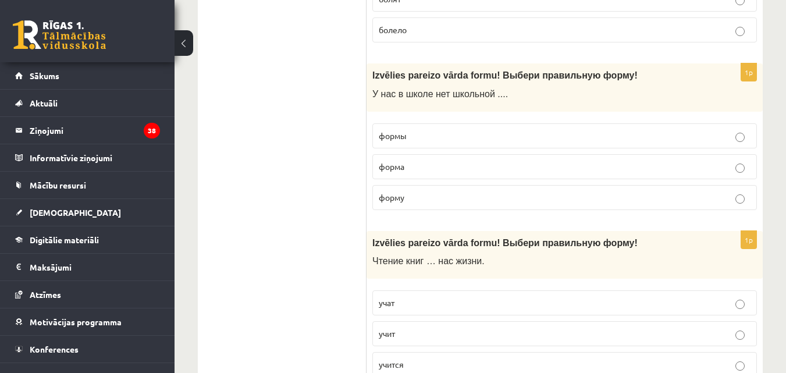
click at [415, 134] on p "формы" at bounding box center [565, 136] width 372 height 12
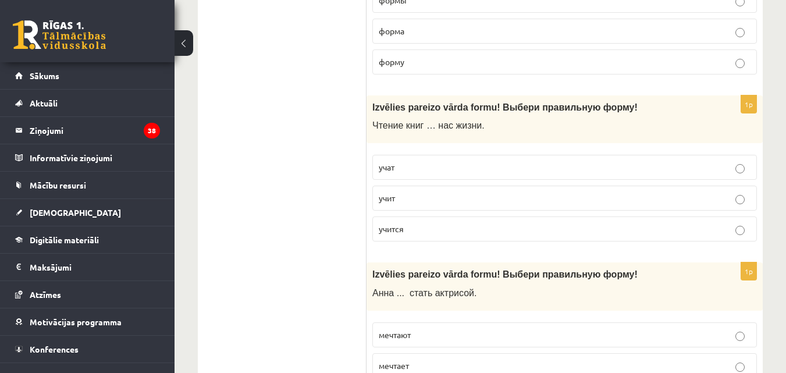
click at [436, 197] on p "учит" at bounding box center [565, 198] width 372 height 12
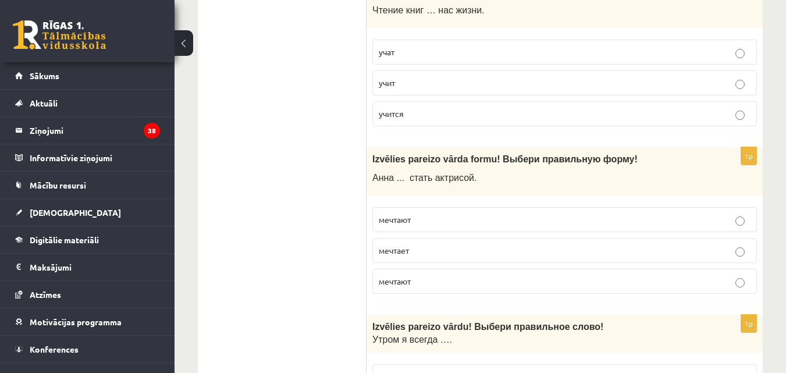
scroll to position [1086, 0]
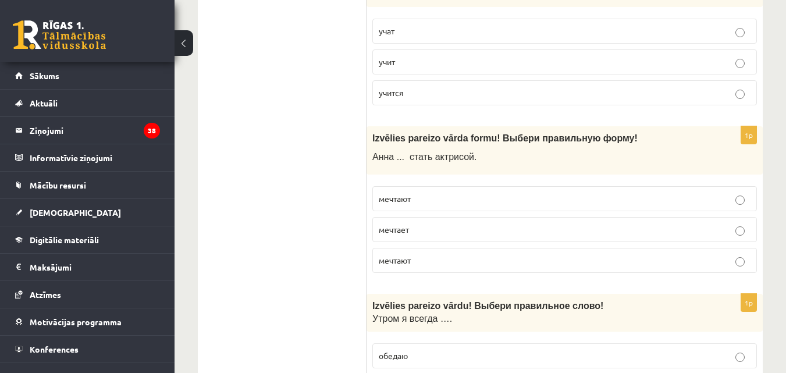
click at [412, 230] on p "мечтает" at bounding box center [565, 229] width 372 height 12
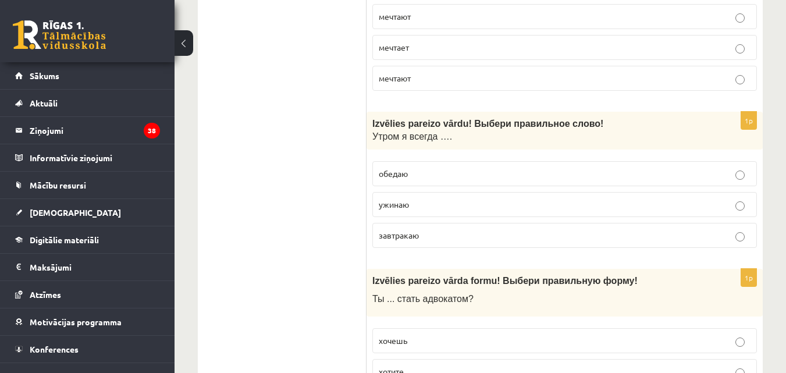
scroll to position [1357, 0]
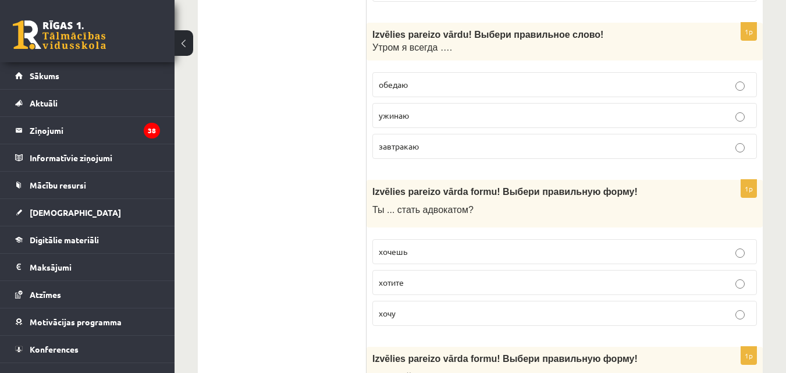
click at [419, 145] on span "завтракаю" at bounding box center [399, 146] width 40 height 10
click at [418, 249] on p "хочешь" at bounding box center [565, 251] width 372 height 12
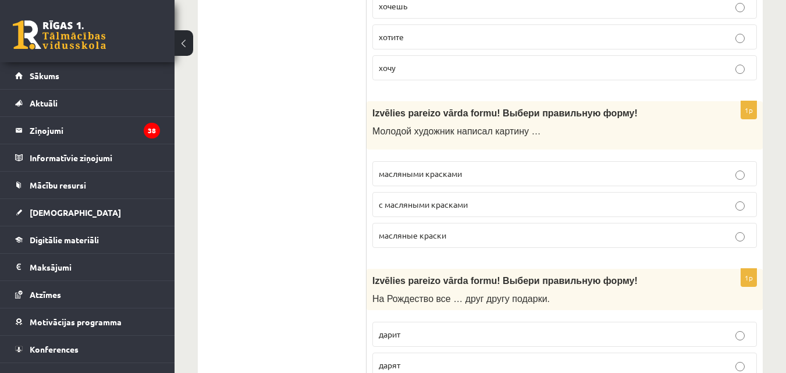
scroll to position [1629, 0]
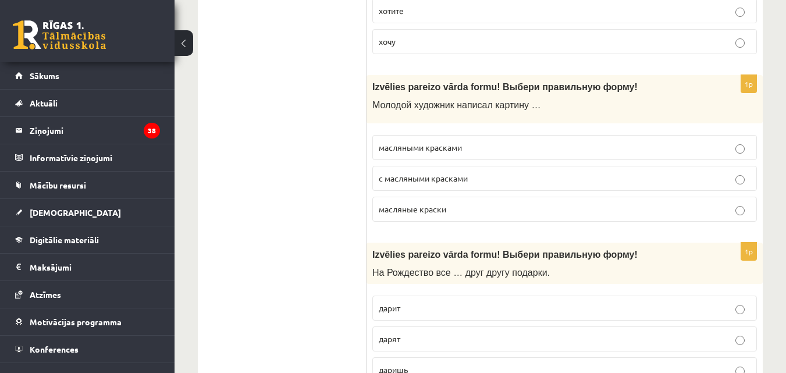
click at [432, 153] on p "масляными красками" at bounding box center [565, 147] width 372 height 12
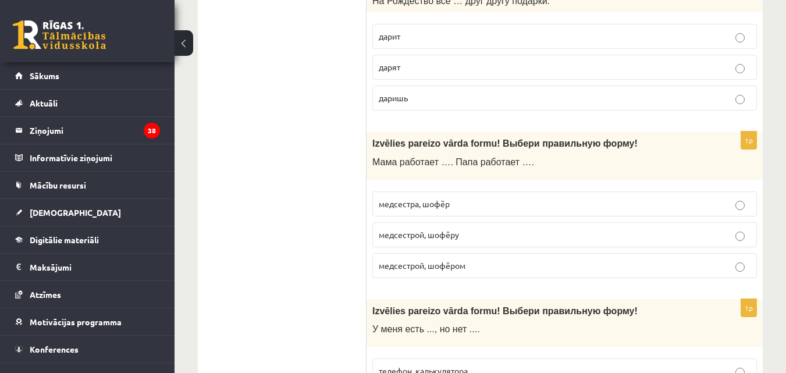
scroll to position [1764, 0]
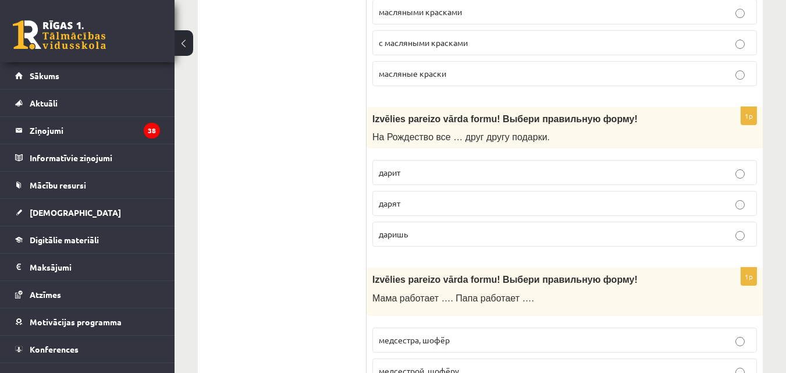
click at [388, 208] on span "дарят" at bounding box center [390, 203] width 22 height 10
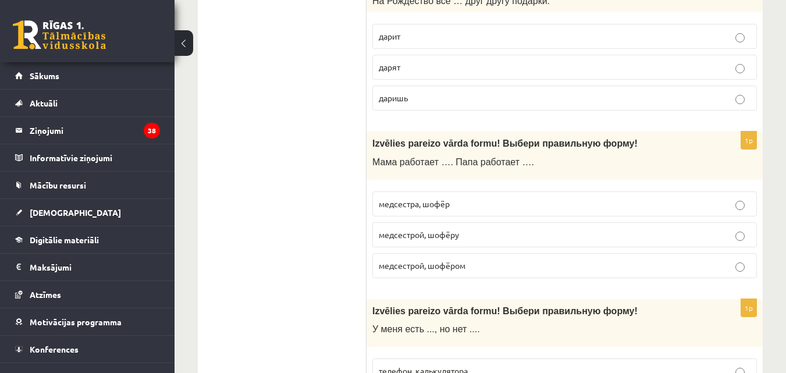
click at [407, 268] on span "медсестрой, шофёром" at bounding box center [422, 265] width 87 height 10
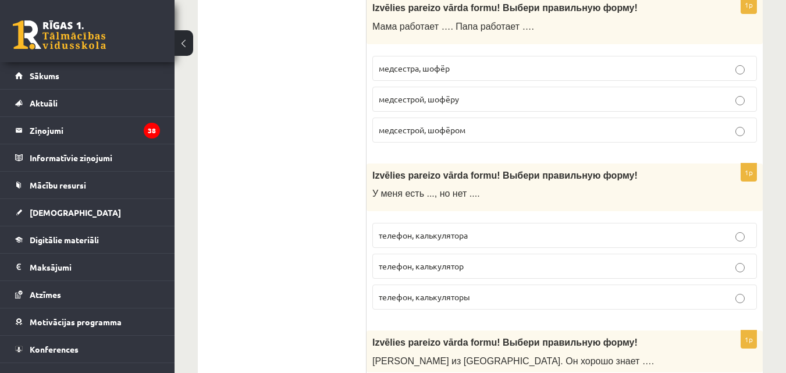
scroll to position [2171, 0]
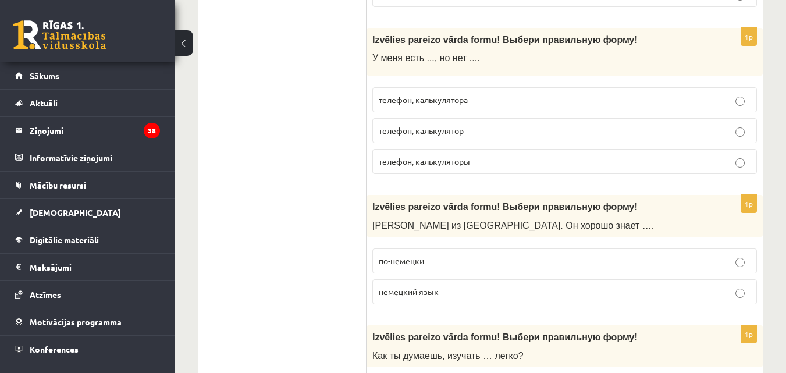
click at [414, 258] on span "по-немецки" at bounding box center [401, 260] width 45 height 10
click at [430, 97] on span "телефон, калькулятора" at bounding box center [423, 99] width 89 height 10
click at [441, 168] on p "телефон, калькуляторы" at bounding box center [565, 161] width 372 height 12
click at [443, 98] on span "телефон, калькулятора" at bounding box center [423, 99] width 89 height 10
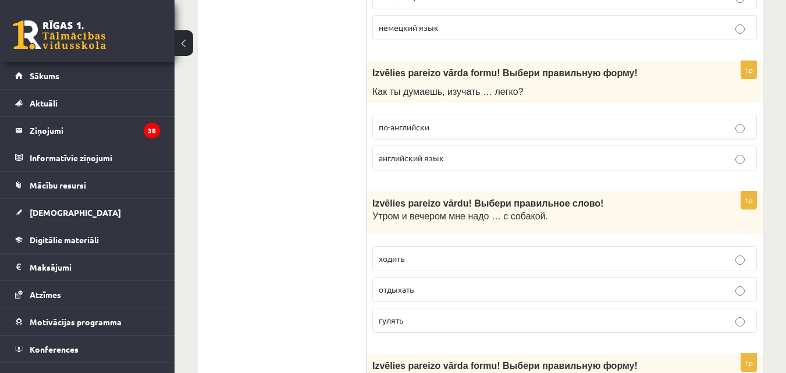
scroll to position [2443, 0]
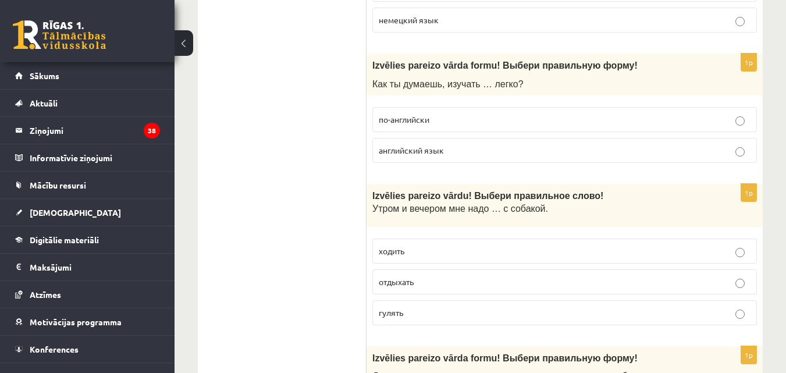
click at [444, 154] on span "английский язык" at bounding box center [411, 150] width 65 height 10
click at [396, 318] on p "гулять" at bounding box center [565, 313] width 372 height 12
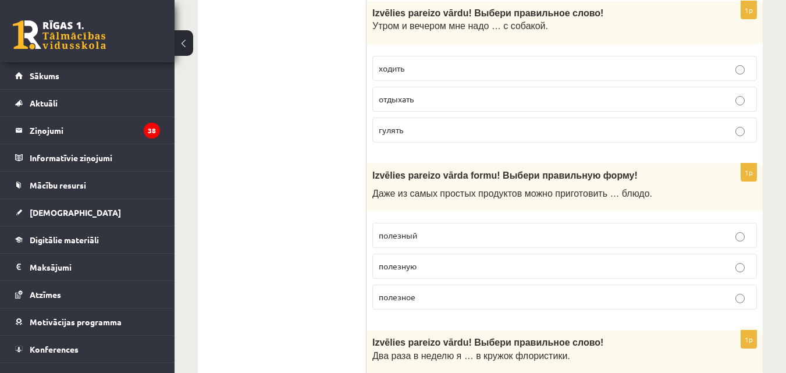
scroll to position [2715, 0]
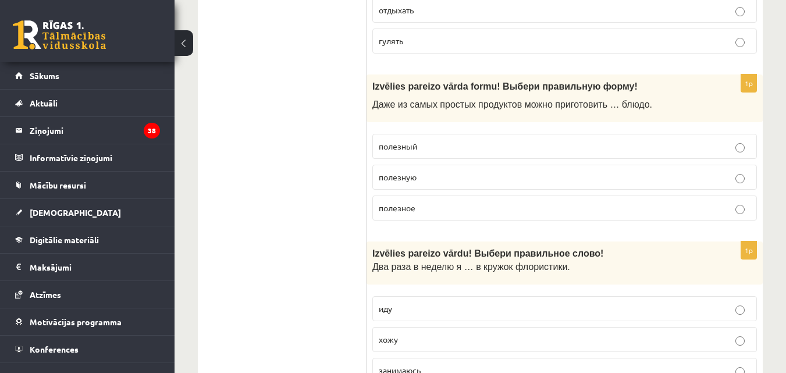
click at [424, 206] on p "полезное" at bounding box center [565, 208] width 372 height 12
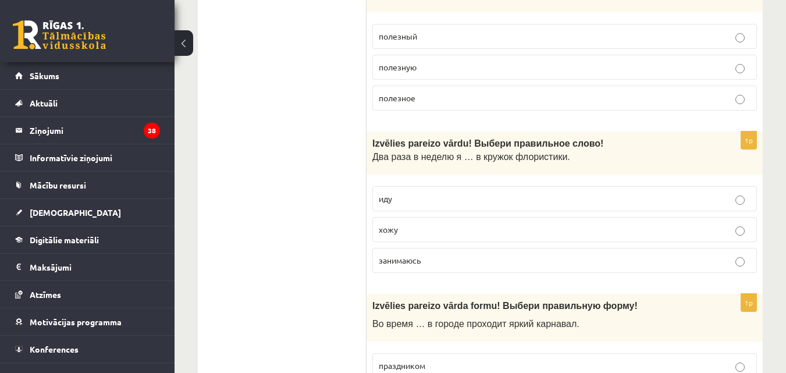
scroll to position [2850, 0]
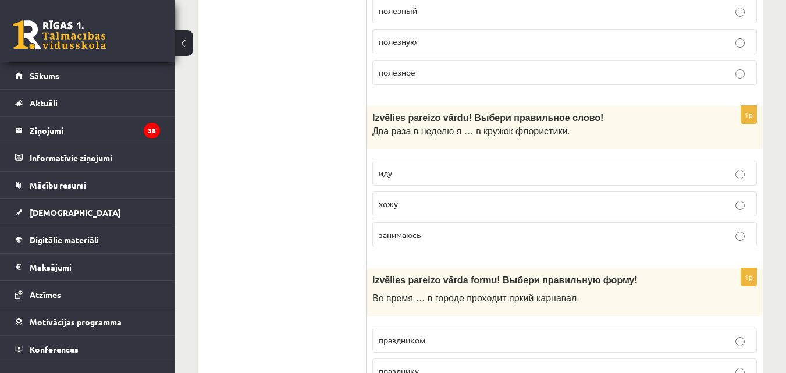
click at [382, 202] on span "хожу" at bounding box center [388, 203] width 19 height 10
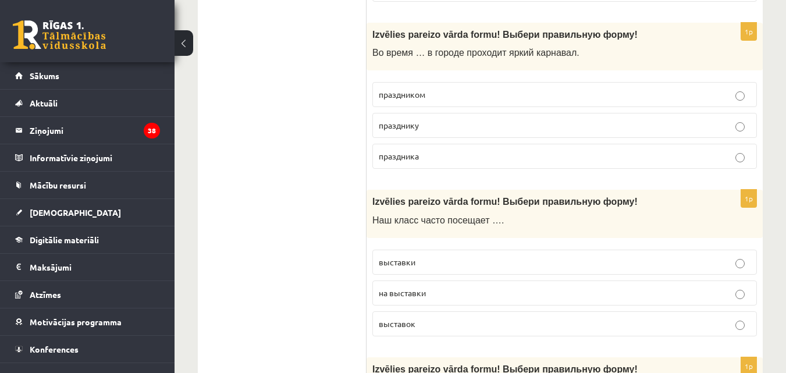
scroll to position [3122, 0]
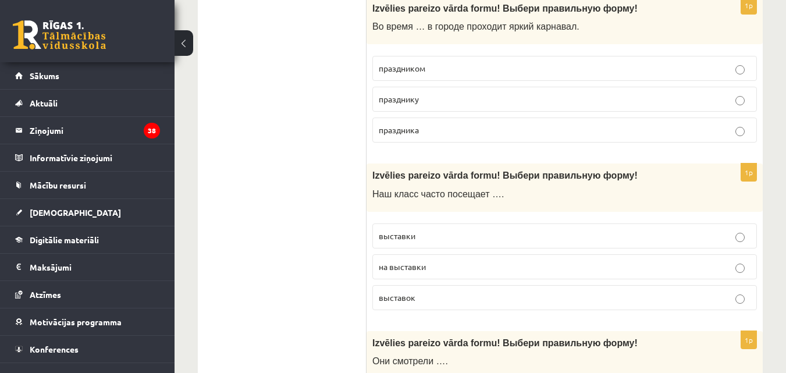
click at [404, 134] on span "праздника" at bounding box center [399, 129] width 40 height 10
click at [403, 232] on span "выставки" at bounding box center [397, 235] width 37 height 10
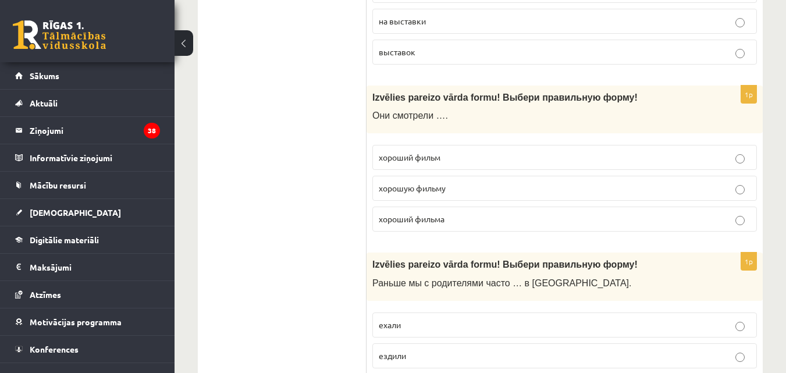
scroll to position [3393, 0]
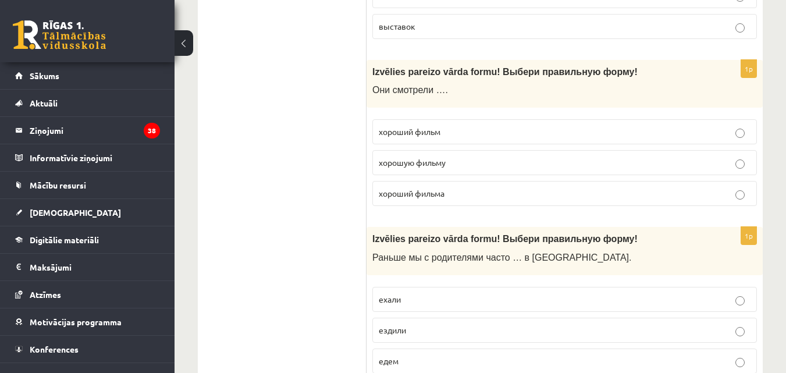
click at [415, 132] on span "хороший фильм" at bounding box center [410, 131] width 62 height 10
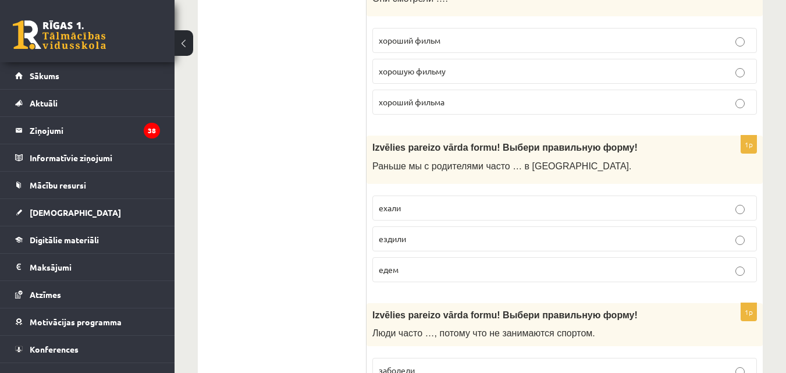
scroll to position [3529, 0]
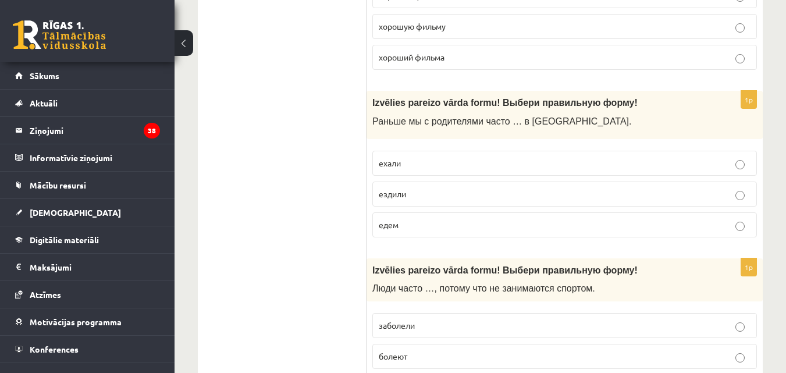
click at [396, 197] on span "ездили" at bounding box center [392, 193] width 27 height 10
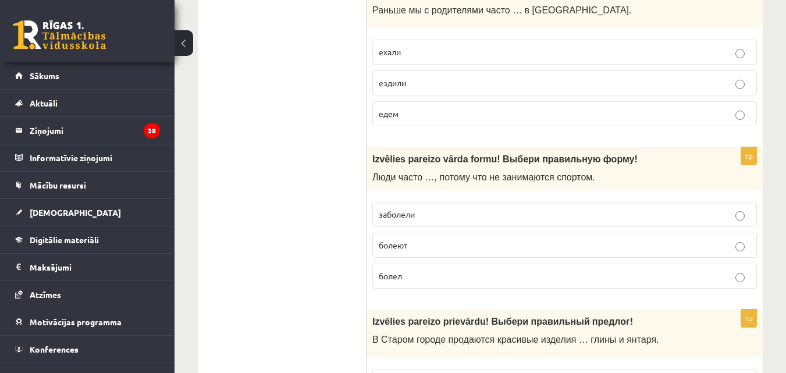
scroll to position [3665, 0]
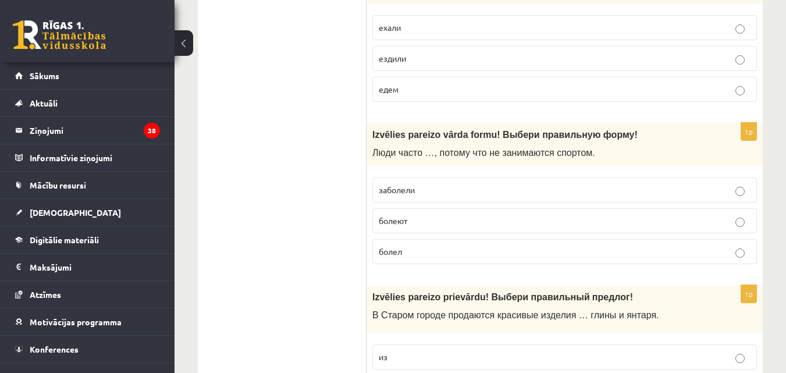
click at [403, 215] on p "болеют" at bounding box center [565, 221] width 372 height 12
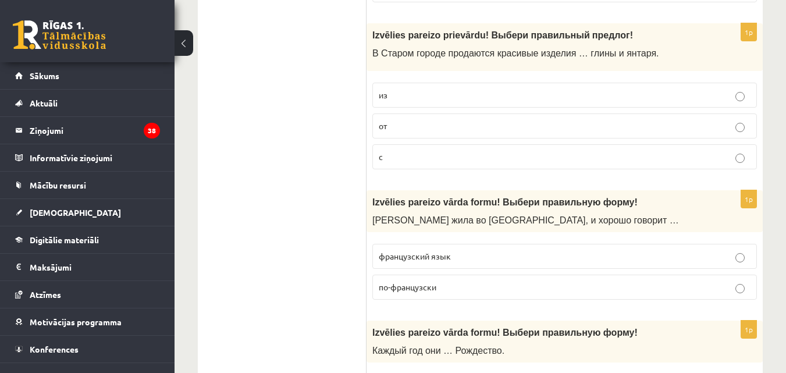
scroll to position [3936, 0]
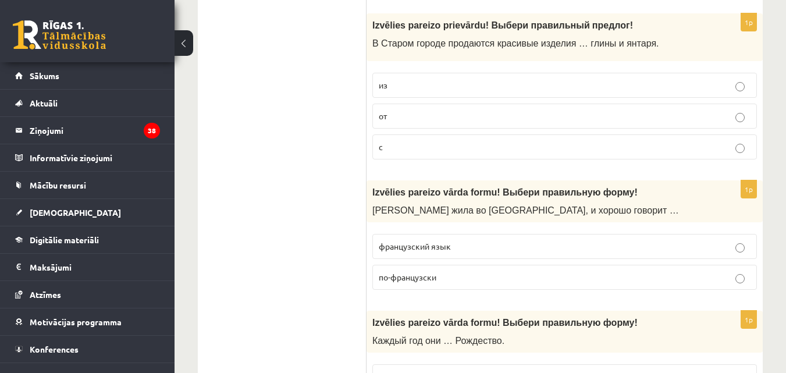
click at [409, 89] on p "из" at bounding box center [565, 85] width 372 height 12
click at [416, 286] on label "по-французски" at bounding box center [564, 277] width 384 height 25
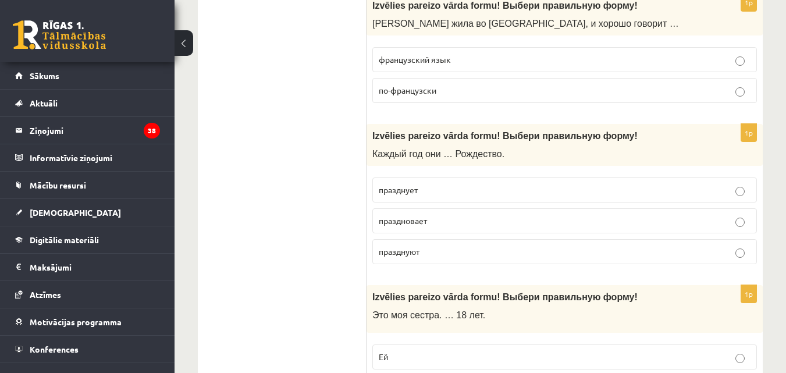
scroll to position [4207, 0]
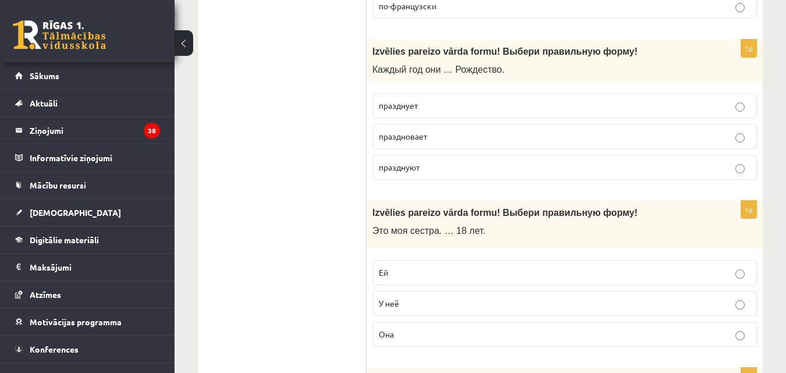
click at [415, 166] on span "празднуют" at bounding box center [399, 167] width 41 height 10
click at [404, 270] on p "Ей" at bounding box center [565, 272] width 372 height 12
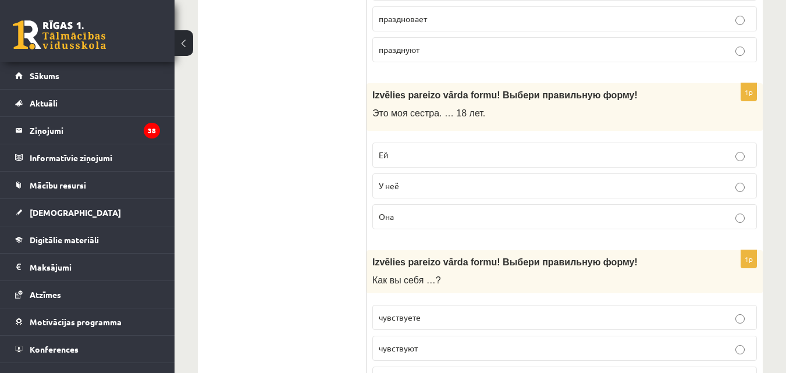
scroll to position [4479, 0]
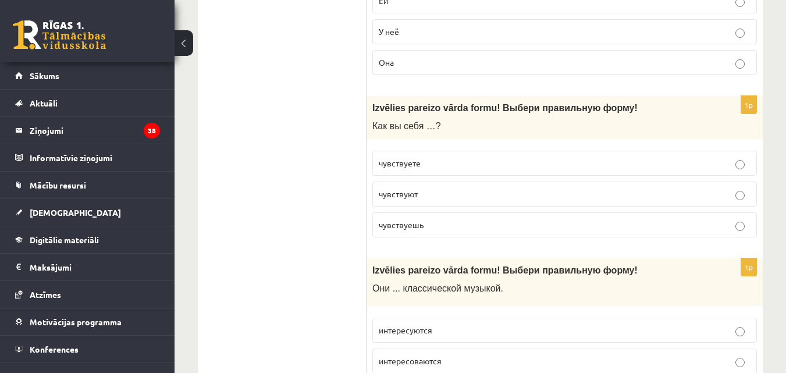
click at [442, 160] on p "чувствуете" at bounding box center [565, 163] width 372 height 12
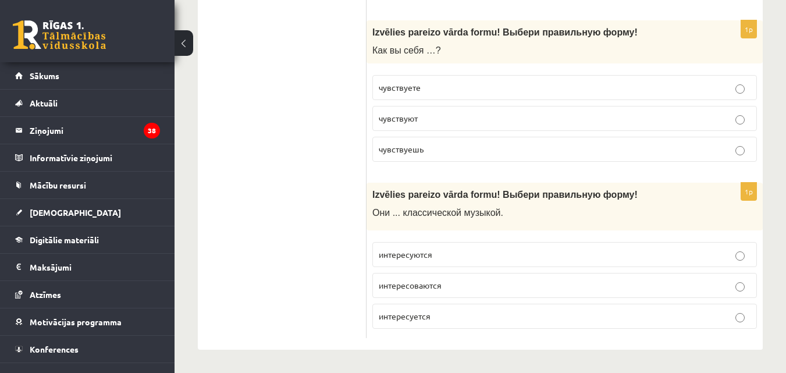
click at [443, 252] on p "интересуются" at bounding box center [565, 254] width 372 height 12
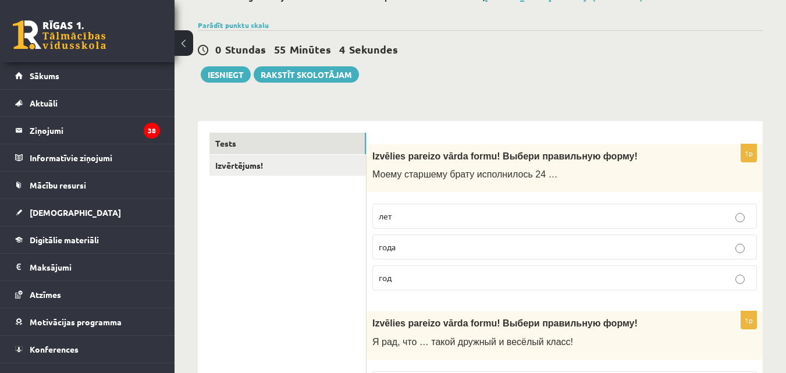
scroll to position [0, 0]
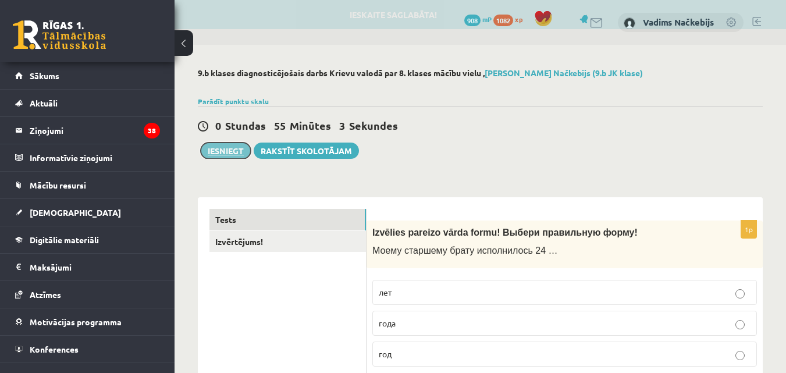
click at [219, 148] on button "Iesniegt" at bounding box center [226, 151] width 50 height 16
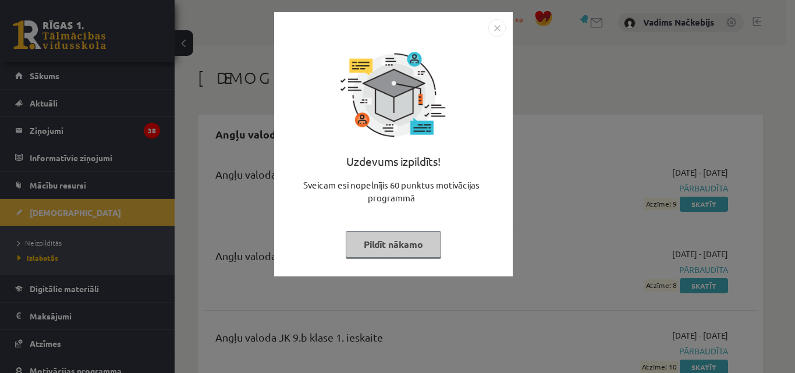
click at [500, 24] on img "Close" at bounding box center [496, 27] width 17 height 17
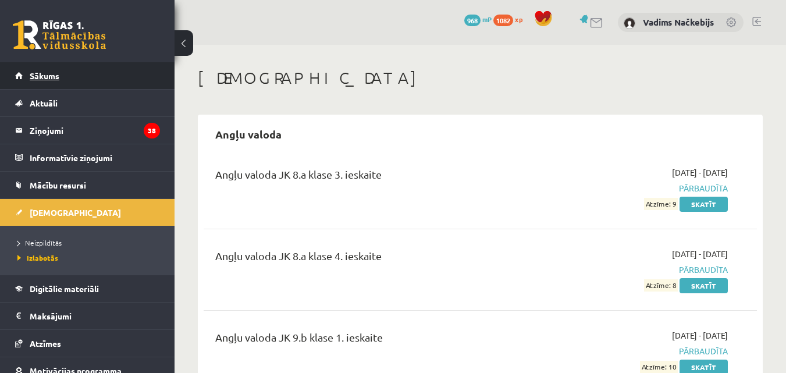
click at [52, 77] on span "Sākums" at bounding box center [45, 75] width 30 height 10
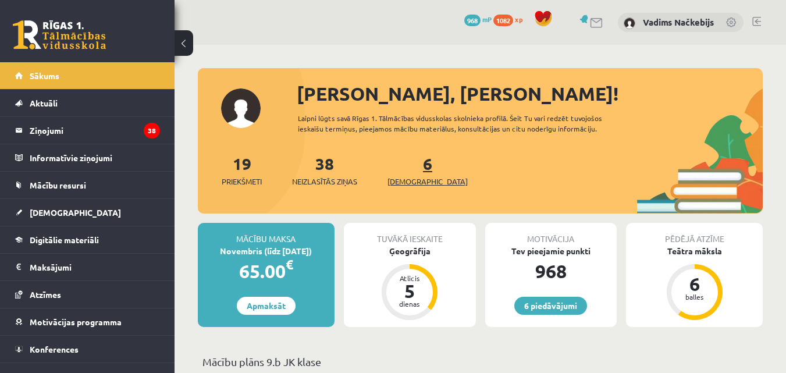
click at [405, 179] on span "[DEMOGRAPHIC_DATA]" at bounding box center [427, 182] width 80 height 12
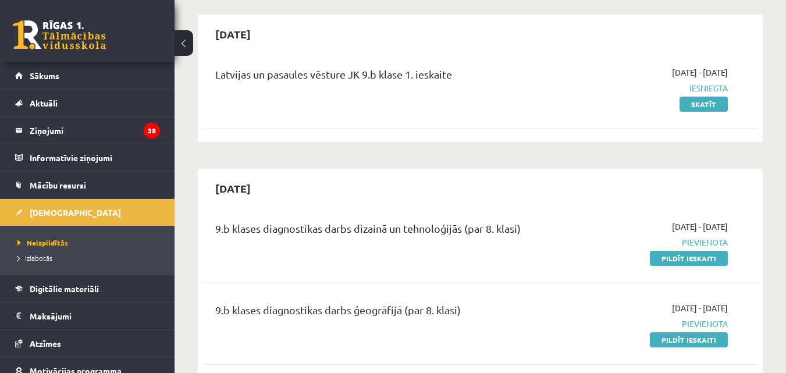
scroll to position [136, 0]
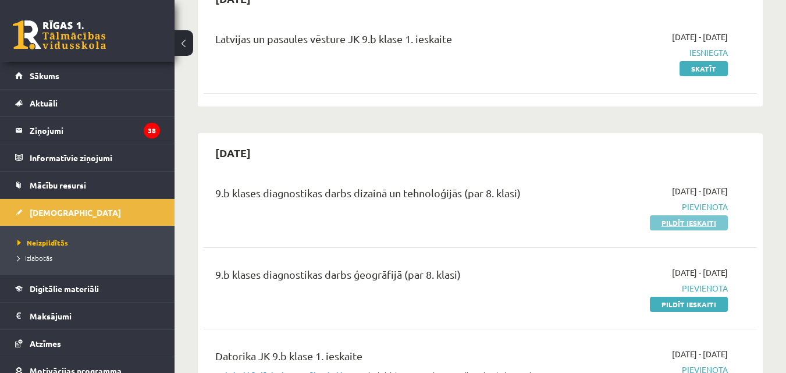
click at [678, 225] on link "Pildīt ieskaiti" at bounding box center [689, 222] width 78 height 15
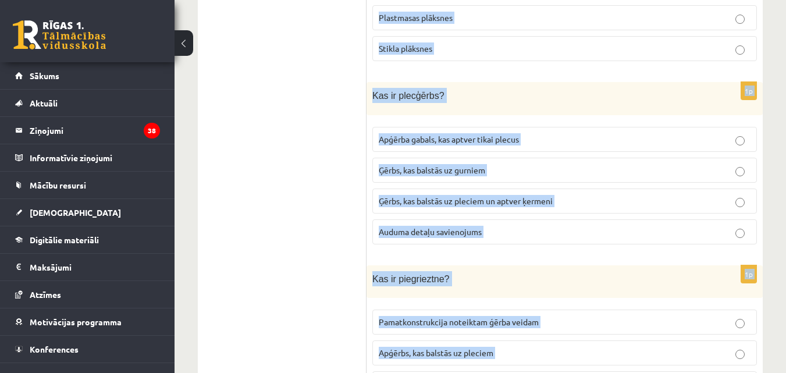
scroll to position [5341, 0]
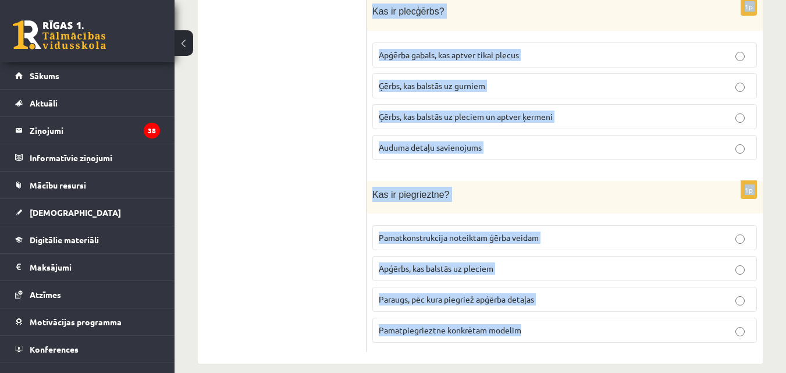
drag, startPoint x: 371, startPoint y: 96, endPoint x: 625, endPoint y: 396, distance: 393.2
copy form "Lor ip dolorsit ametco? Adipiscinge seddoe temporinc Utlaboreetdolor magnaali e…"
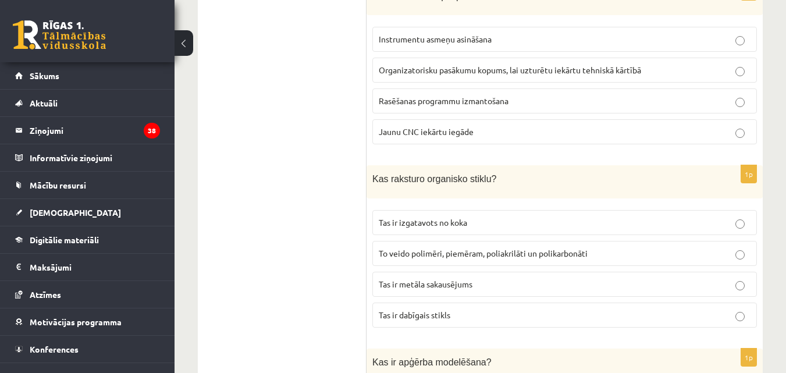
scroll to position [272, 0]
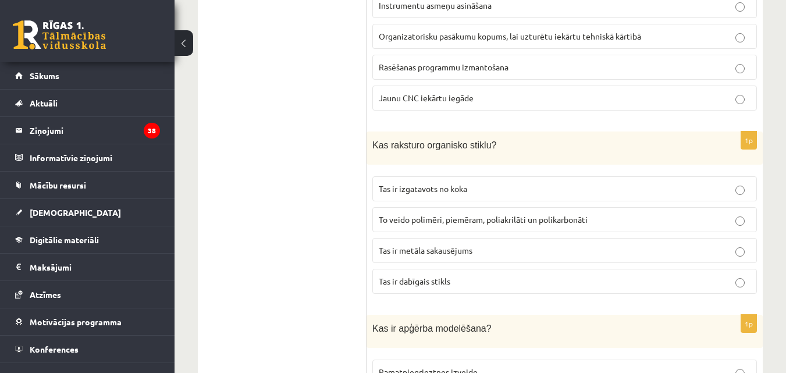
click at [535, 32] on span "Organizatorisku pasākumu kopums, lai uzturētu iekārtu tehniskā kārtībā" at bounding box center [510, 36] width 262 height 10
click at [492, 227] on label "To veido polimēri, piemēram, poliakrilāti un polikarbonāti" at bounding box center [564, 219] width 384 height 25
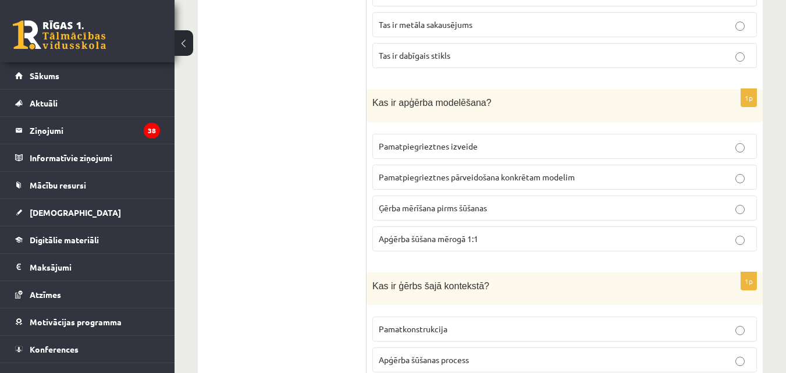
scroll to position [543, 0]
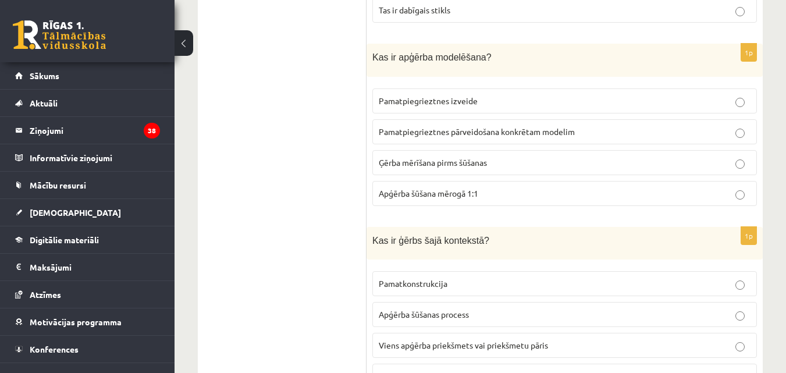
click at [481, 126] on p "Pamatpiegrieztnes pārveidošana konkrētam modelim" at bounding box center [565, 132] width 372 height 12
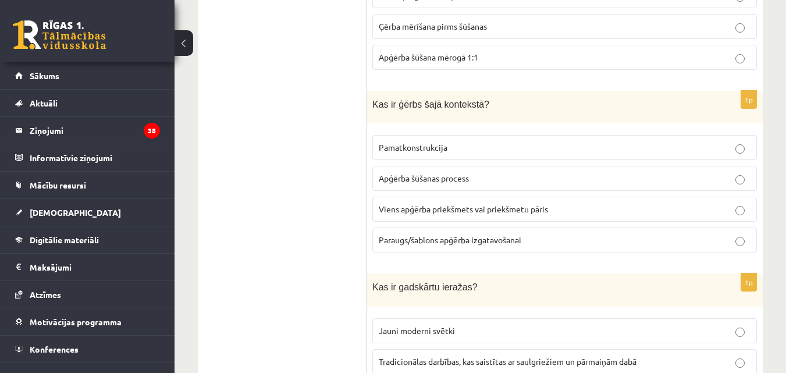
click at [475, 207] on span "Viens apģērba priekšmets vai priekšmetu pāris" at bounding box center [463, 209] width 169 height 10
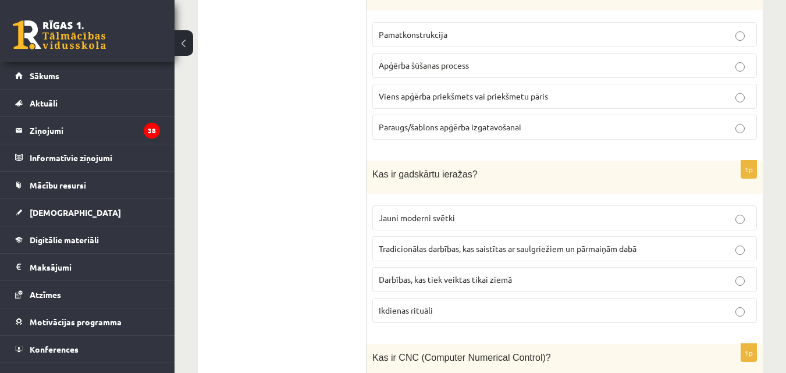
scroll to position [814, 0]
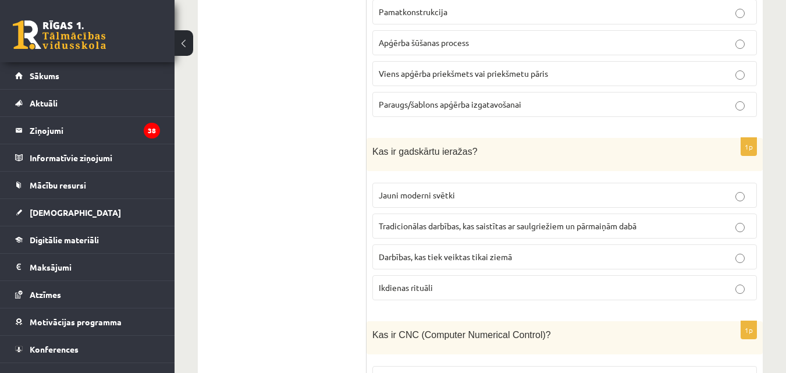
click at [478, 223] on span "Tradicionālas darbības, kas saistītas ar saulgriežiem un pārmaiņām dabā" at bounding box center [508, 225] width 258 height 10
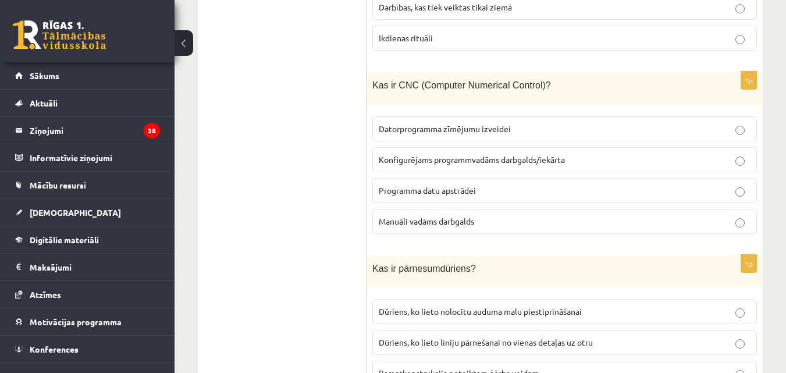
scroll to position [1086, 0]
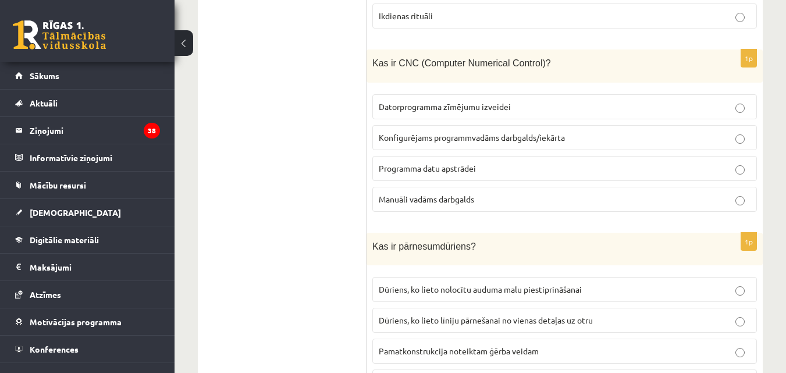
click at [515, 132] on span "Konfigurējams programmvadāms darbgalds/iekārta" at bounding box center [472, 137] width 186 height 10
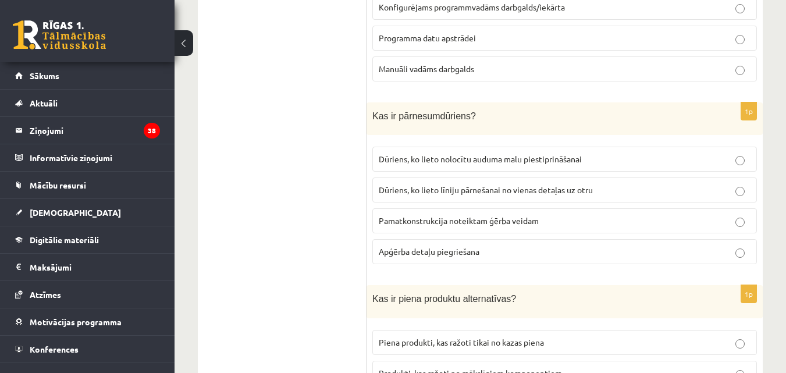
scroll to position [1222, 0]
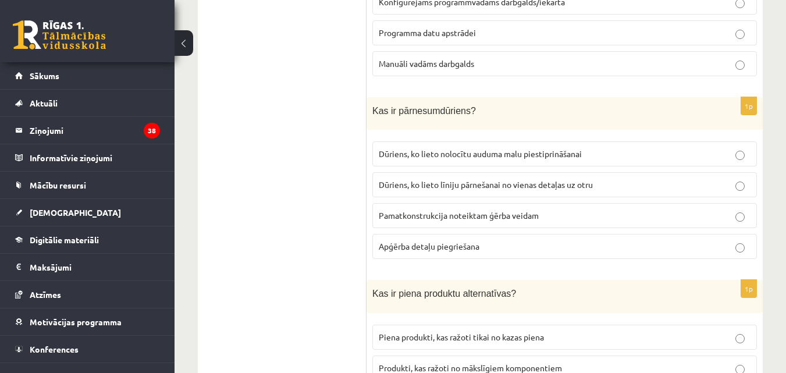
click at [550, 184] on span "Dūriens, ko lieto līniju pārnešanai no vienas detaļas uz otru" at bounding box center [486, 184] width 214 height 10
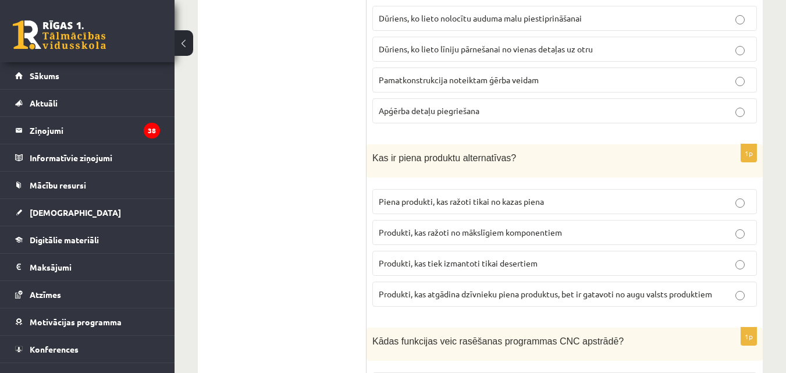
scroll to position [1493, 0]
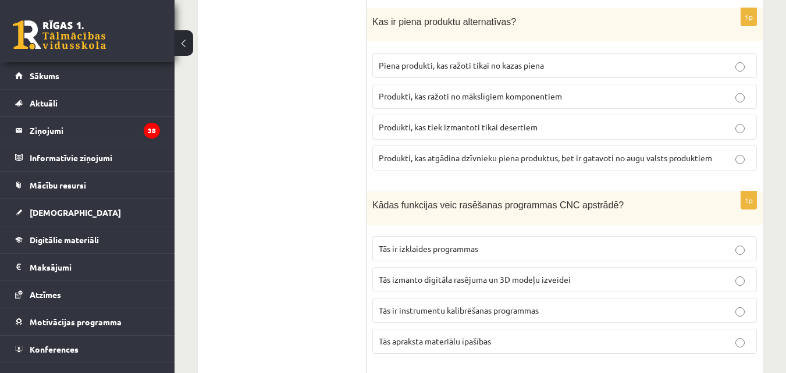
click at [503, 152] on span "Produkti, kas atgādina dzīvnieku piena produktus, bet ir gatavoti no augu valst…" at bounding box center [545, 157] width 333 height 10
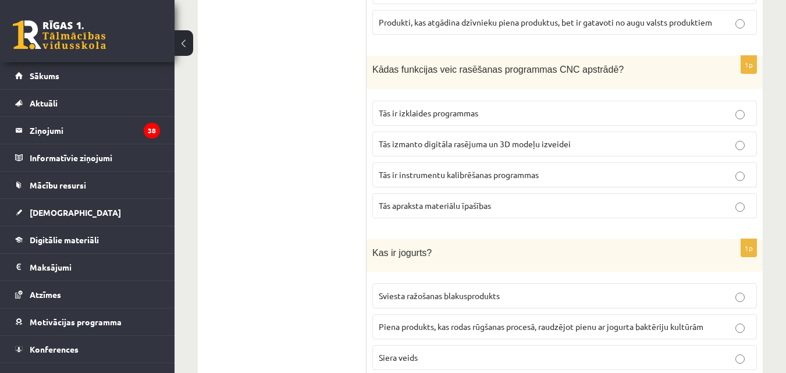
click at [499, 142] on span "Tās izmanto digitāla rasējuma un 3D modeļu izveidei" at bounding box center [475, 143] width 192 height 10
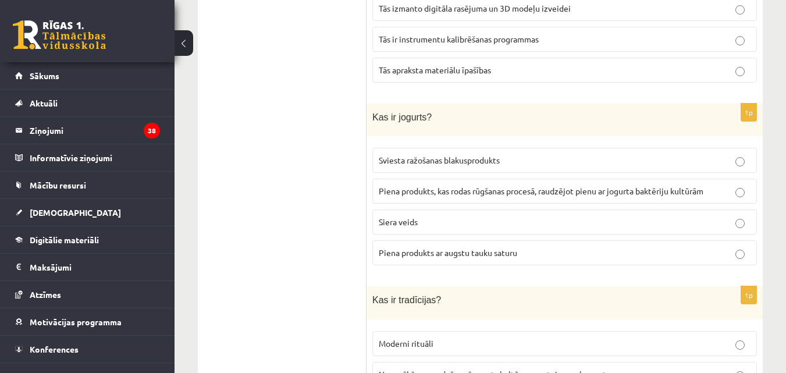
click at [507, 185] on p "Piena produkts, kas rodas rūgšanas procesā, raudzējot pienu ar jogurta baktērij…" at bounding box center [565, 191] width 372 height 12
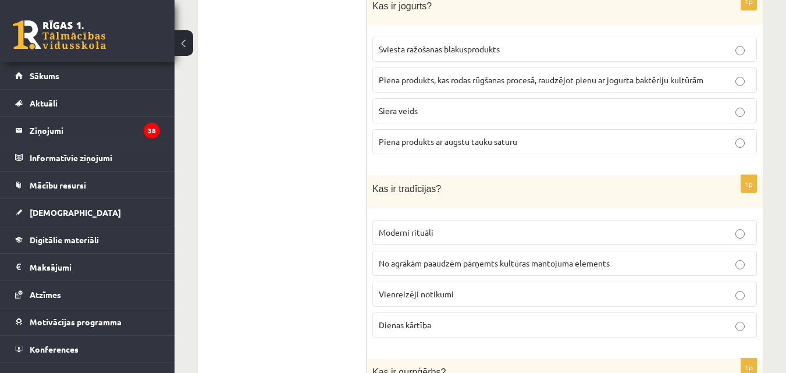
scroll to position [1900, 0]
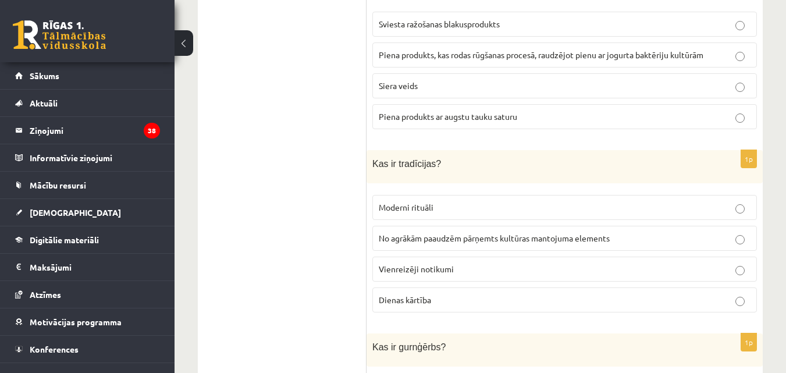
click at [482, 233] on span "No agrākām paaudzēm pārņemts kultūras mantojuma elements" at bounding box center [494, 238] width 231 height 10
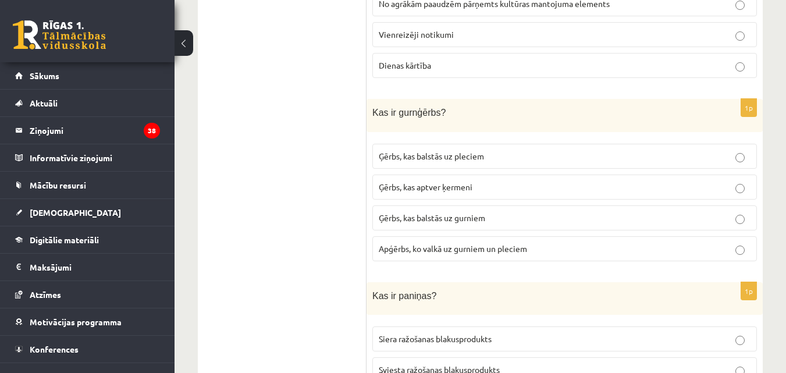
scroll to position [2171, 0]
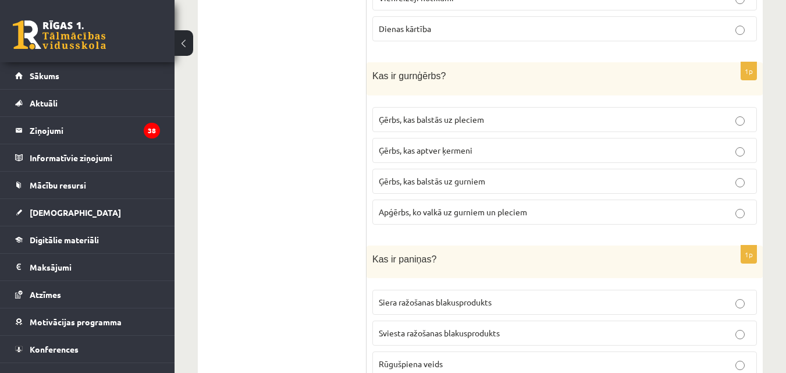
click at [469, 176] on span "Ģērbs, kas balstās uz gurniem" at bounding box center [432, 181] width 106 height 10
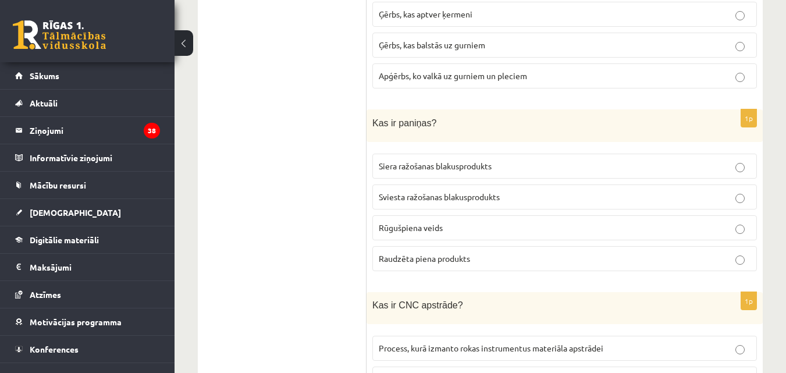
click at [409, 191] on span "Sviesta ražošanas blakusprodukts" at bounding box center [439, 196] width 121 height 10
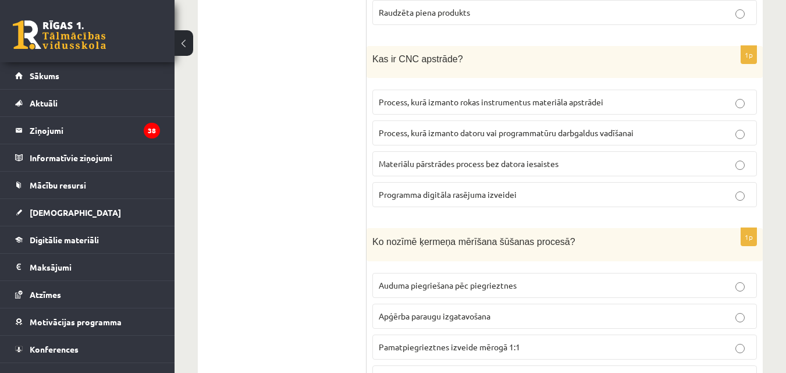
scroll to position [2579, 0]
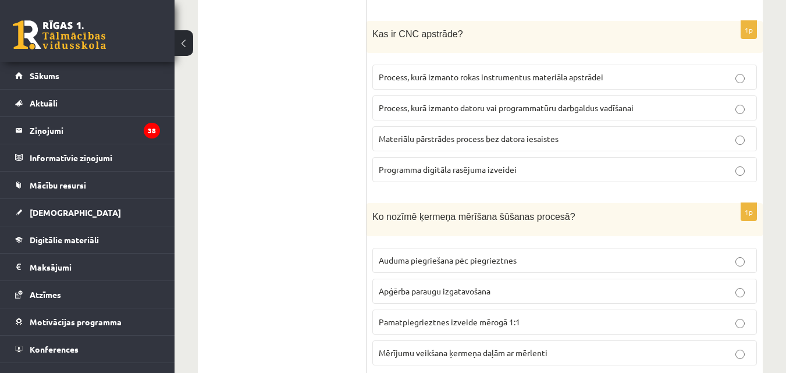
click at [503, 103] on span "Process, kurā izmanto datoru vai programmatūru darbgaldus vadīšanai" at bounding box center [506, 107] width 255 height 10
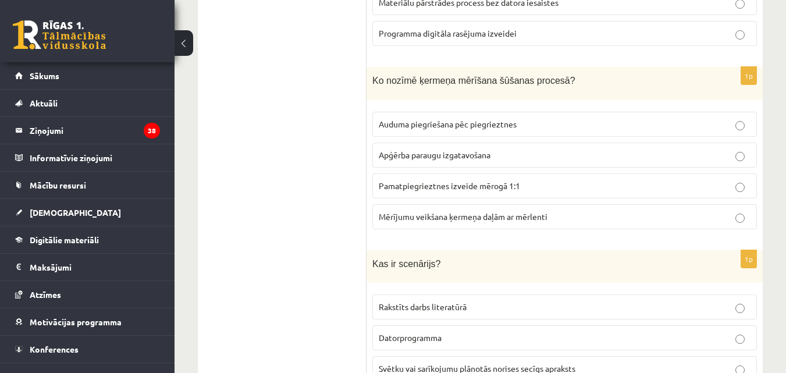
click at [278, 195] on ul "Tests" at bounding box center [287, 236] width 157 height 5485
click at [523, 213] on span "Mērījumu veikšana ķermeņa daļām ar mērlenti" at bounding box center [463, 216] width 169 height 10
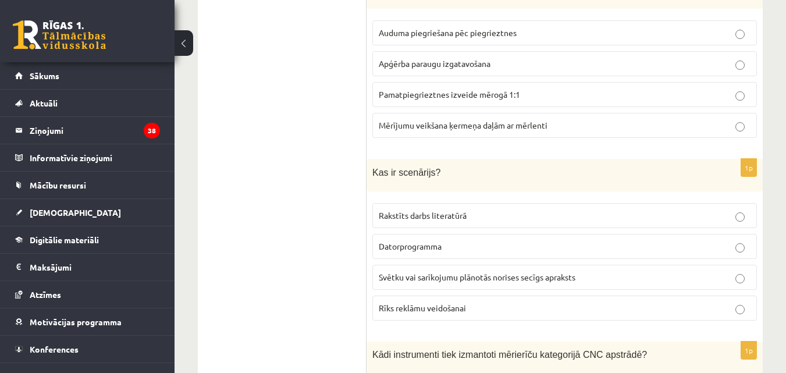
scroll to position [2850, 0]
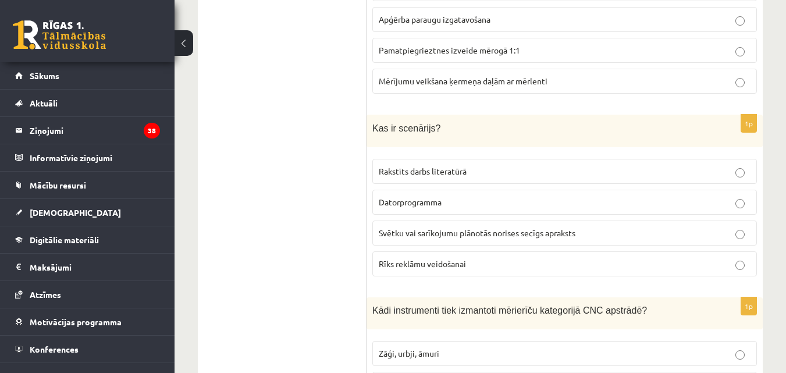
click at [483, 227] on span "Svētku vai sarīkojumu plānotās norises secīgs apraksts" at bounding box center [477, 232] width 197 height 10
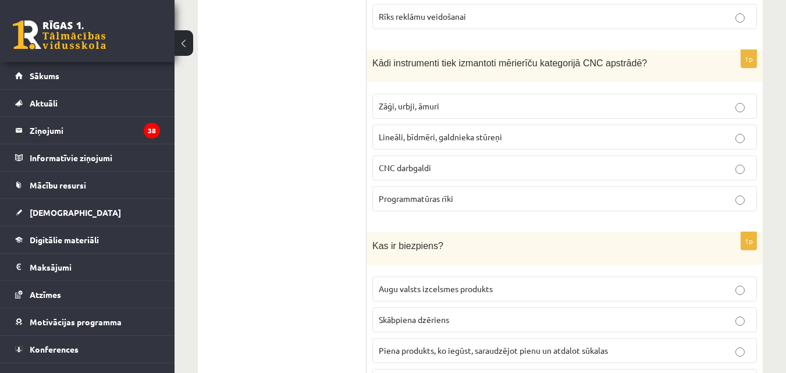
scroll to position [3122, 0]
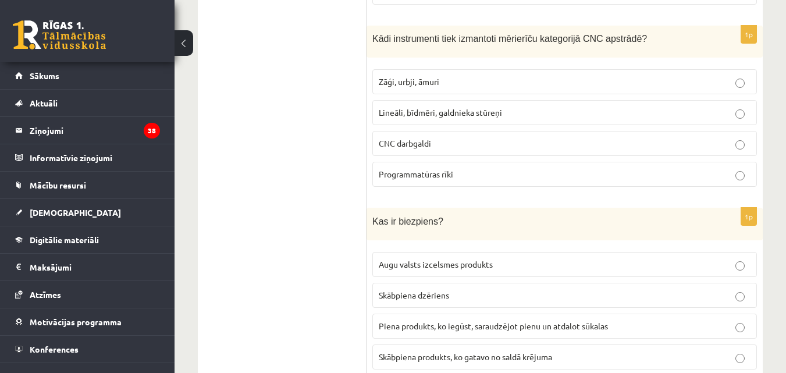
click at [484, 107] on span "Lineāli, bīdmēri, galdnieka stūreņi" at bounding box center [440, 112] width 123 height 10
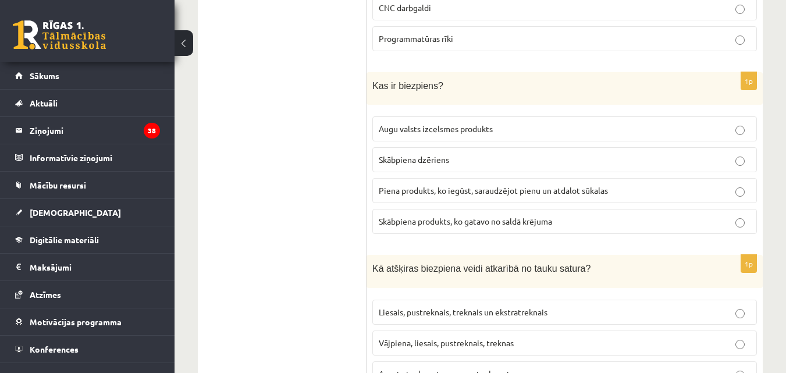
click at [469, 185] on span "Piena produkts, ko iegūst, saraudzējot pienu un atdalot sūkalas" at bounding box center [493, 190] width 229 height 10
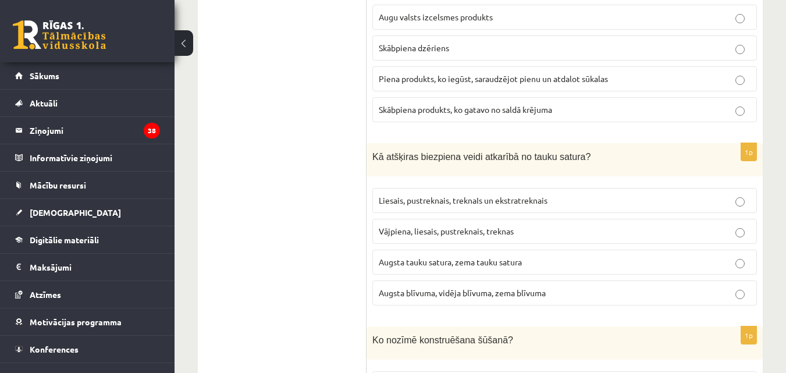
scroll to position [3393, 0]
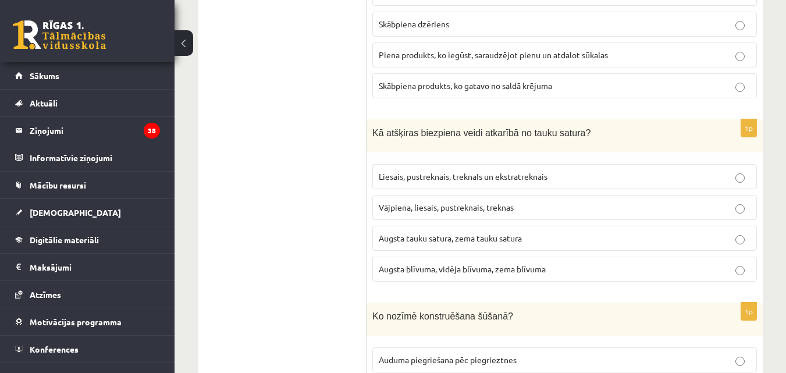
click at [526, 171] on span "Liesais, pustreknais, treknaIs un ekstratreknais" at bounding box center [463, 176] width 169 height 10
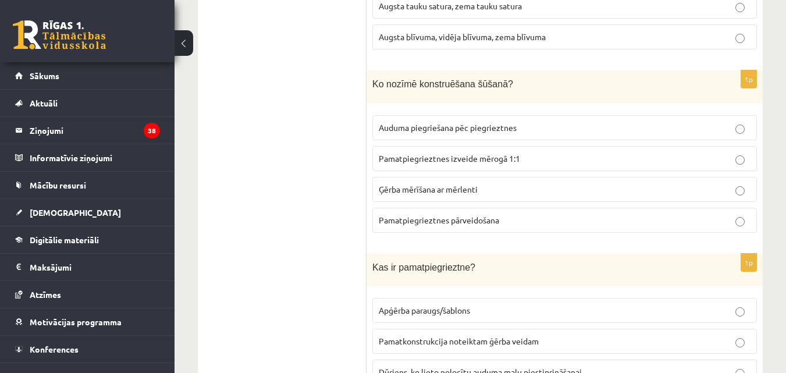
scroll to position [3665, 0]
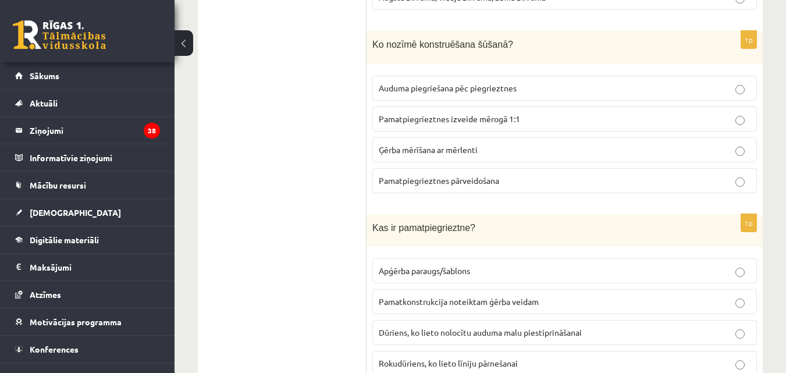
click at [482, 113] on span "Pamatpiegrieztnes izveide mērogā 1:1" at bounding box center [449, 118] width 141 height 10
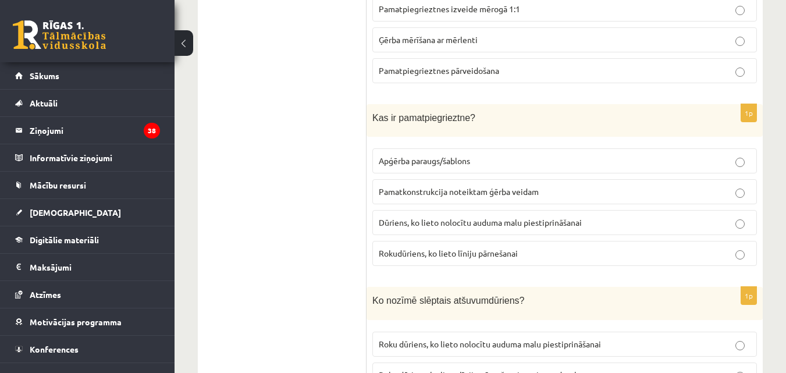
scroll to position [3800, 0]
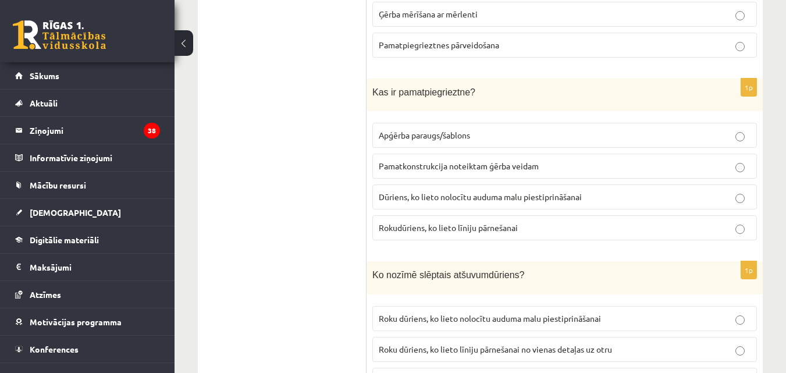
click at [469, 154] on label "Pamatkonstrukcija noteiktam ģērba veidam" at bounding box center [564, 166] width 384 height 25
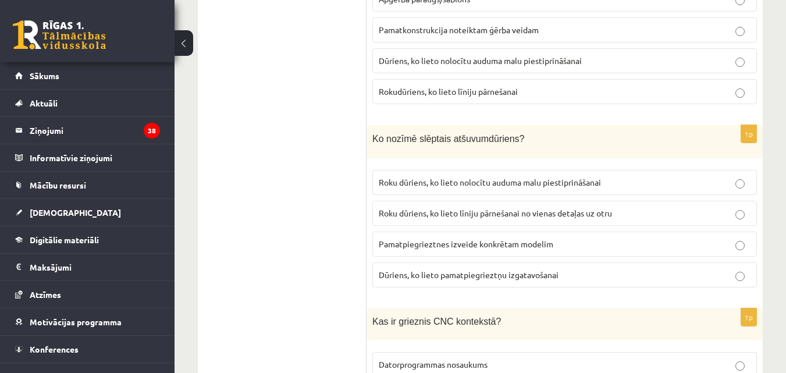
click at [548, 170] on label "Roku dūriens, ko lieto nolocītu auduma malu piestiprināšanai" at bounding box center [564, 182] width 384 height 25
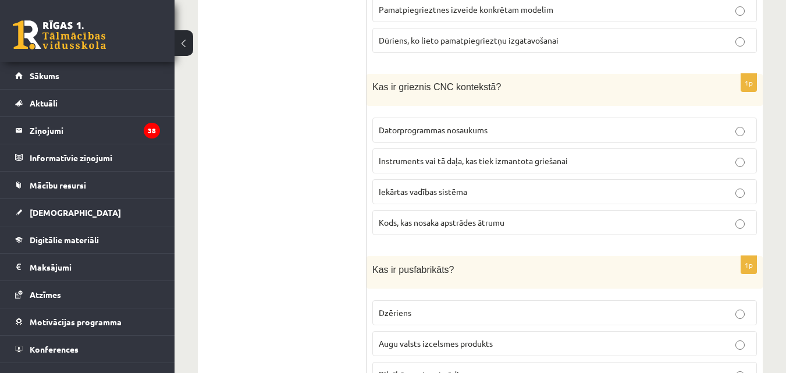
scroll to position [4207, 0]
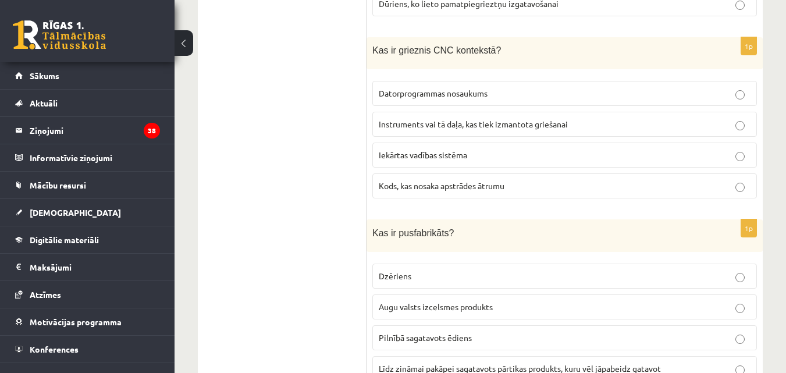
click at [459, 119] on span "Instruments vai tā daļa, kas tiek izmantota griešanai" at bounding box center [473, 124] width 189 height 10
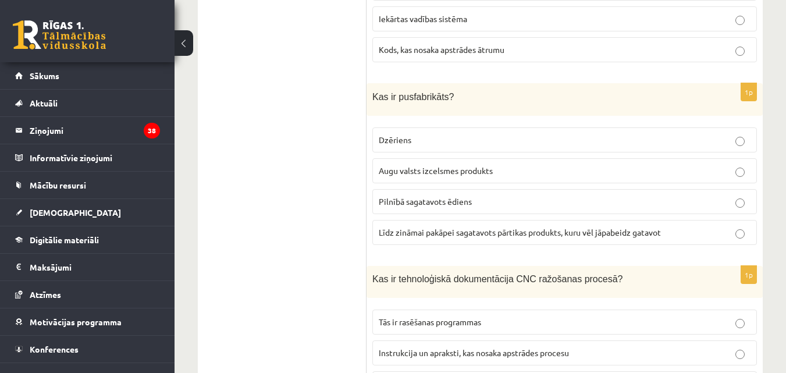
click at [489, 227] on span "Līdz zināmai pakāpei sagatavots pārtikas produkts, kuru vēl jāpabeidz gatavot" at bounding box center [520, 232] width 282 height 10
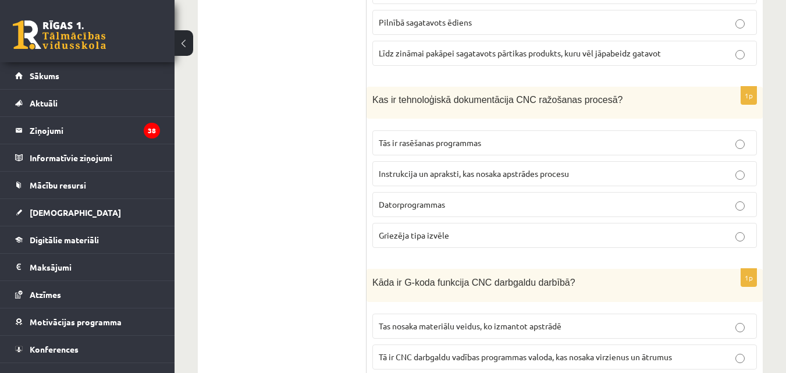
scroll to position [4479, 0]
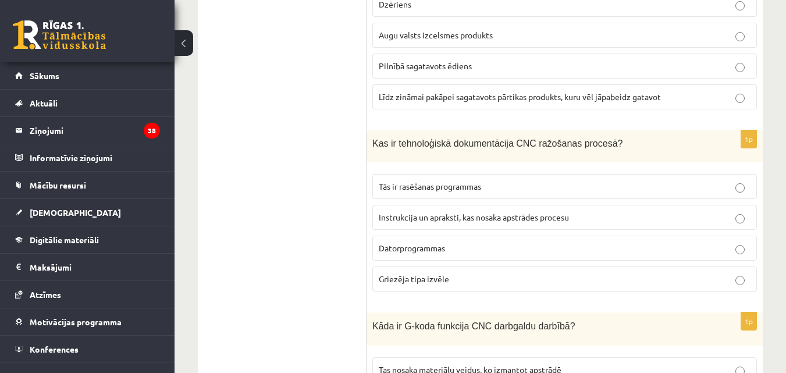
click at [509, 212] on span "Instrukcija un apraksti, kas nosaka apstrādes procesu" at bounding box center [474, 217] width 190 height 10
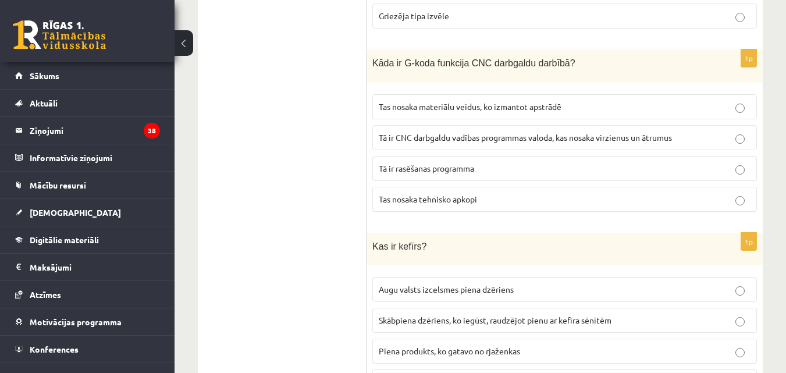
scroll to position [4750, 0]
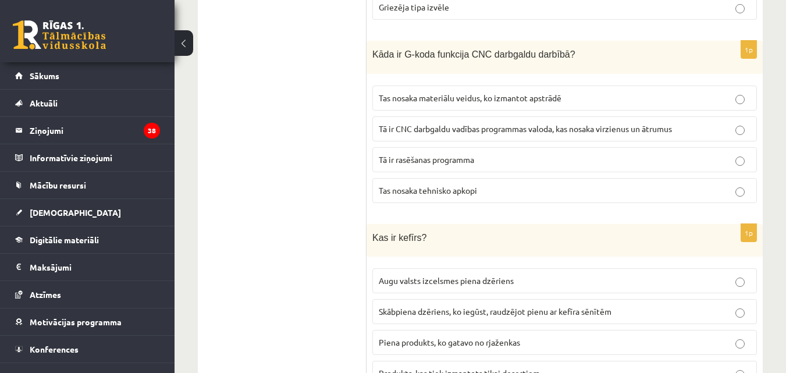
click at [617, 123] on span "Tā ir CNC darbgaldu vadības programmas valoda, kas nosaka virzienus un ātrumus" at bounding box center [525, 128] width 293 height 10
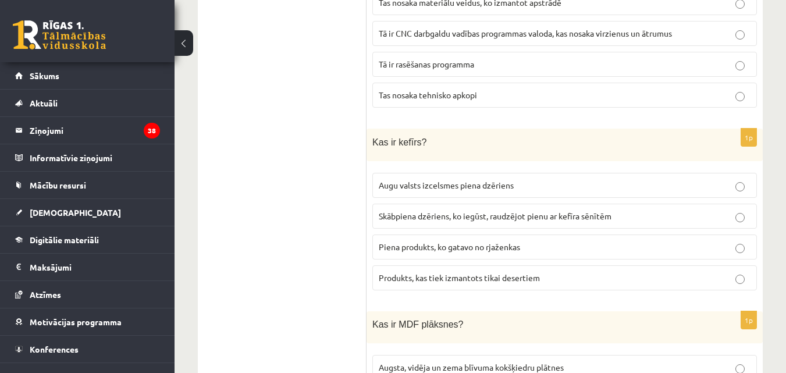
scroll to position [4886, 0]
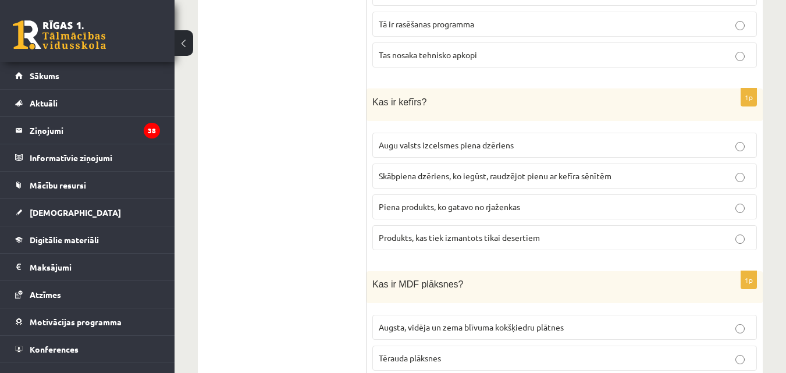
click at [590, 170] on span "Skābpiena dzēriens, ko iegūst, raudzējot pienu ar kefīra sēnītēm" at bounding box center [495, 175] width 233 height 10
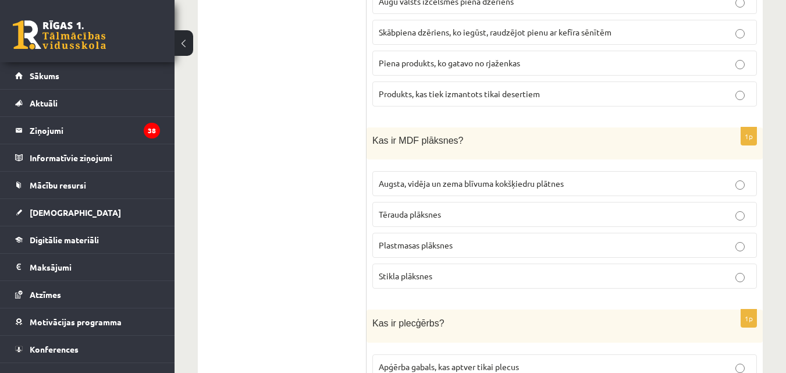
scroll to position [5022, 0]
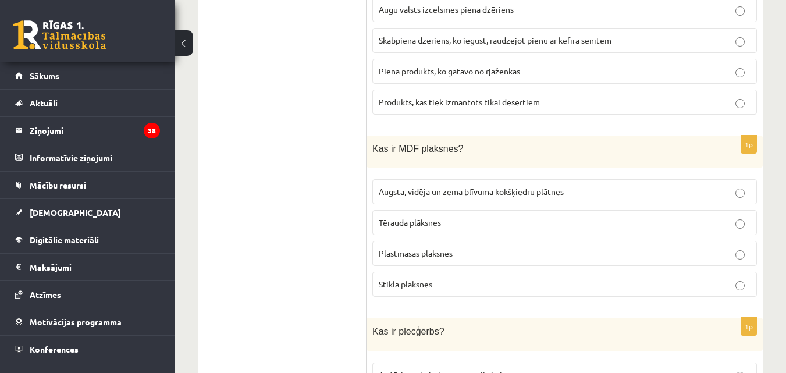
click at [568, 185] on label "Augsta, vidēja un zema blīvuma kokšķiedru plātnes" at bounding box center [564, 191] width 384 height 25
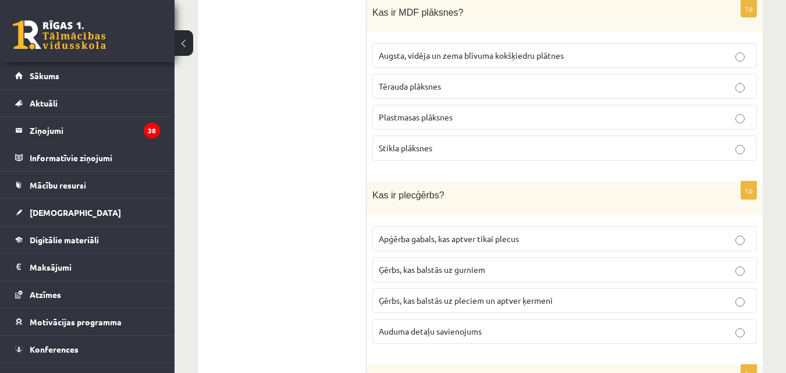
scroll to position [5293, 0]
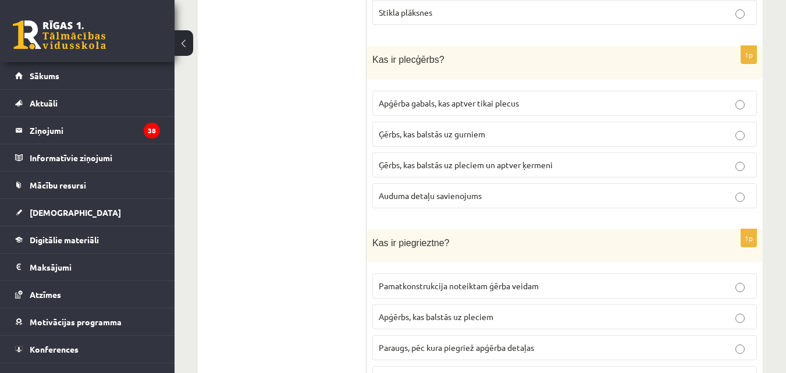
click at [475, 159] on span "Ģērbs, kas balstās uz pleciem un aptver ķermeni" at bounding box center [466, 164] width 174 height 10
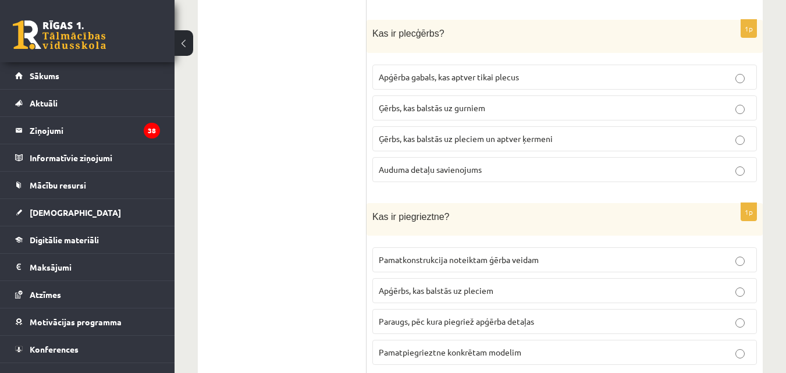
scroll to position [5341, 0]
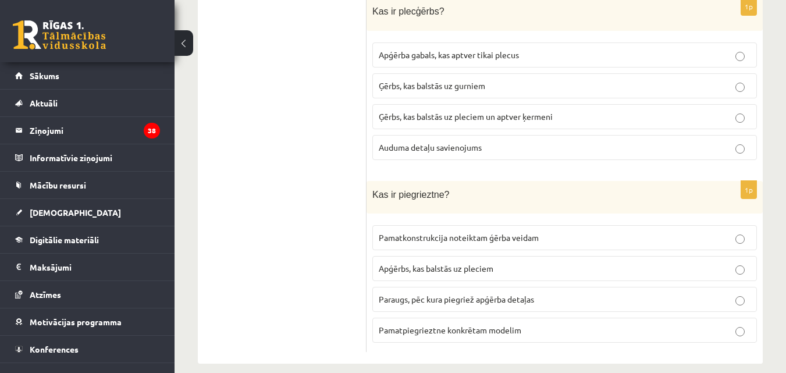
click at [530, 294] on span "Paraugs, pēc kura piegriež apģērba detaļas" at bounding box center [456, 299] width 155 height 10
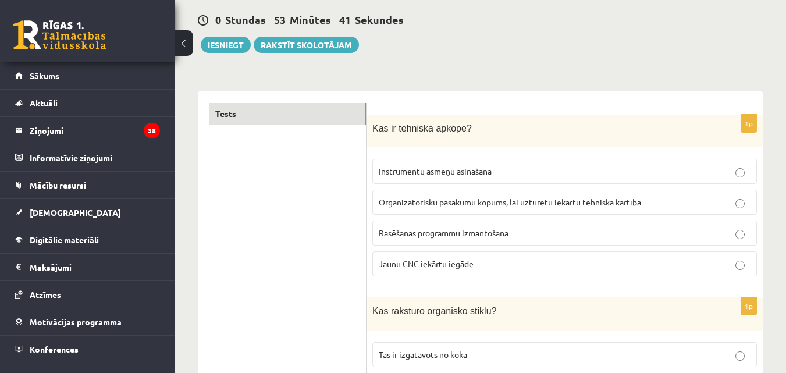
scroll to position [0, 0]
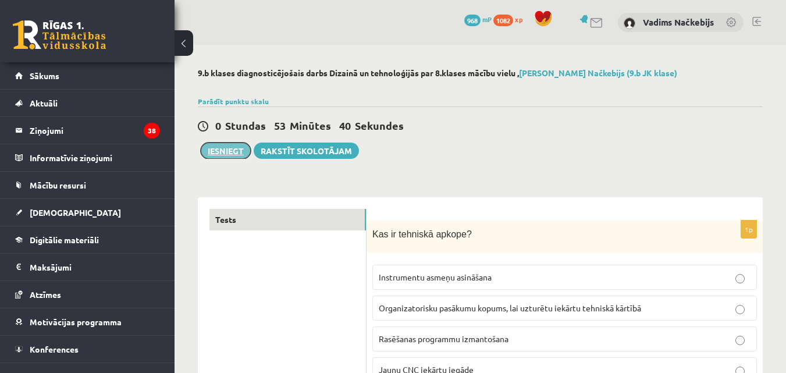
click at [208, 148] on button "Iesniegt" at bounding box center [226, 151] width 50 height 16
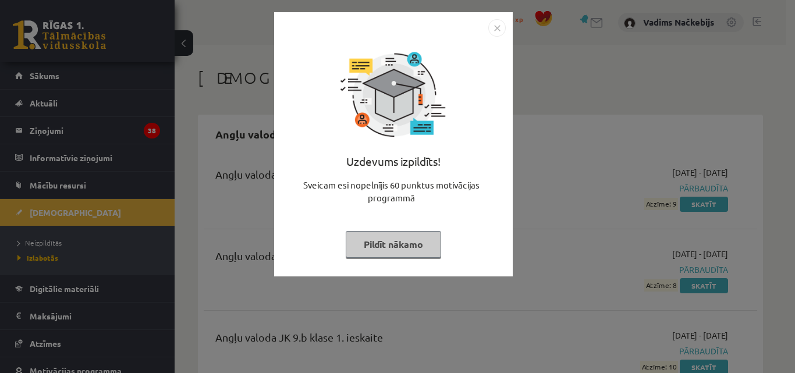
click at [497, 26] on img "Close" at bounding box center [496, 27] width 17 height 17
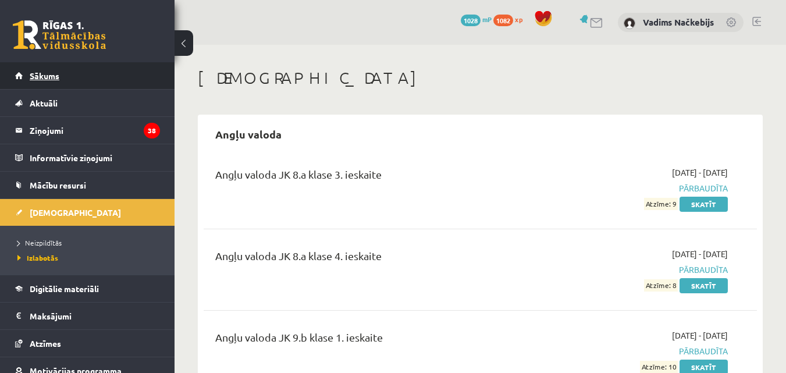
click at [56, 73] on span "Sākums" at bounding box center [45, 75] width 30 height 10
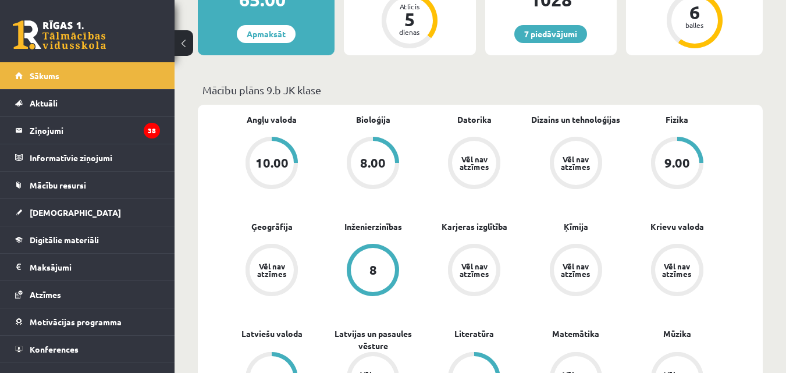
scroll to position [136, 0]
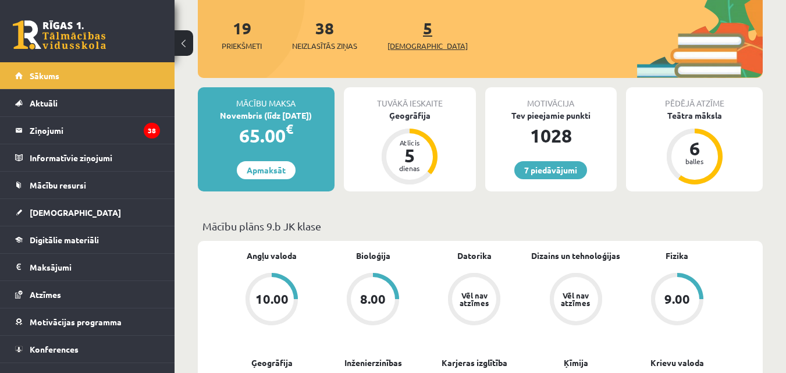
click at [408, 44] on span "[DEMOGRAPHIC_DATA]" at bounding box center [427, 46] width 80 height 12
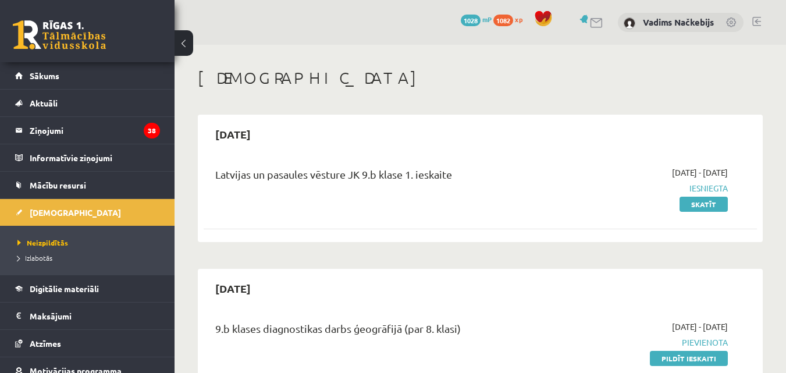
scroll to position [136, 0]
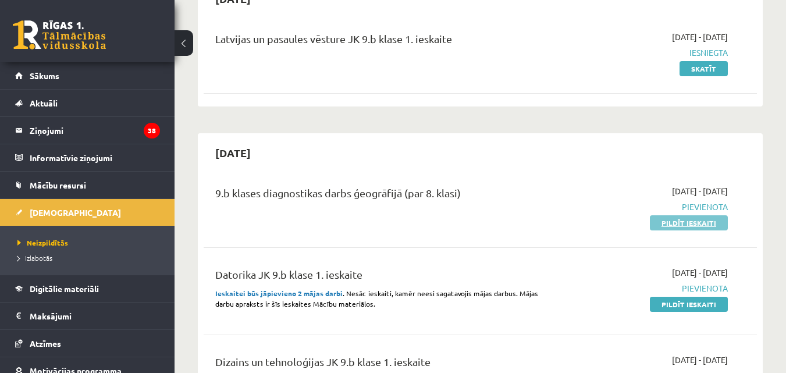
click at [674, 225] on link "Pildīt ieskaiti" at bounding box center [689, 222] width 78 height 15
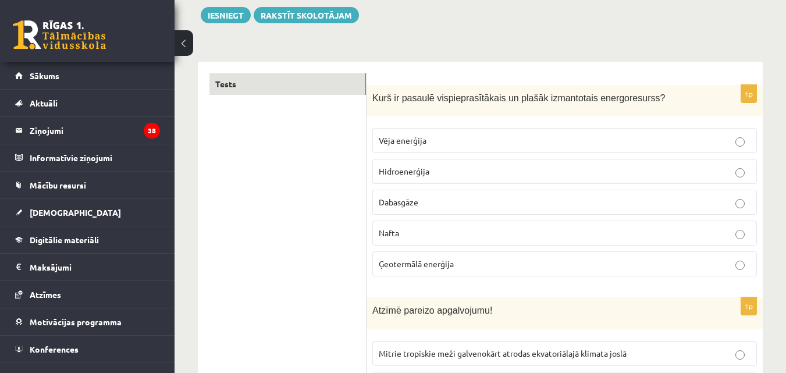
scroll to position [441, 0]
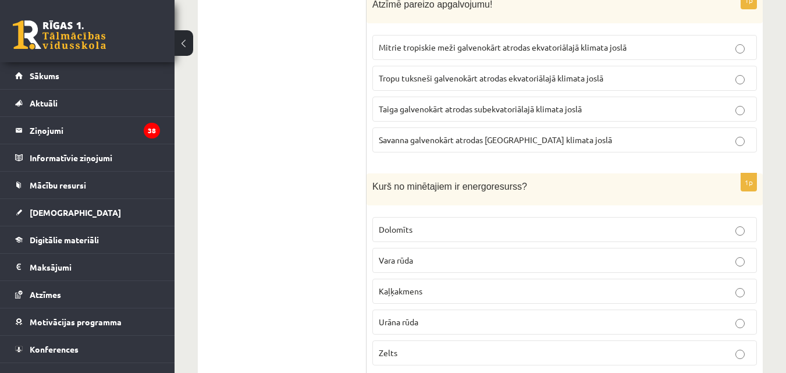
click at [412, 320] on span "Urāna rūda" at bounding box center [399, 321] width 40 height 10
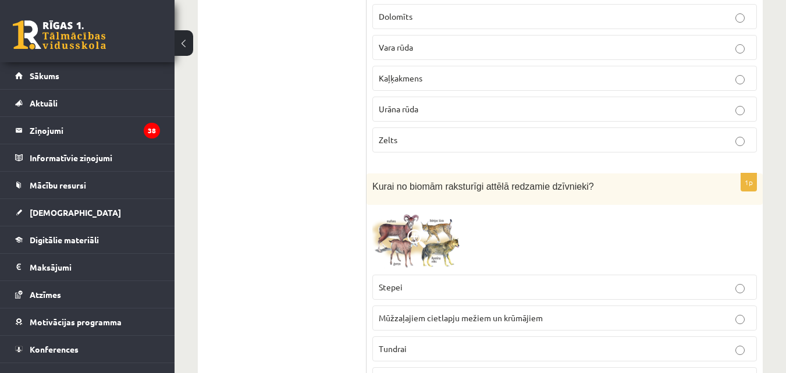
scroll to position [1708, 0]
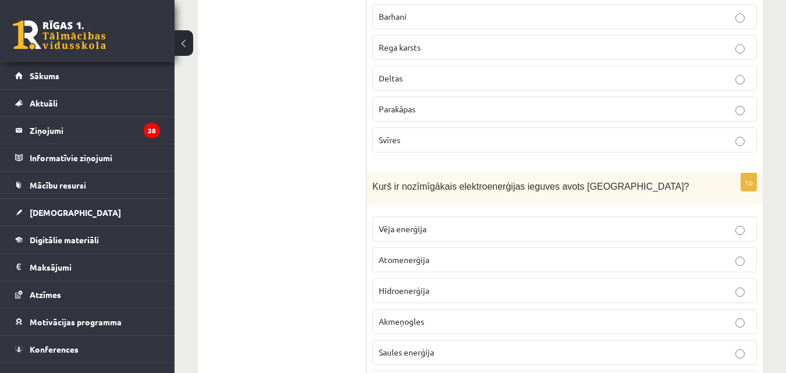
click at [403, 290] on span "Hidroenerģija" at bounding box center [404, 290] width 51 height 10
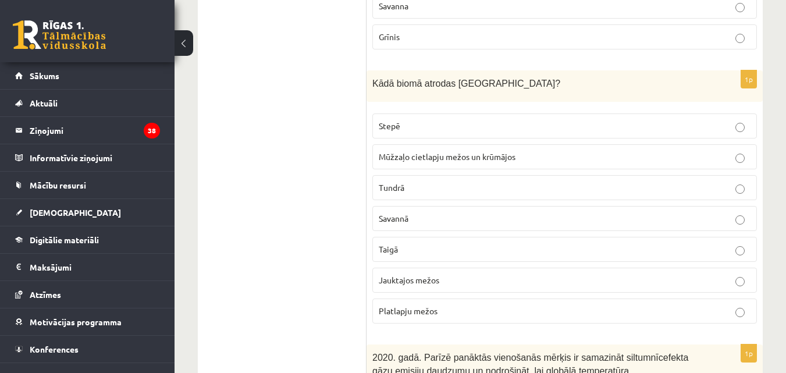
scroll to position [5347, 0]
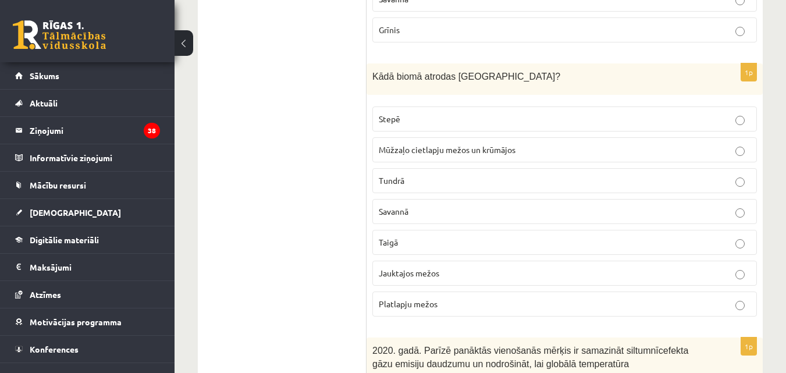
click at [433, 261] on label "Jauktajos mežos" at bounding box center [564, 273] width 384 height 25
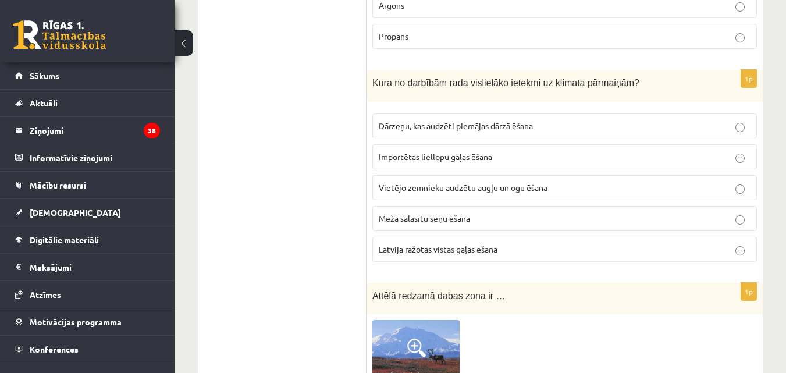
scroll to position [4593, 0]
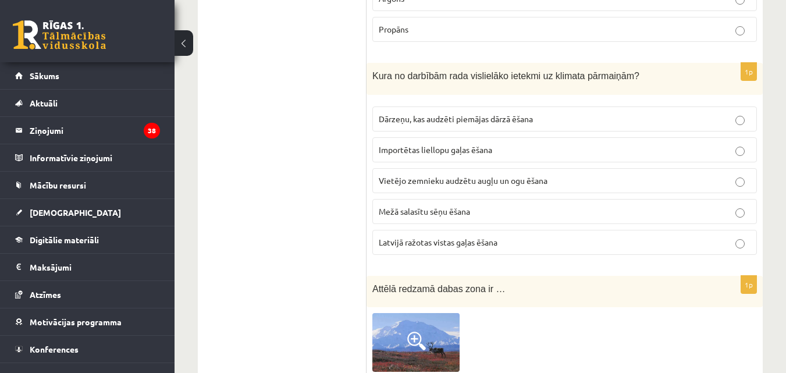
click at [408, 137] on label "Importētas liellopu gaļas ēšana" at bounding box center [564, 149] width 384 height 25
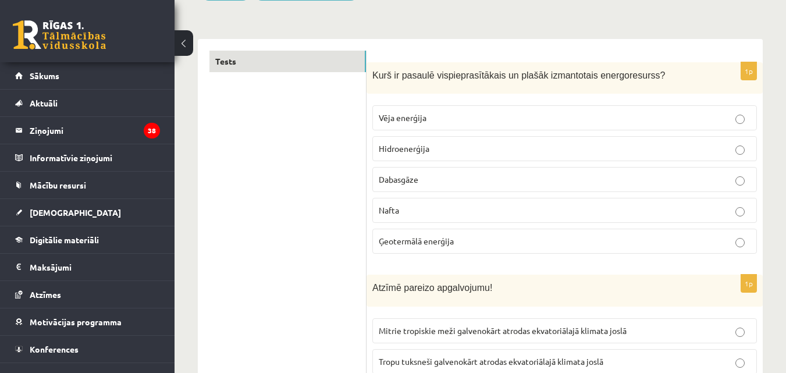
scroll to position [183, 0]
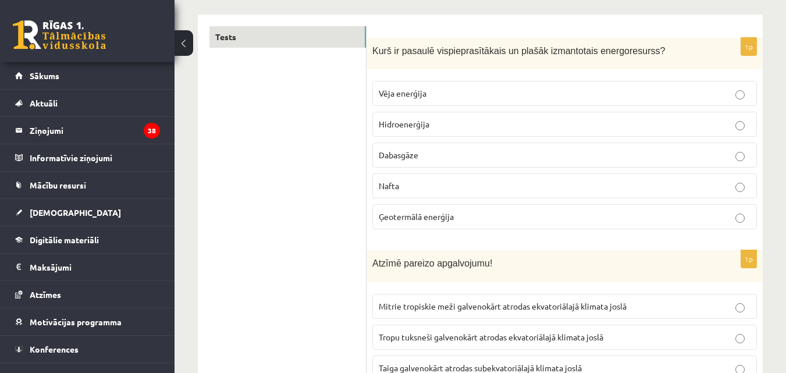
click at [395, 183] on span "Nafta" at bounding box center [389, 185] width 20 height 10
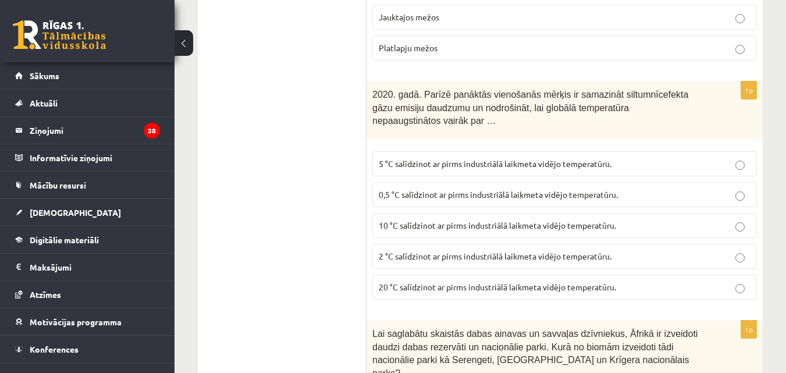
scroll to position [5621, 0]
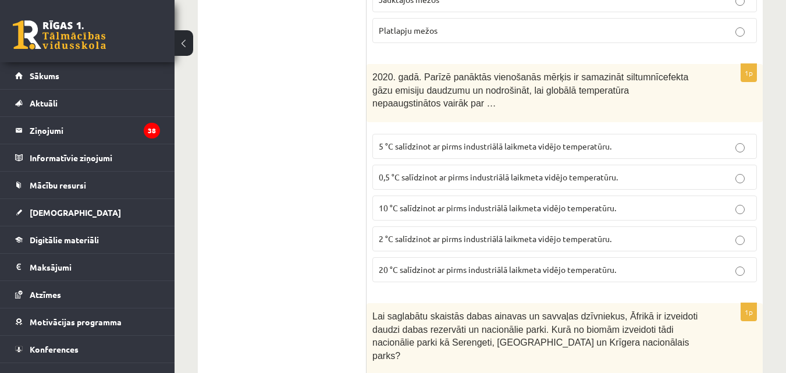
click at [408, 233] on span "2 °C salīdzinot ar pirms industriālā laikmeta vidējo temperatūru." at bounding box center [495, 238] width 233 height 10
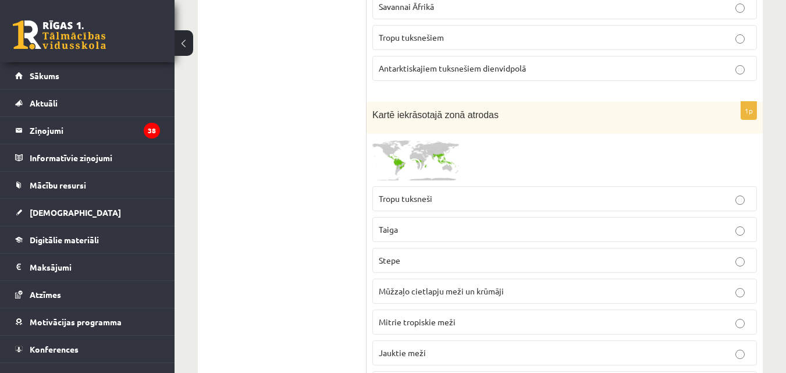
scroll to position [6770, 0]
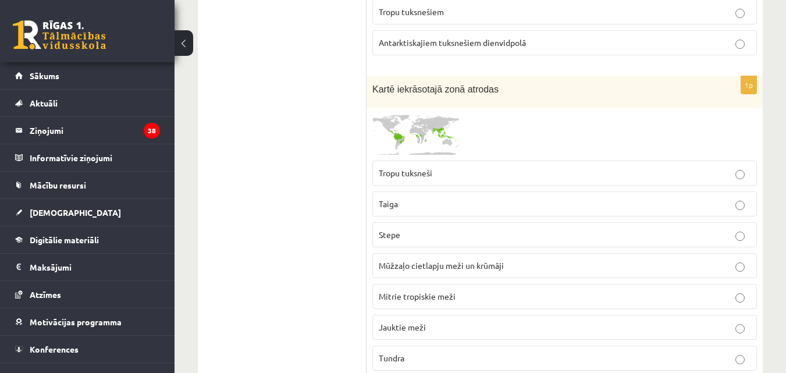
click at [453, 291] on span "Mitrie tropiskie meži" at bounding box center [417, 296] width 77 height 10
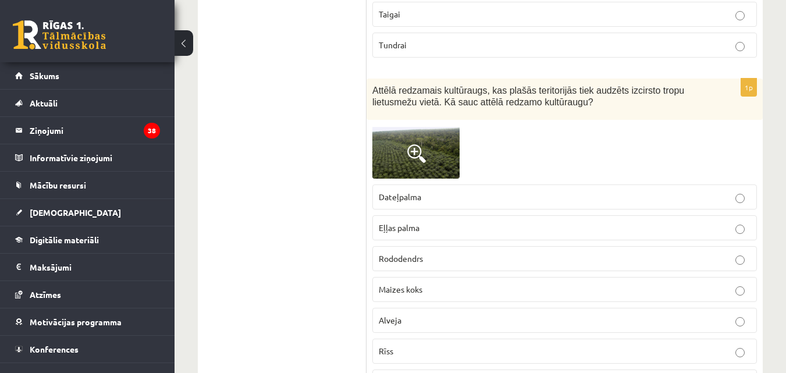
scroll to position [2655, 0]
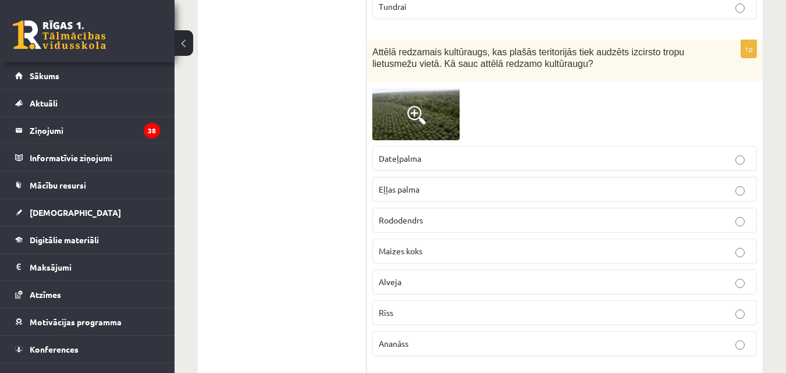
click at [417, 183] on p "Eļļas palma" at bounding box center [565, 189] width 372 height 12
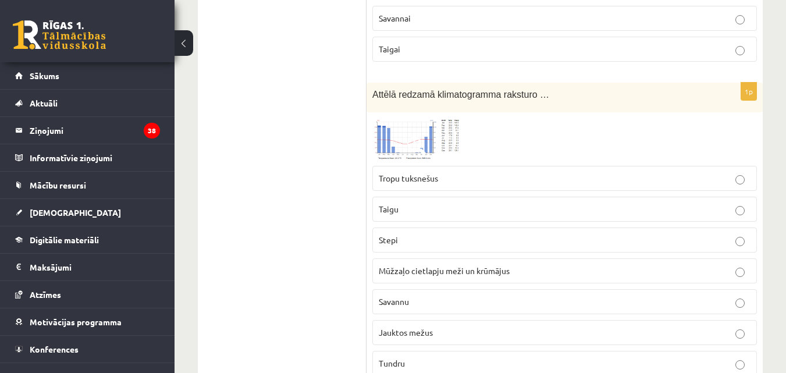
scroll to position [1060, 0]
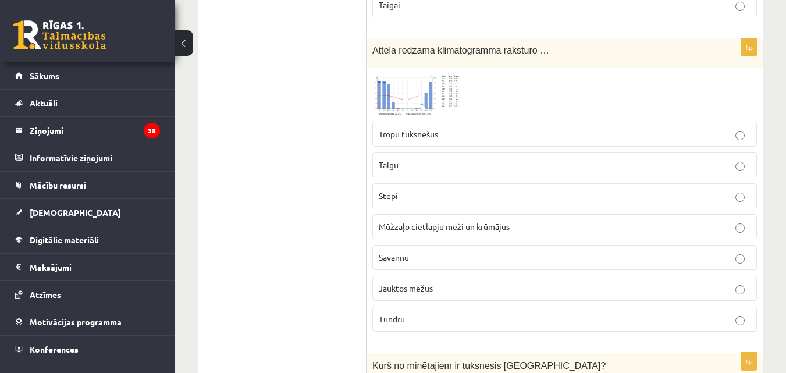
click at [401, 255] on span "Savannu" at bounding box center [394, 257] width 30 height 10
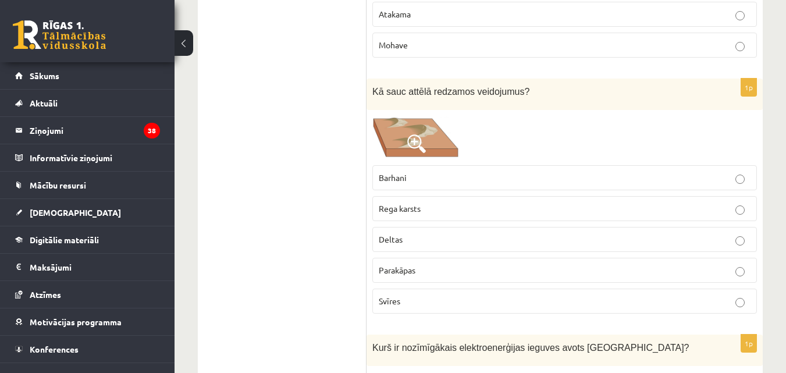
scroll to position [1588, 0]
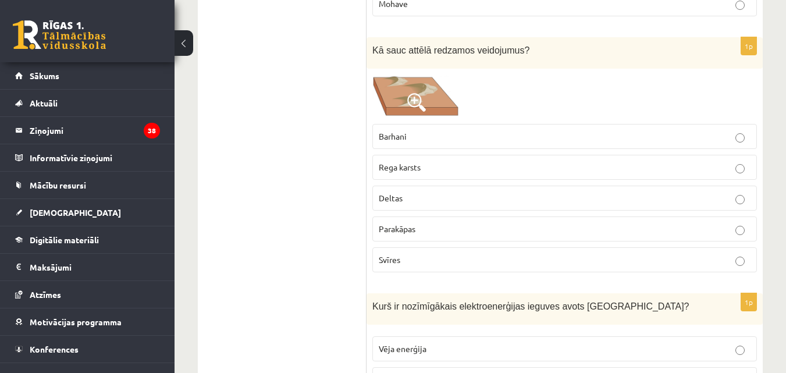
click at [411, 136] on p "Barhani" at bounding box center [565, 136] width 372 height 12
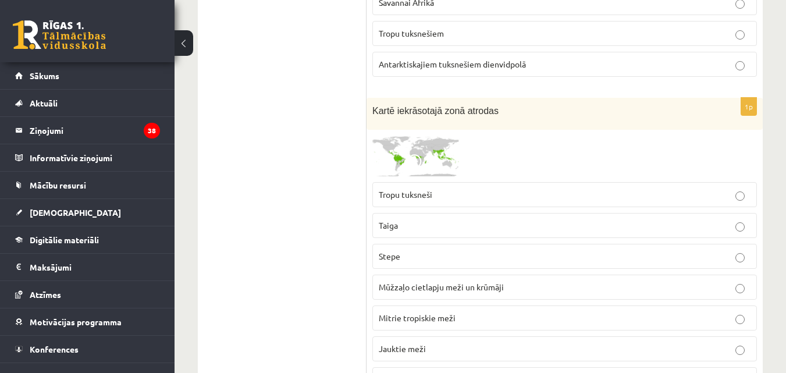
scroll to position [5963, 0]
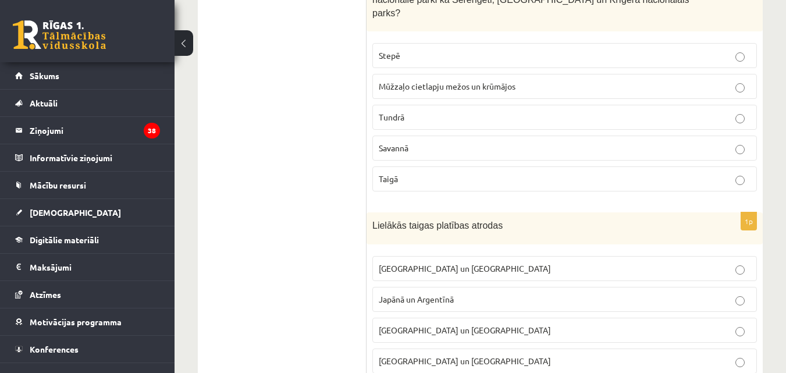
click at [445, 263] on span "[GEOGRAPHIC_DATA] un [GEOGRAPHIC_DATA]" at bounding box center [465, 268] width 172 height 10
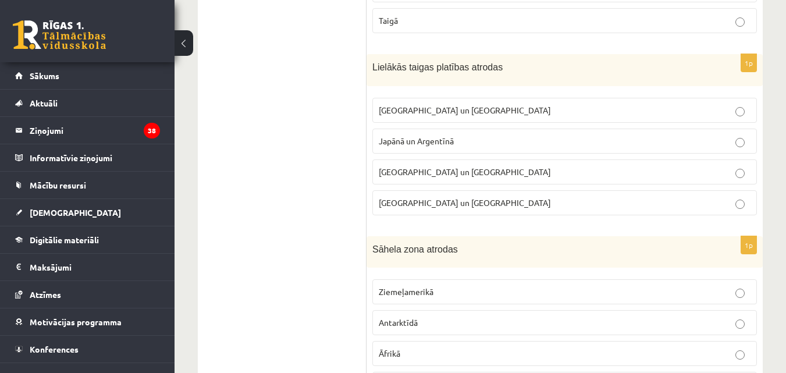
scroll to position [6235, 0]
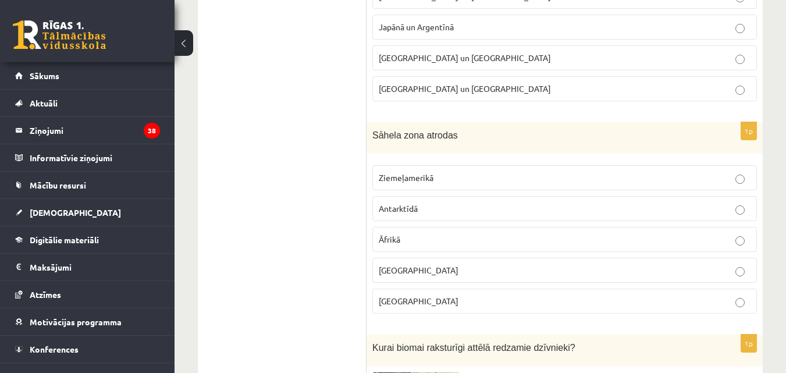
click at [399, 234] on span "Āfrikā" at bounding box center [390, 239] width 22 height 10
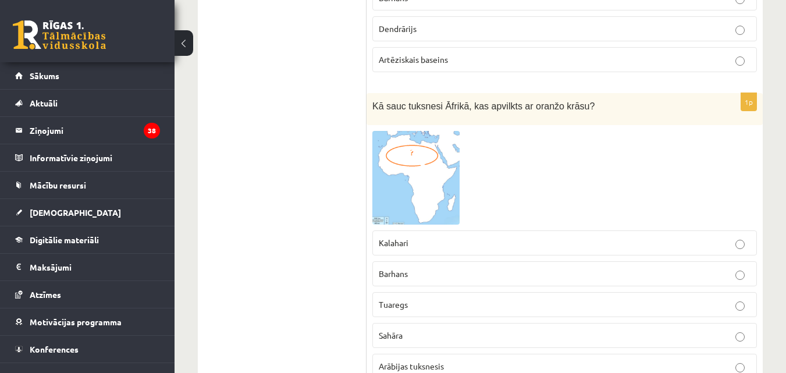
scroll to position [3879, 0]
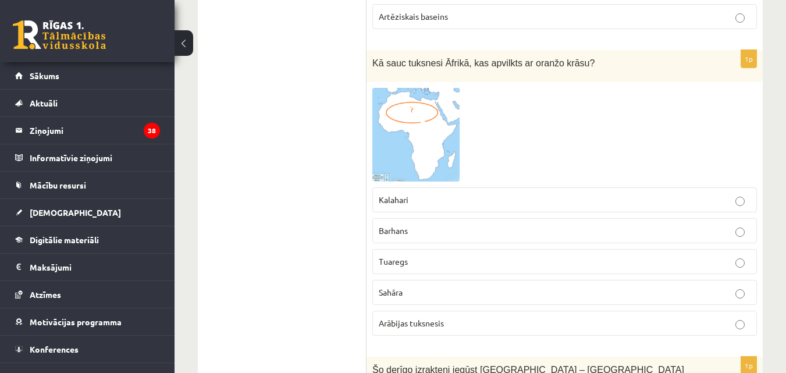
click at [395, 287] on span "Sahāra" at bounding box center [391, 292] width 24 height 10
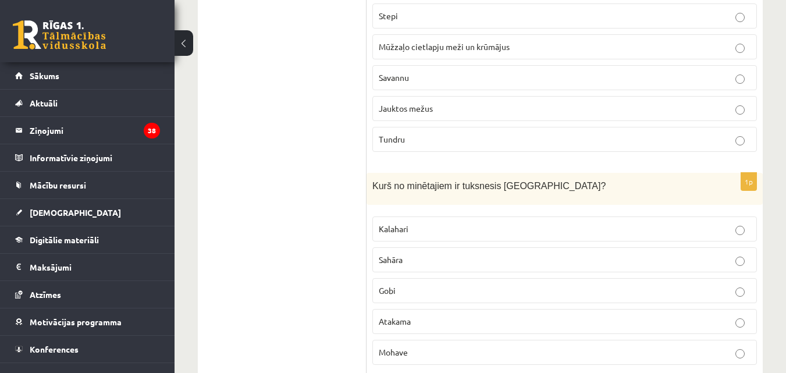
scroll to position [1375, 0]
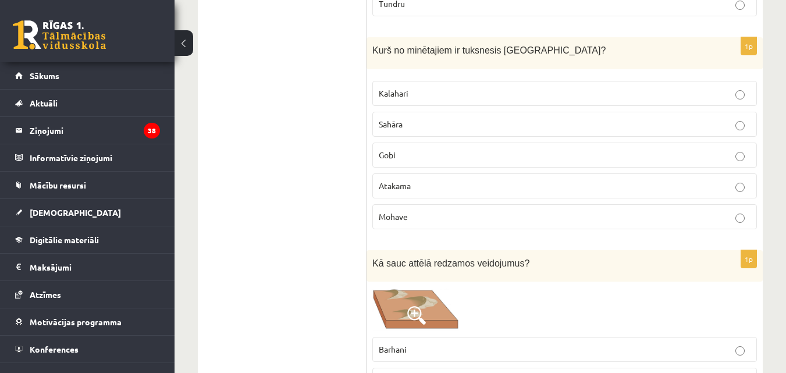
click at [394, 155] on span "Gobi" at bounding box center [387, 154] width 17 height 10
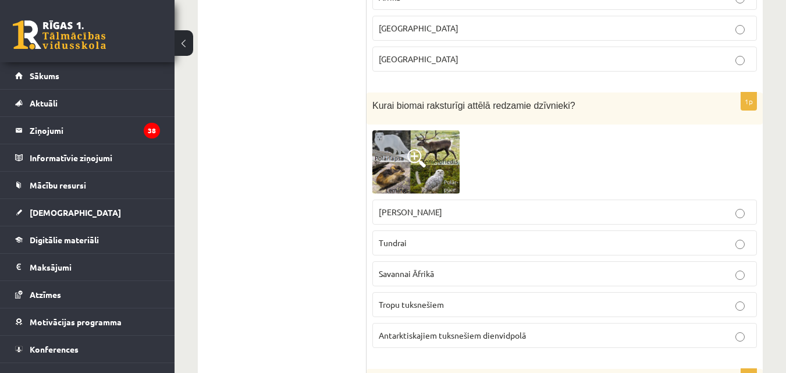
scroll to position [6493, 0]
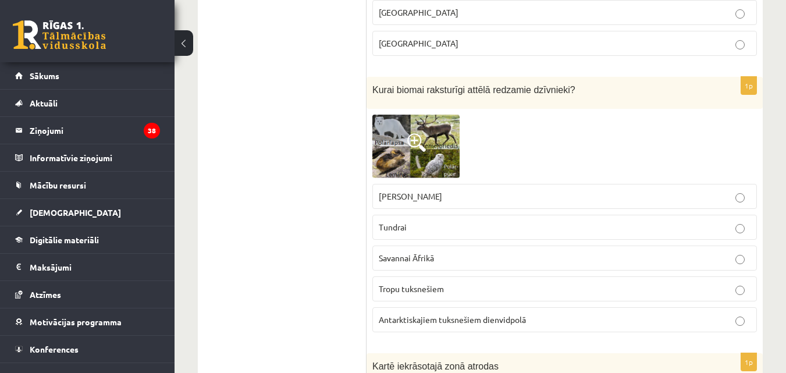
click at [393, 222] on span "Tundrai" at bounding box center [393, 227] width 28 height 10
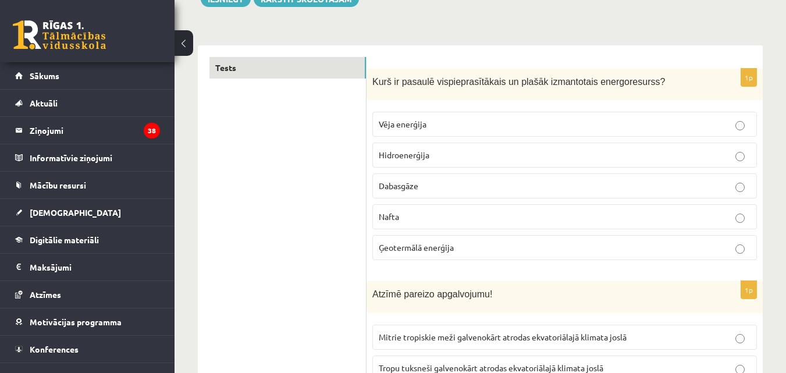
scroll to position [4275, 0]
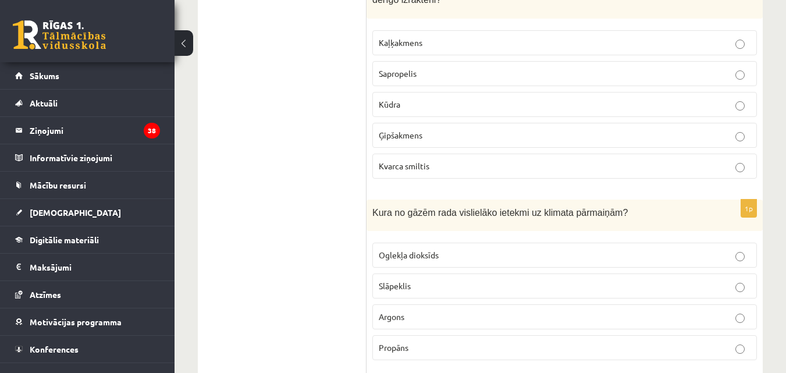
click at [414, 243] on label "Oglekļa dioksīds" at bounding box center [564, 255] width 384 height 25
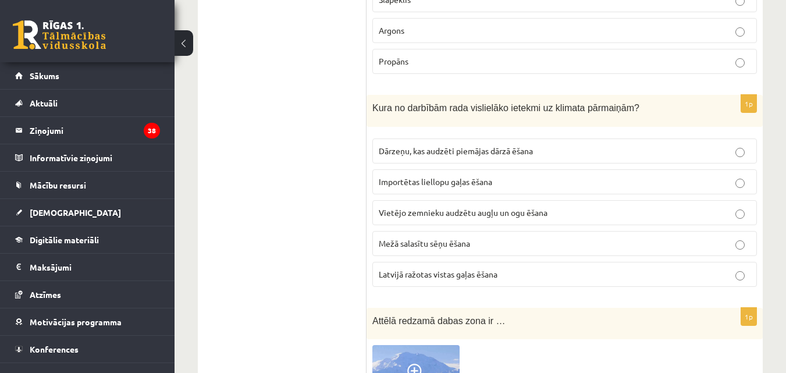
scroll to position [3480, 0]
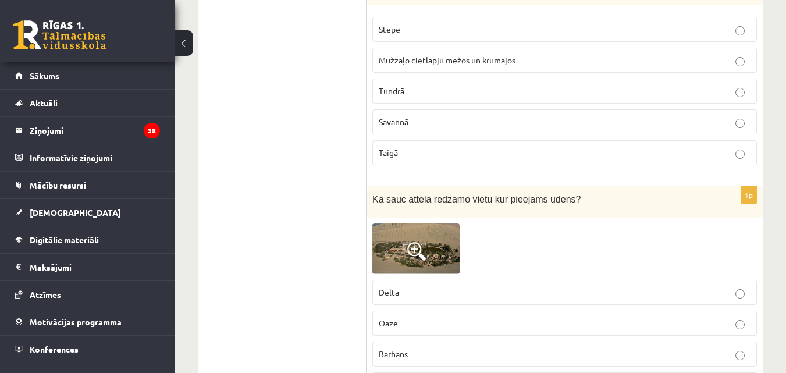
click at [406, 317] on p "Oāze" at bounding box center [565, 323] width 372 height 12
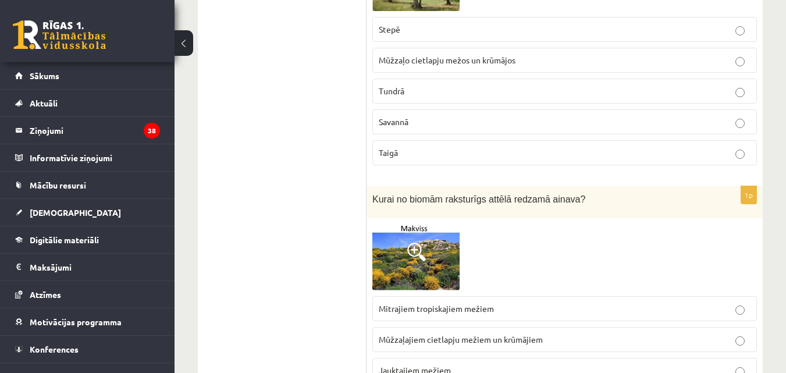
scroll to position [2366, 0]
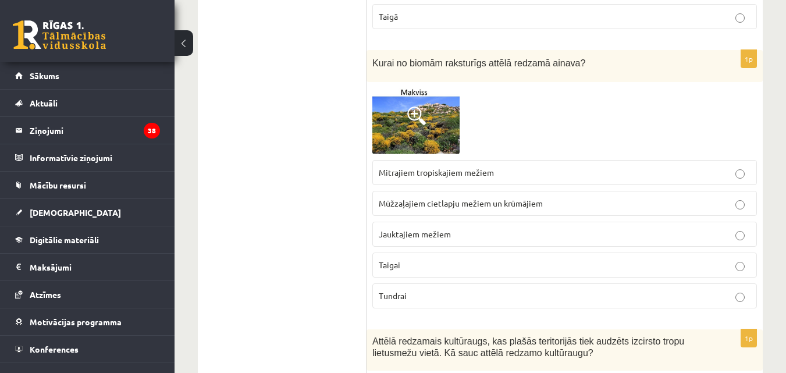
click at [479, 198] on span "Mūžzaļajiem cietlapju mežiem un krūmājiem" at bounding box center [461, 203] width 164 height 10
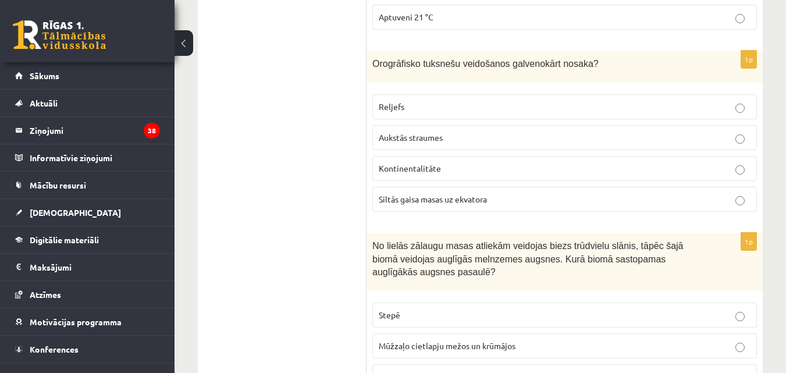
scroll to position [3329, 0]
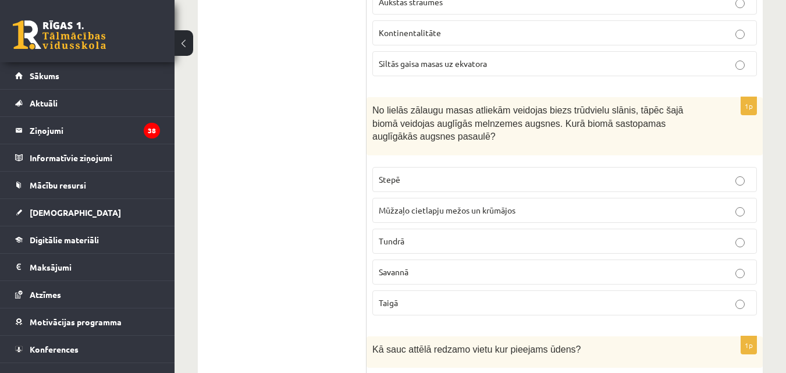
click at [393, 174] on span "Stepē" at bounding box center [390, 179] width 22 height 10
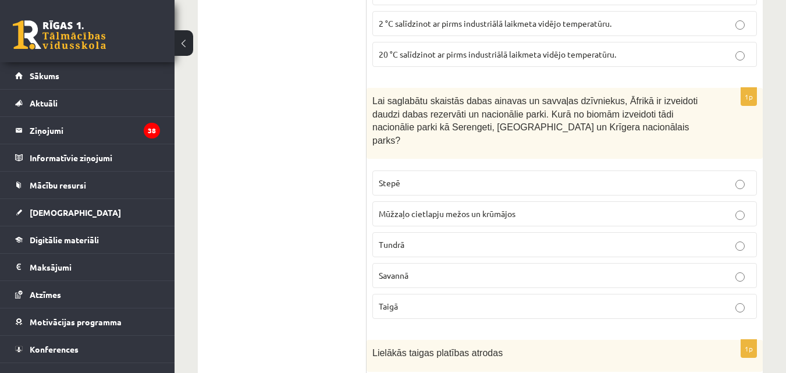
scroll to position [5860, 0]
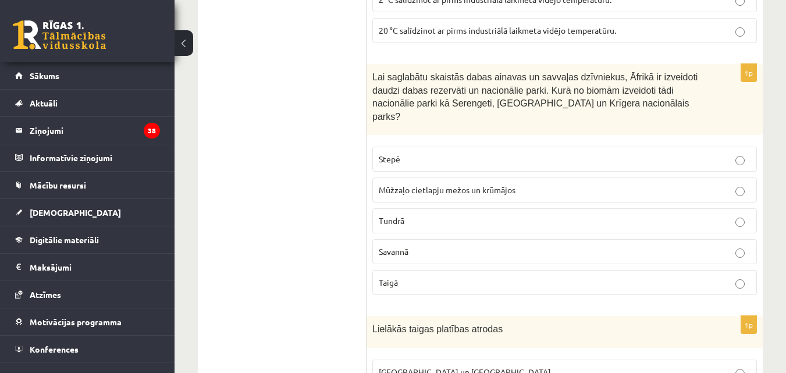
click at [394, 246] on span "Savannā" at bounding box center [394, 251] width 30 height 10
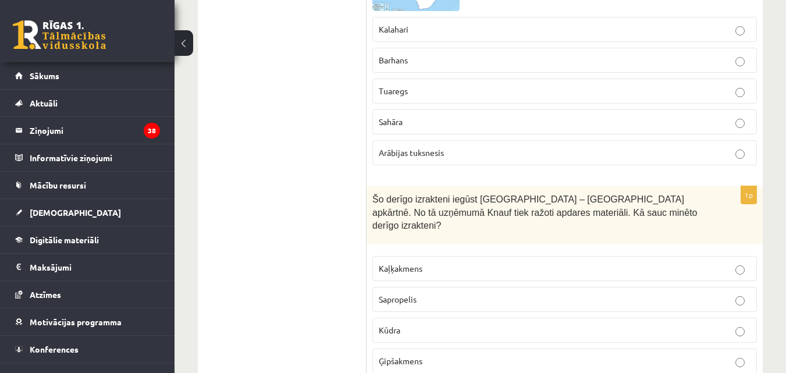
scroll to position [4185, 0]
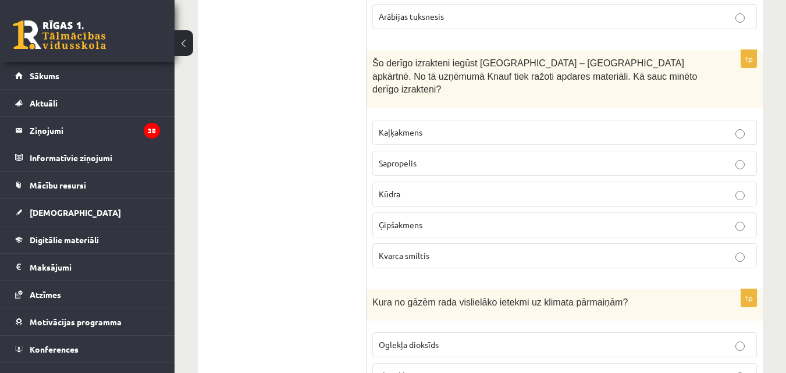
click at [404, 219] on span "Ģipšakmens" at bounding box center [401, 224] width 44 height 10
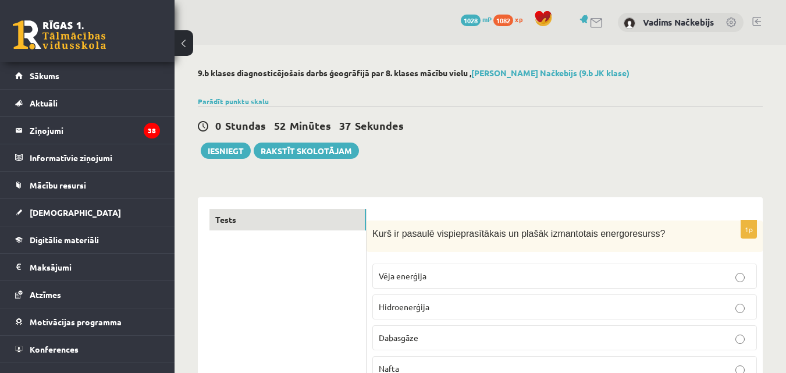
scroll to position [3058, 0]
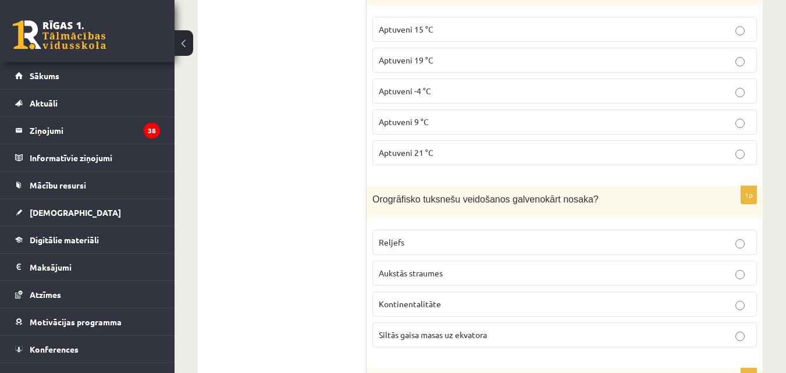
click at [396, 237] on span "Reljefs" at bounding box center [392, 242] width 26 height 10
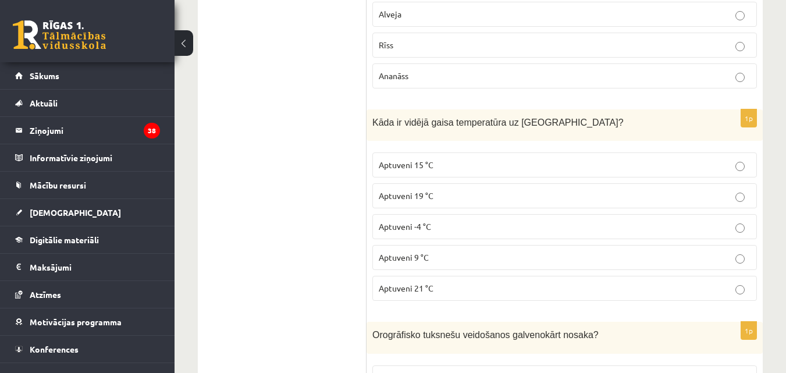
click at [404, 152] on label "Aptuveni 15 °C" at bounding box center [564, 164] width 384 height 25
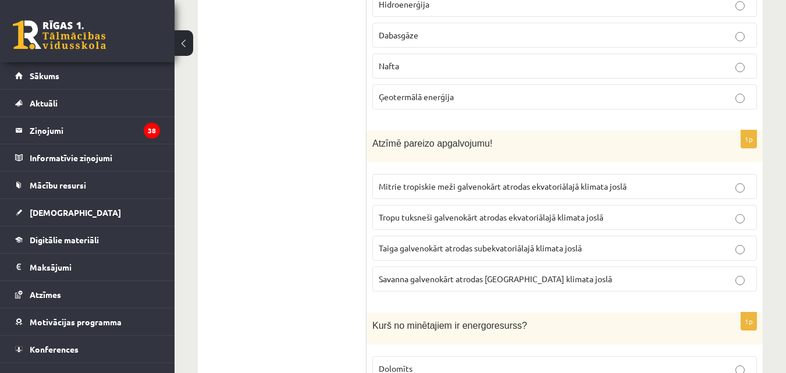
click at [612, 184] on span "Mitrie tropiskie meži galvenokārt atrodas ekvatoriālajā klimata joslā" at bounding box center [503, 186] width 248 height 10
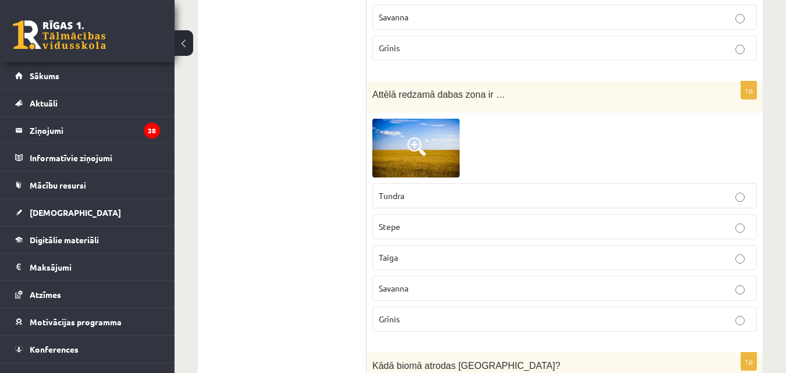
scroll to position [5076, 0]
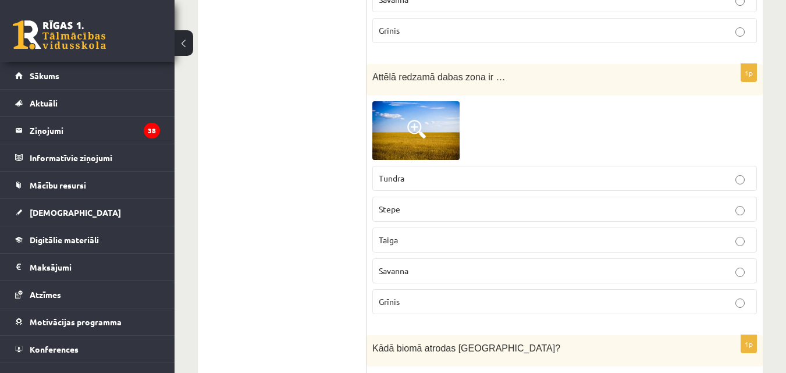
drag, startPoint x: 395, startPoint y: 149, endPoint x: 407, endPoint y: 146, distance: 12.1
click at [395, 173] on span "Tundra" at bounding box center [392, 178] width 26 height 10
click at [422, 203] on p "Stepe" at bounding box center [565, 209] width 372 height 12
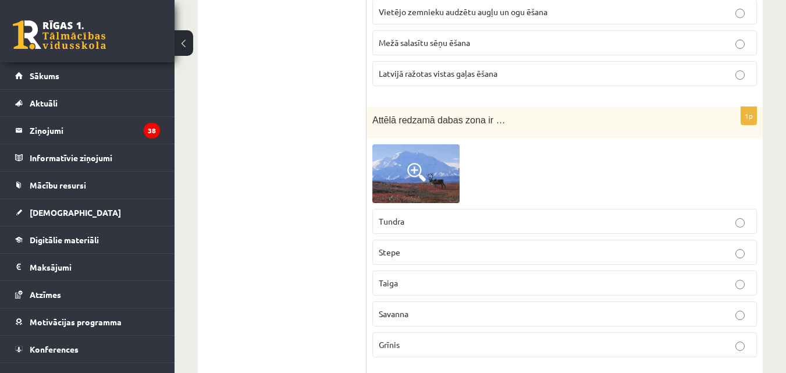
scroll to position [4805, 0]
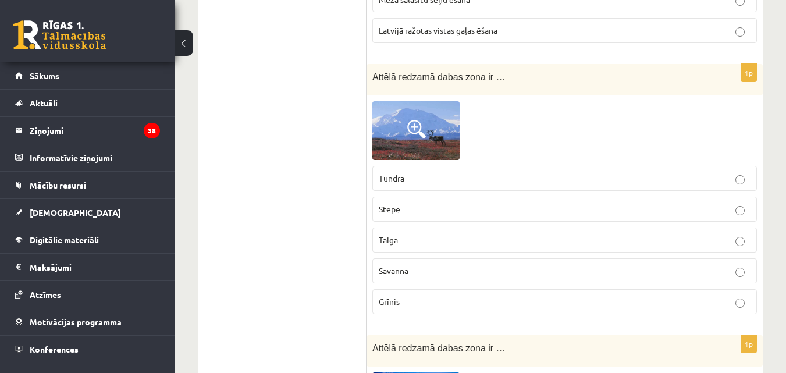
click at [403, 173] on span "Tundra" at bounding box center [392, 178] width 26 height 10
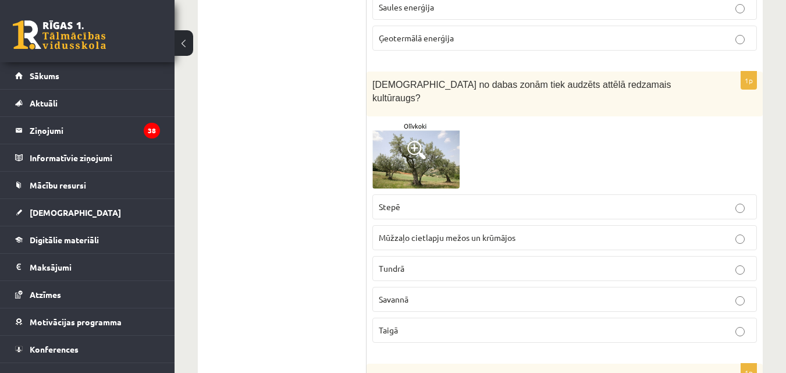
scroll to position [2088, 0]
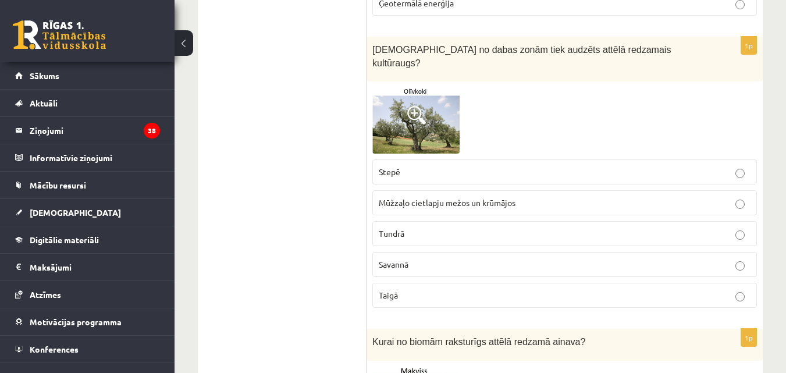
click at [449, 197] on span "Mūžzaļo cietlapju mežos un krūmājos" at bounding box center [447, 202] width 137 height 10
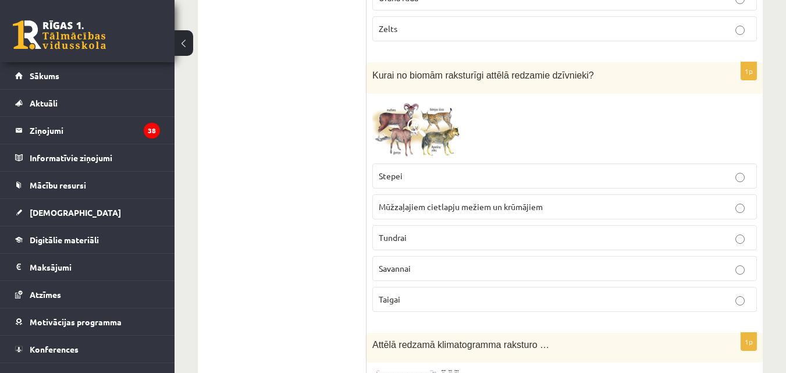
scroll to position [790, 0]
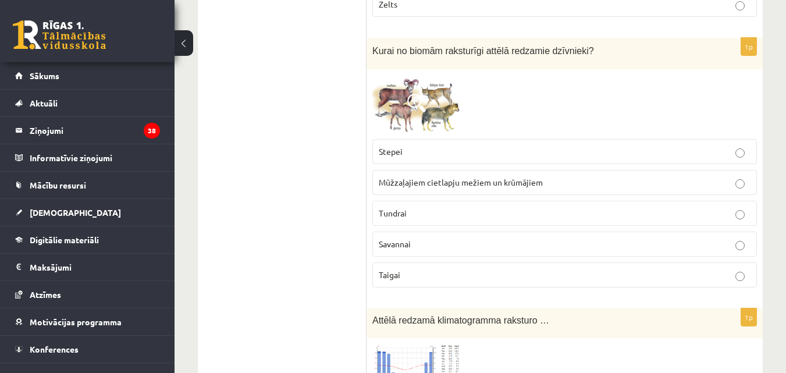
click at [481, 177] on p "Mūžzaļajiem cietlapju mežiem un krūmājiem" at bounding box center [565, 182] width 372 height 12
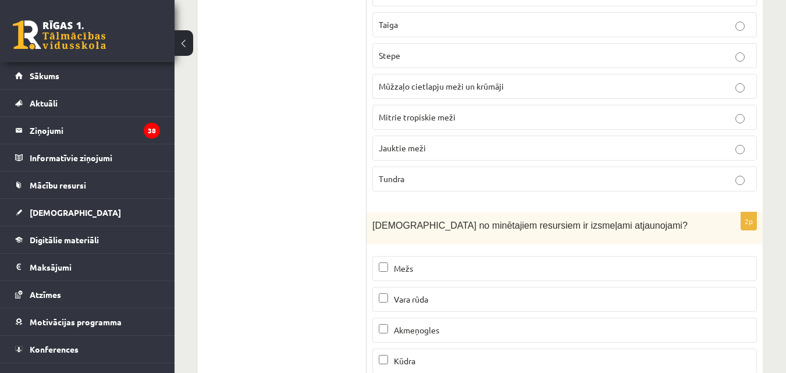
scroll to position [7085, 0]
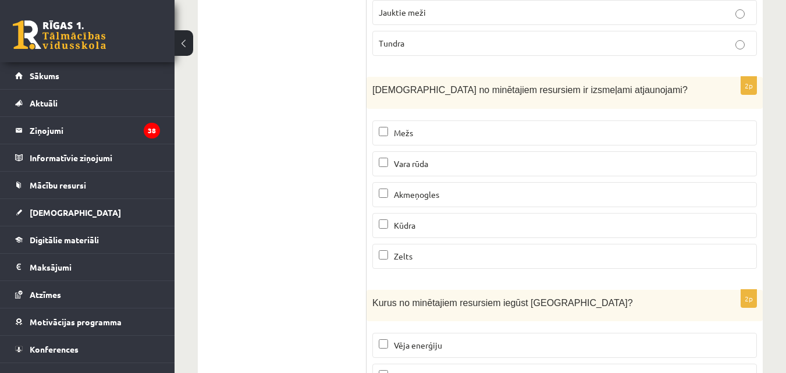
click at [408, 220] on span "Kūdra" at bounding box center [405, 225] width 22 height 10
click at [411, 127] on span "Mežs" at bounding box center [403, 132] width 19 height 10
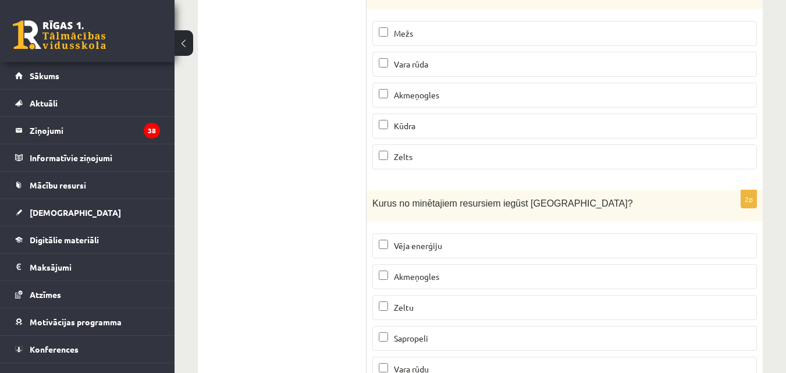
scroll to position [7221, 0]
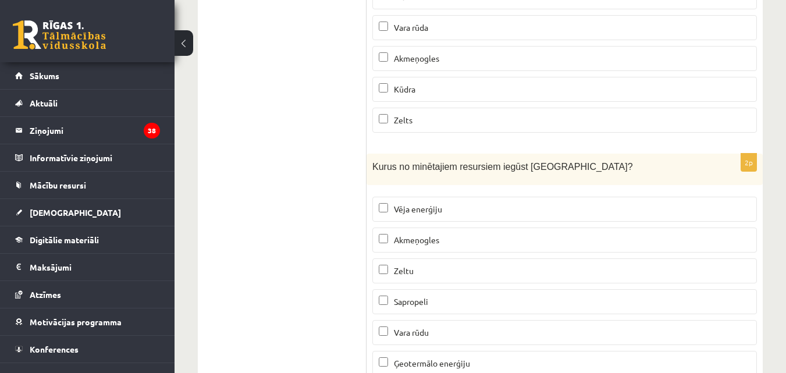
click at [419, 296] on span "Sapropeli" at bounding box center [411, 301] width 34 height 10
click at [425, 204] on span "Vēja enerģiju" at bounding box center [418, 209] width 48 height 10
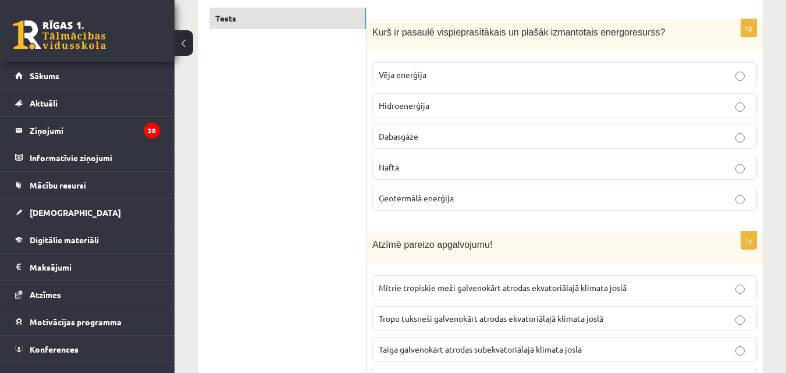
scroll to position [0, 0]
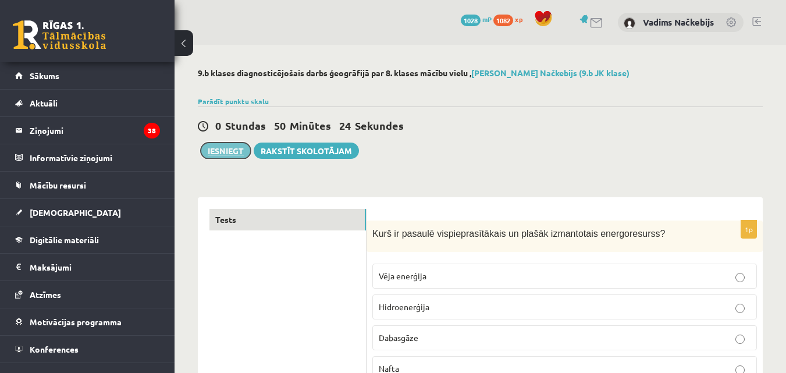
click at [224, 151] on button "Iesniegt" at bounding box center [226, 151] width 50 height 16
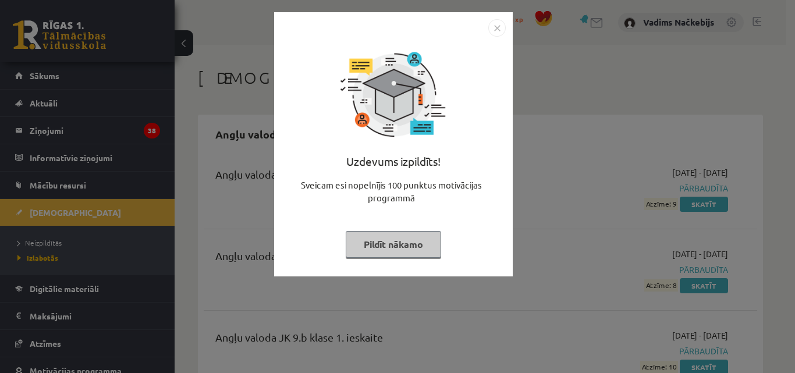
click at [496, 24] on img "Close" at bounding box center [496, 27] width 17 height 17
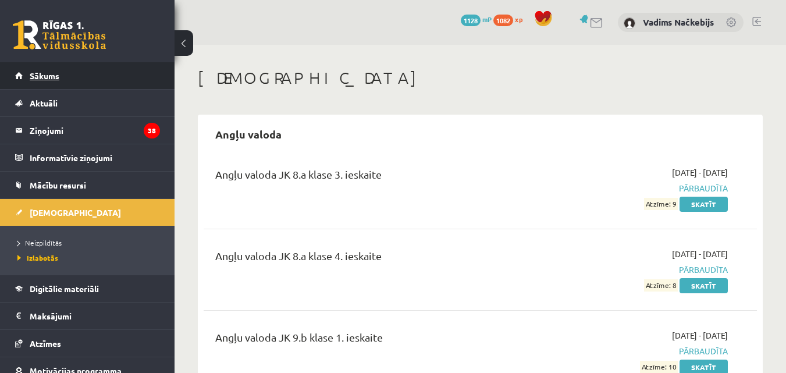
click at [34, 73] on span "Sākums" at bounding box center [45, 75] width 30 height 10
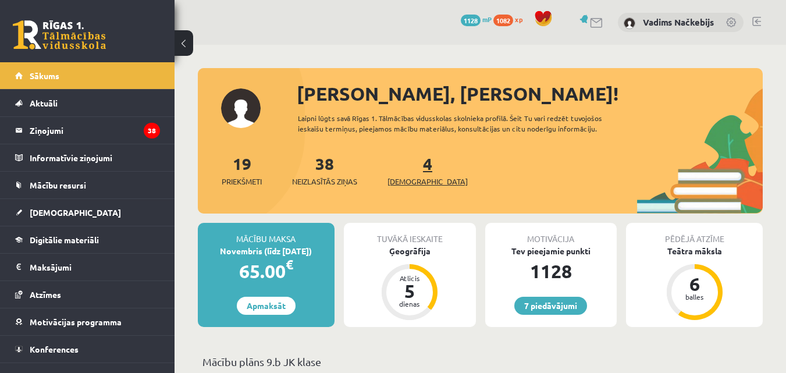
click at [416, 183] on span "[DEMOGRAPHIC_DATA]" at bounding box center [427, 182] width 80 height 12
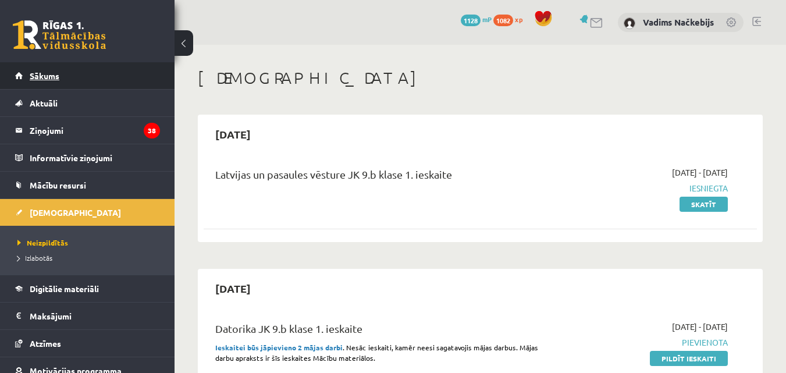
click at [42, 79] on span "Sākums" at bounding box center [45, 75] width 30 height 10
